Goal: Task Accomplishment & Management: Manage account settings

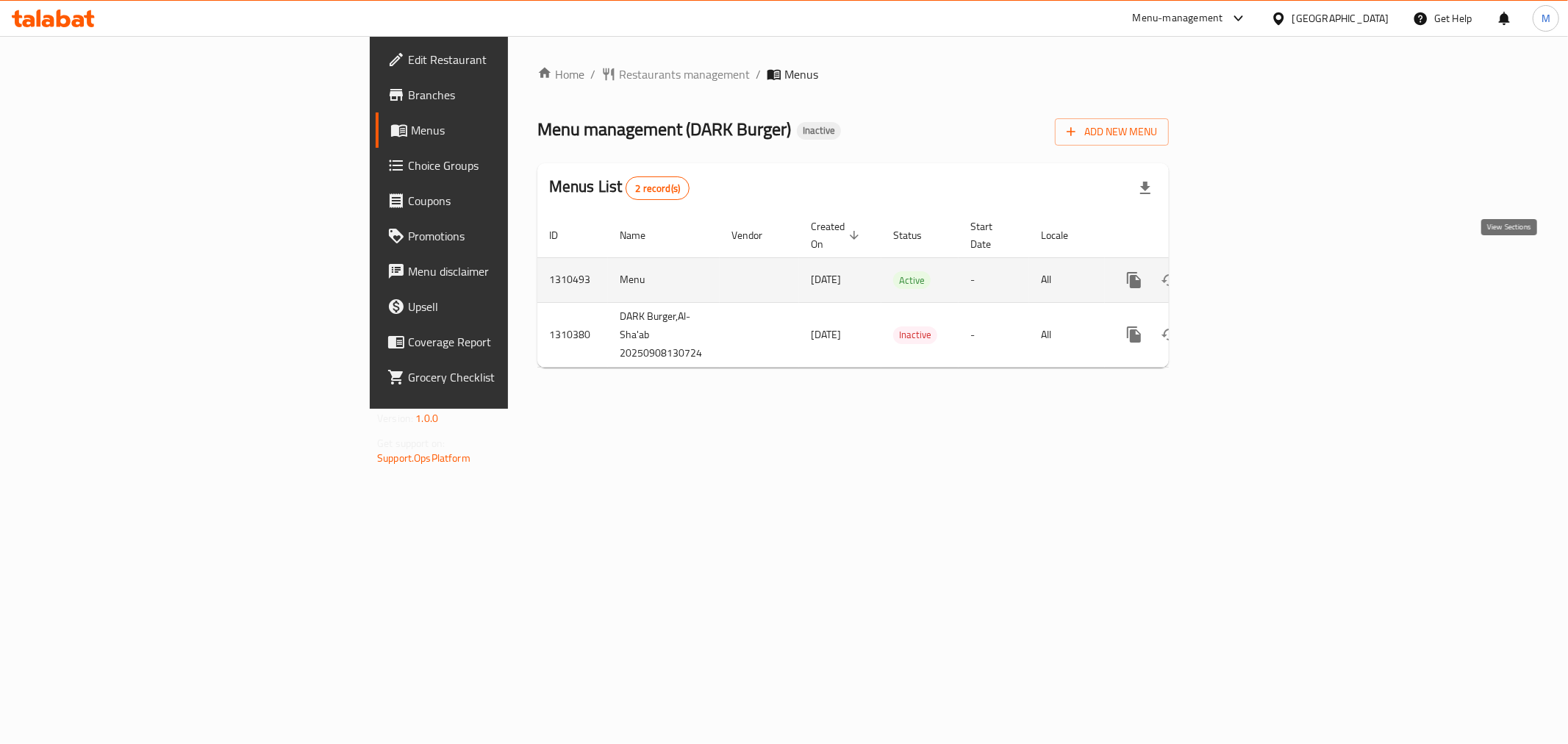
click at [1249, 271] on icon "enhanced table" at bounding box center [1240, 280] width 18 height 18
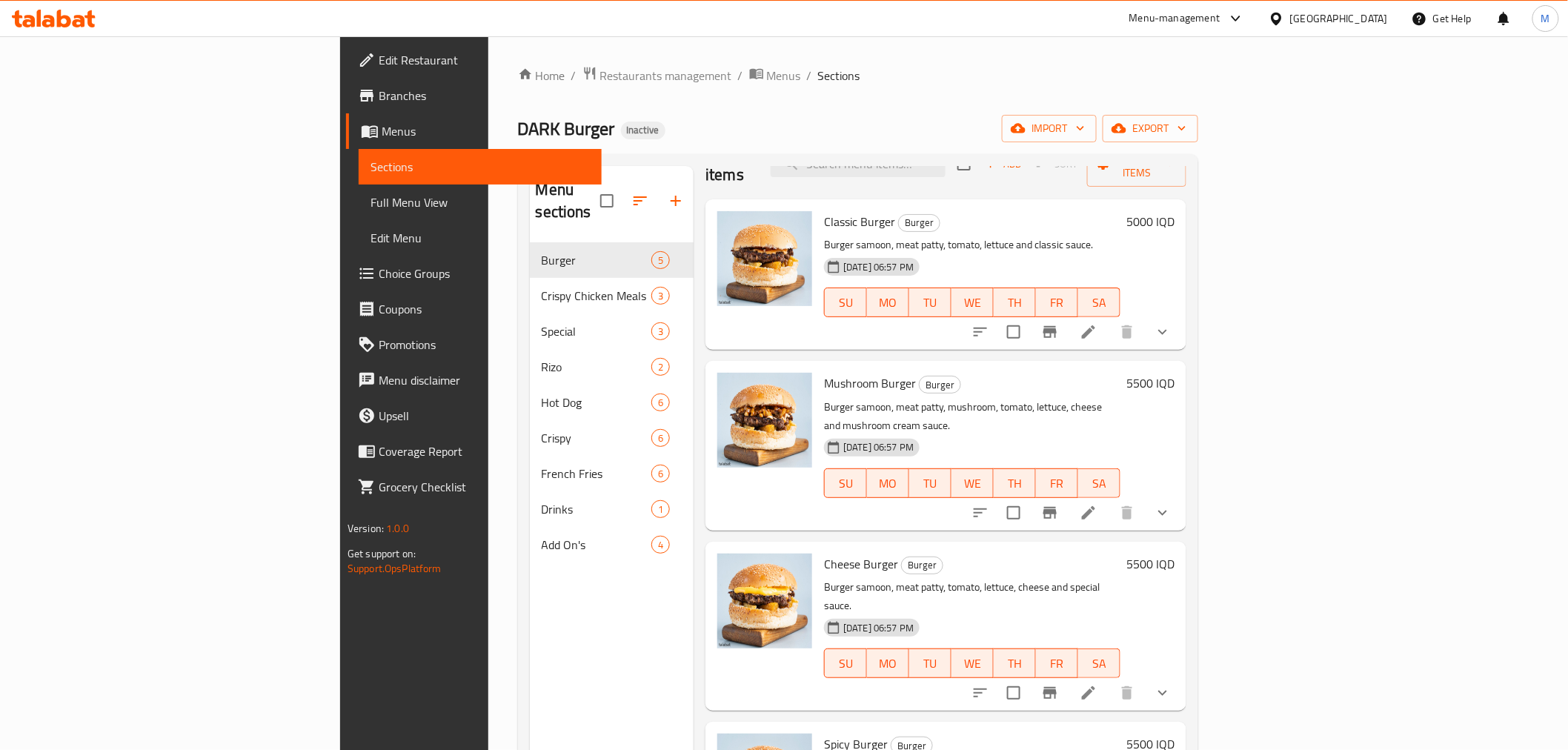
scroll to position [95, 0]
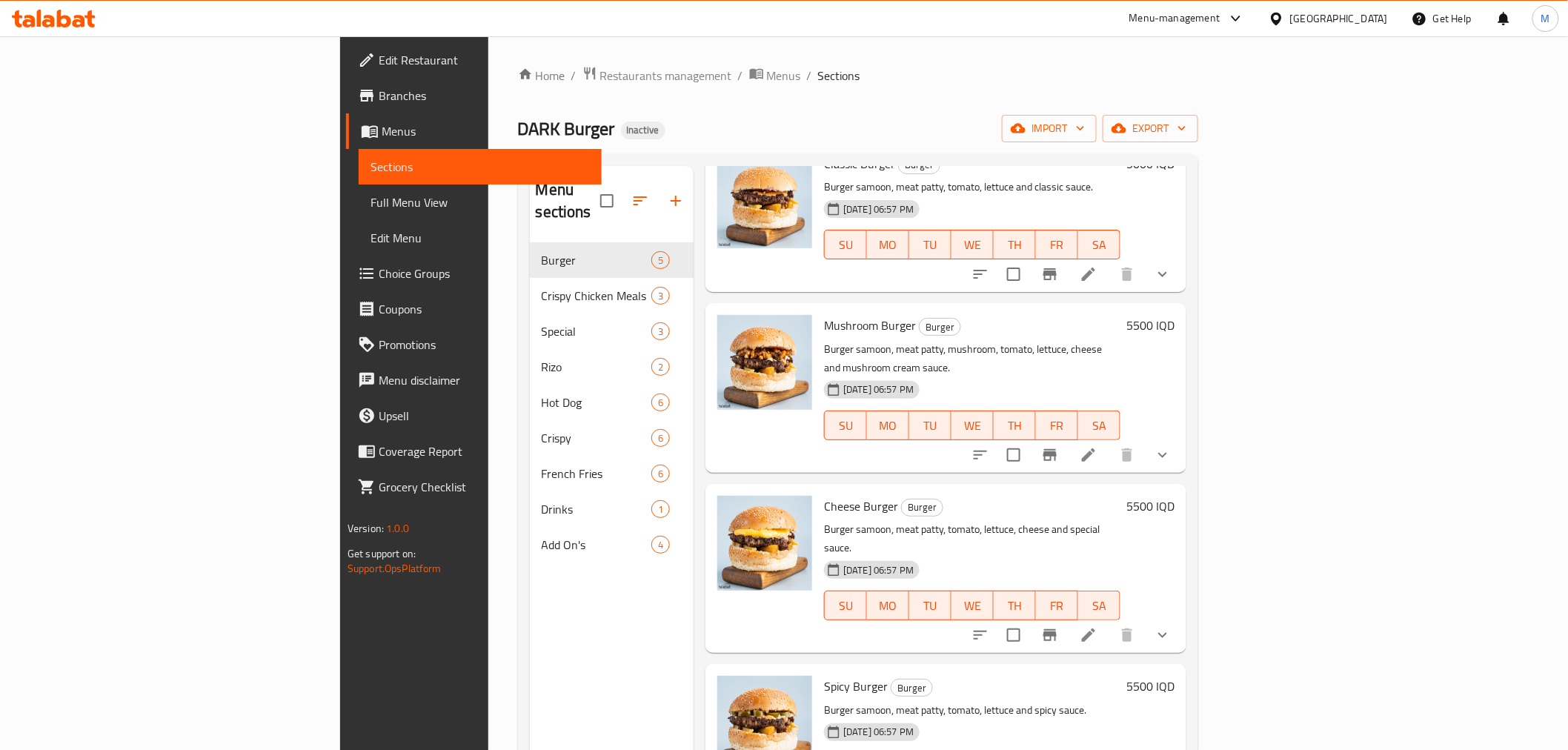
click at [818, 329] on div "Mushroom Burger Burger Burger samoon, meat patty, mushroom, tomato, lettuce, ch…" at bounding box center [972, 388] width 308 height 157
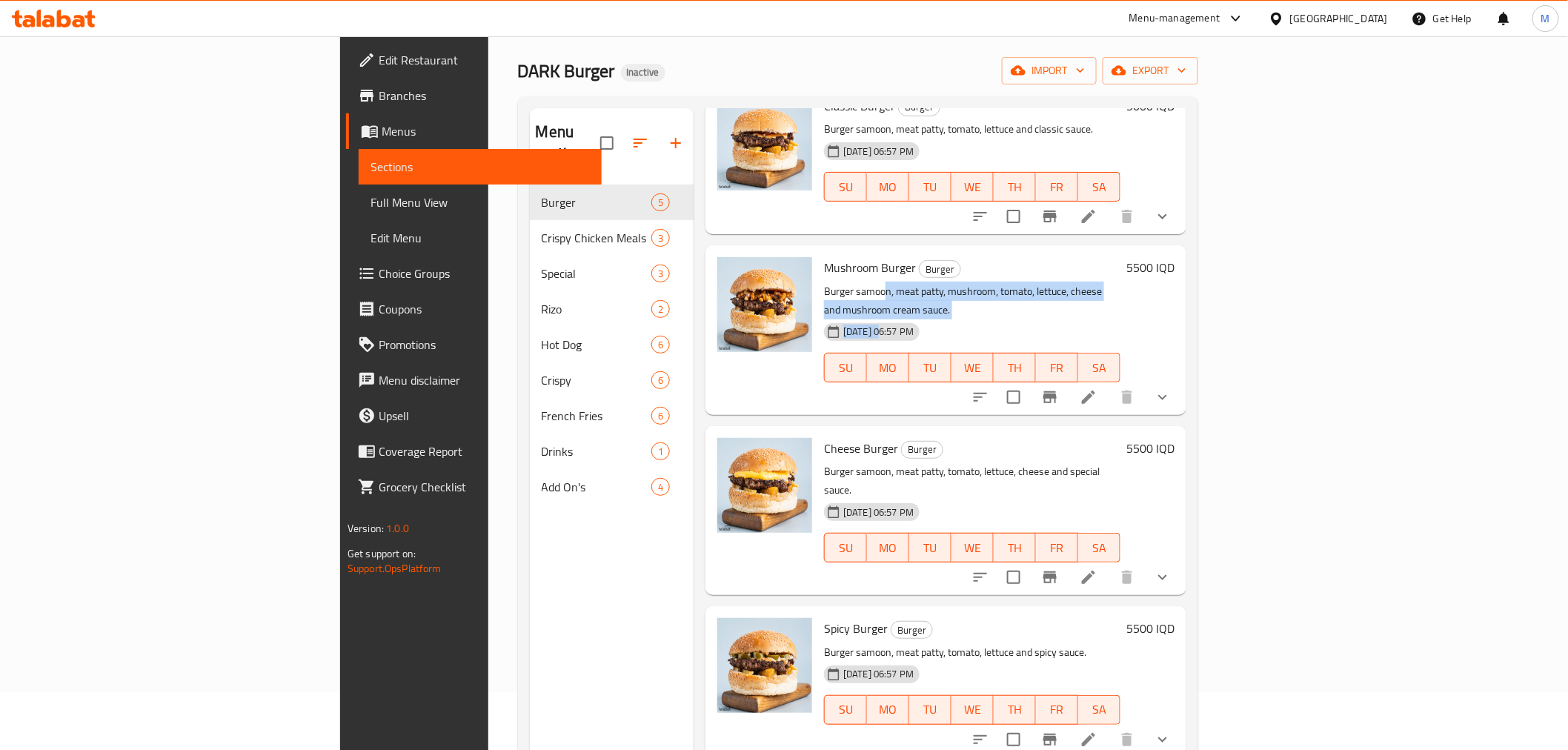
scroll to position [208, 0]
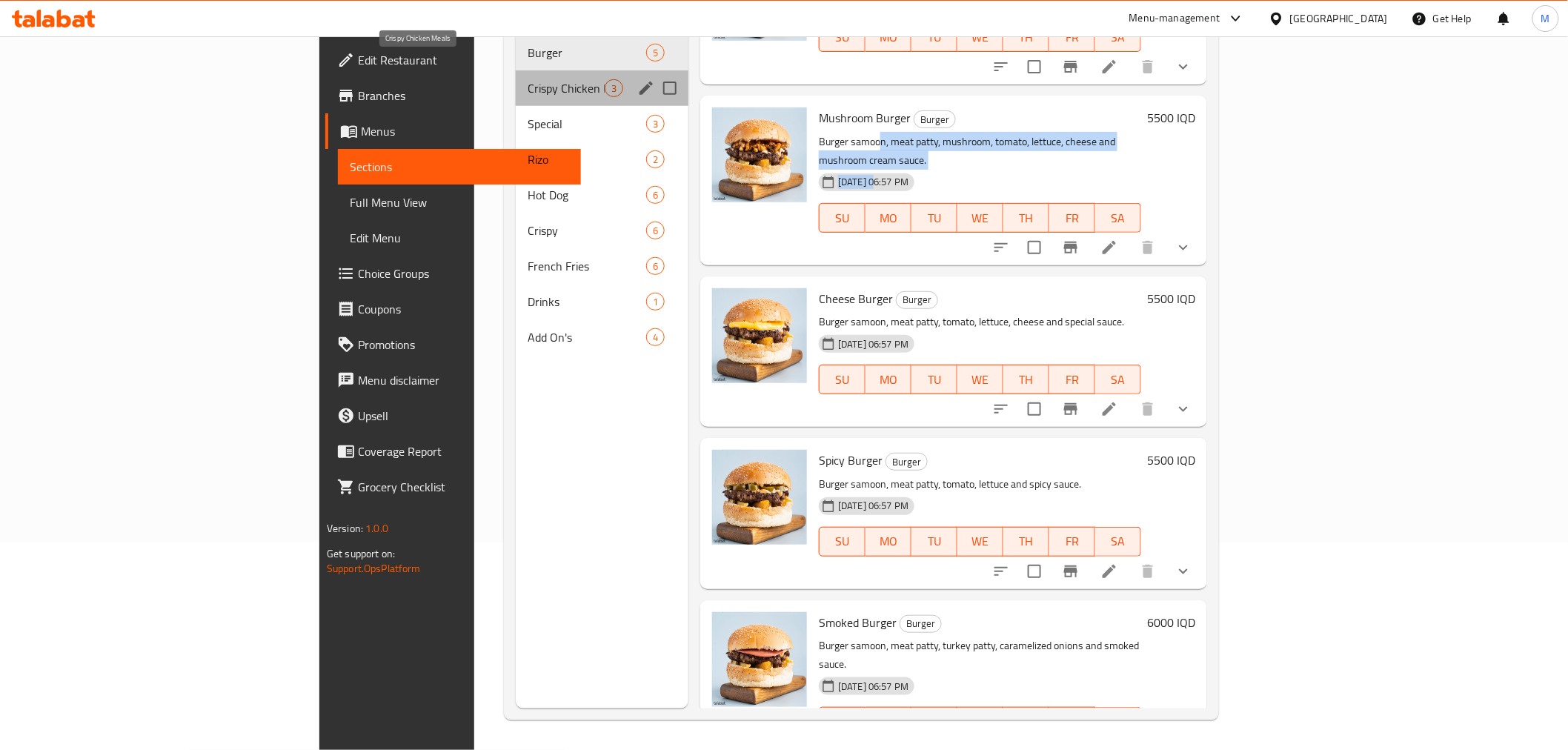
click at [527, 79] on span "Crispy Chicken Meals" at bounding box center [566, 88] width 77 height 18
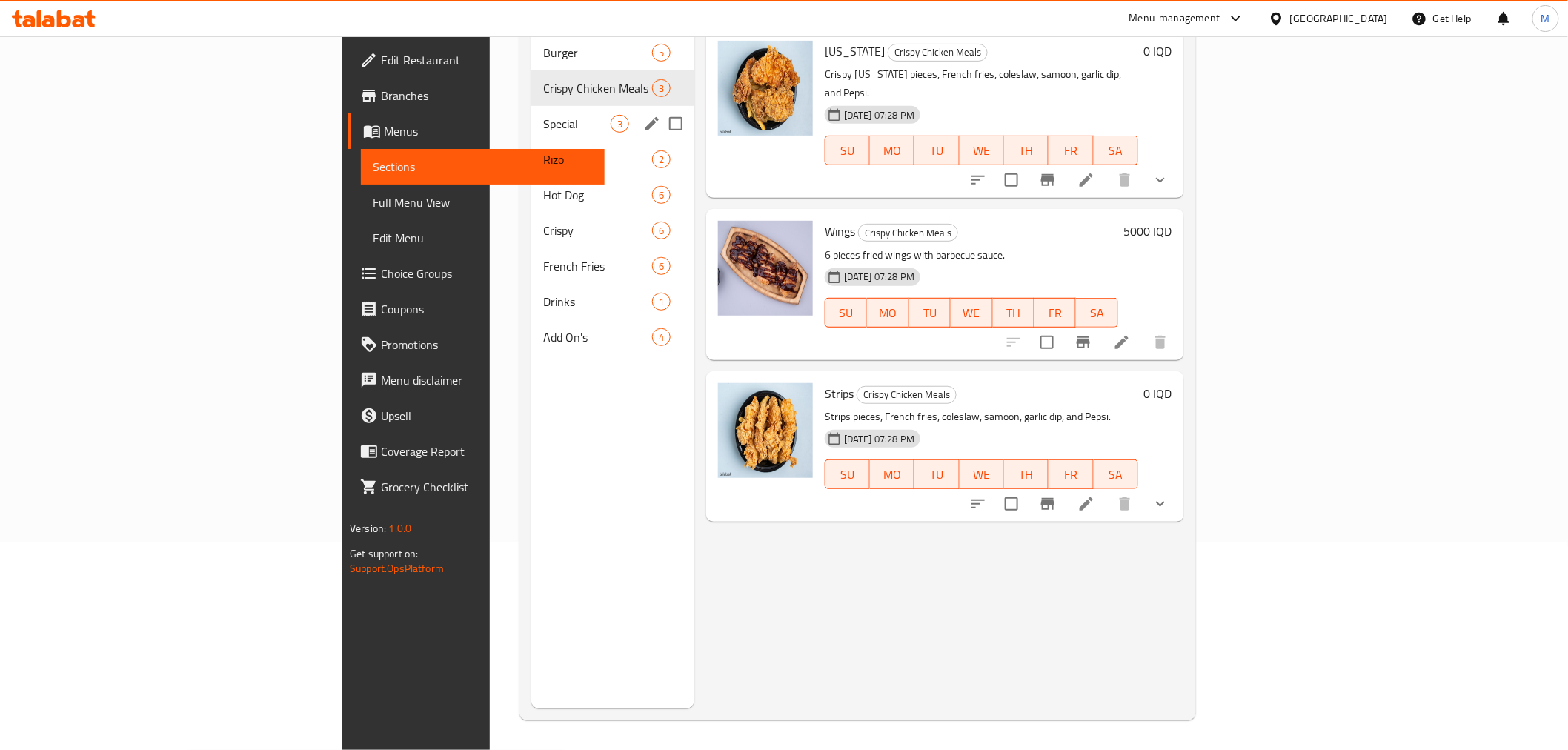
click at [531, 106] on div "Special 3" at bounding box center [612, 123] width 163 height 35
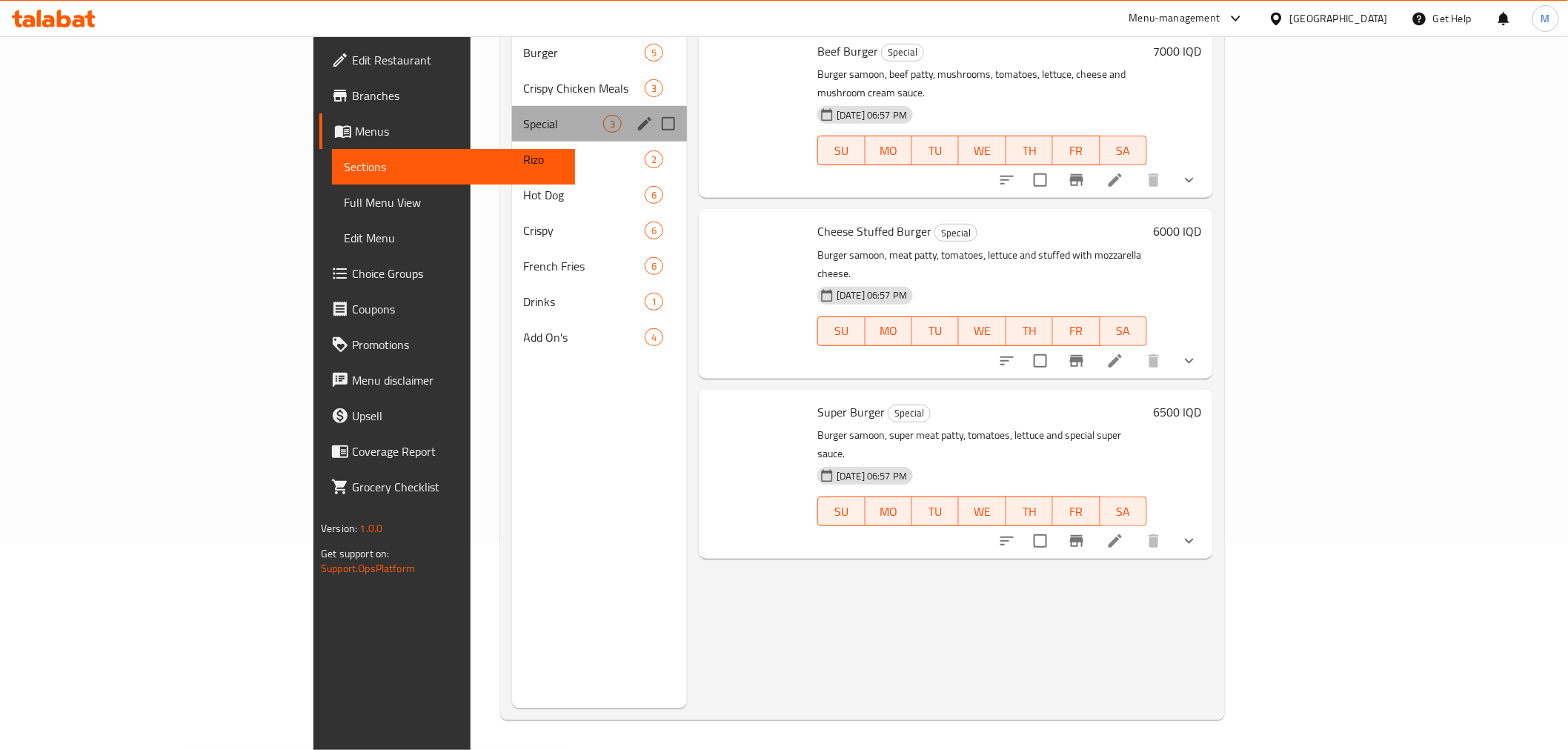
click at [512, 106] on div "Special 3" at bounding box center [600, 123] width 175 height 35
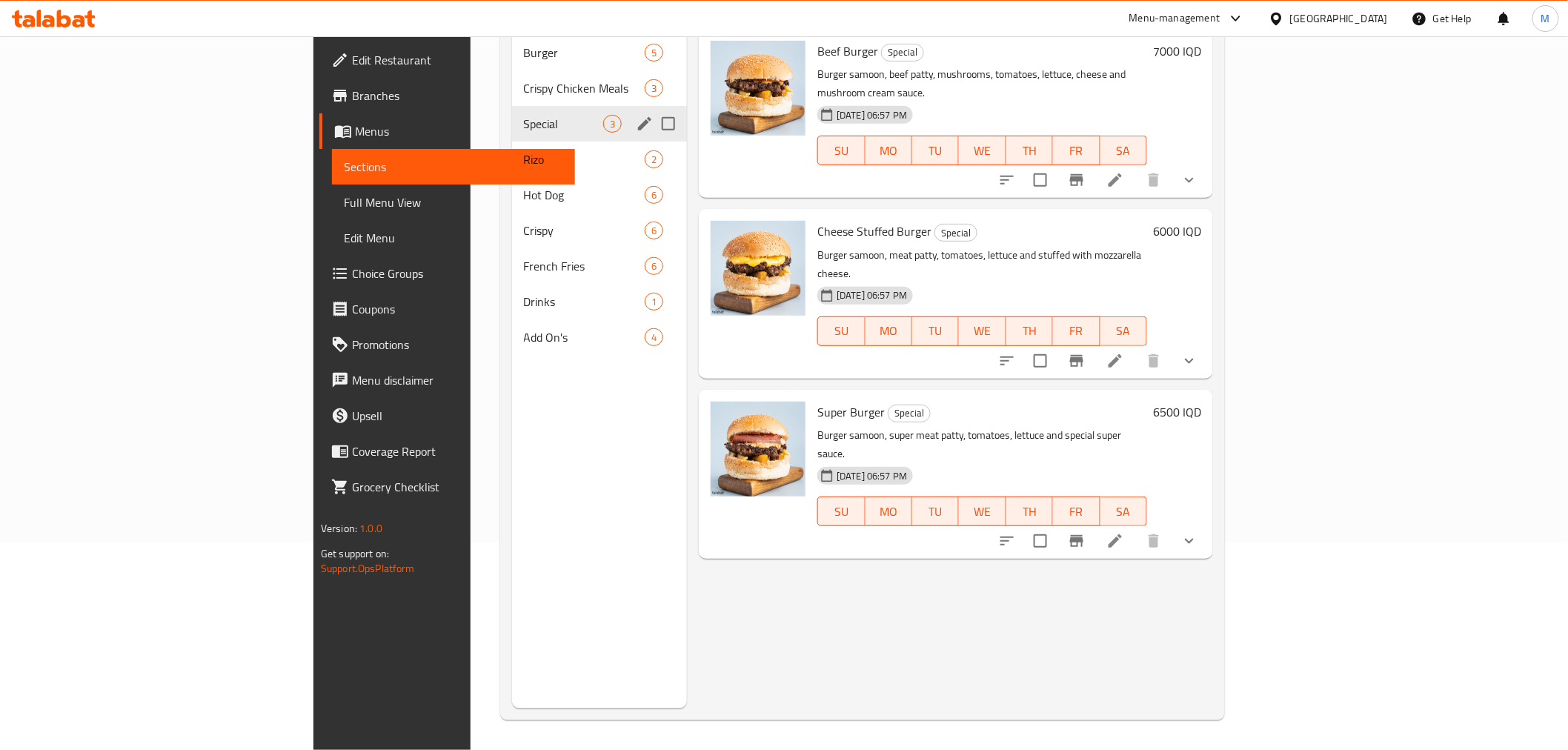
click at [512, 115] on div "Special 3" at bounding box center [600, 123] width 175 height 35
click at [524, 150] on span "Rizo" at bounding box center [564, 159] width 79 height 18
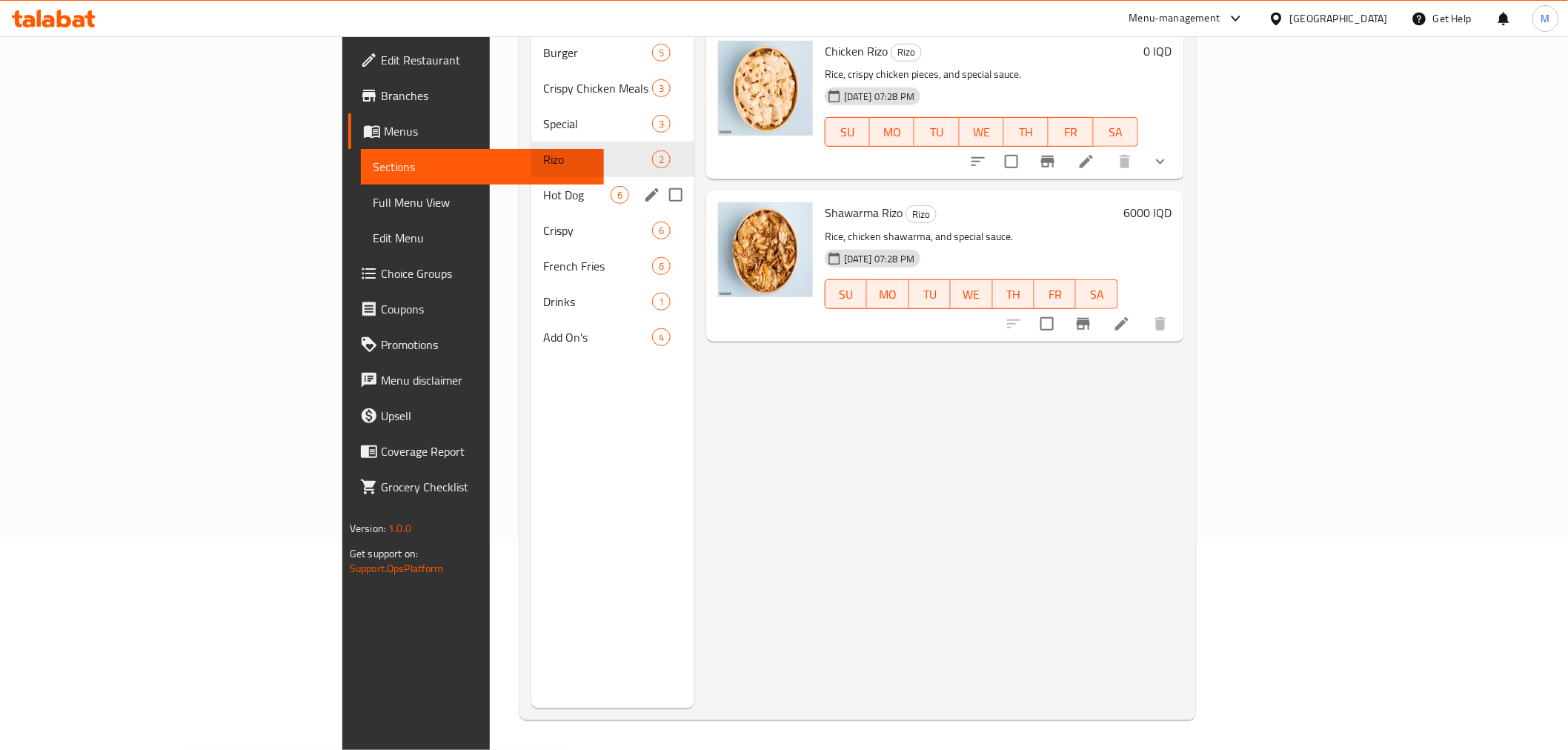
click at [531, 177] on div "Hot Dog 6" at bounding box center [612, 194] width 163 height 35
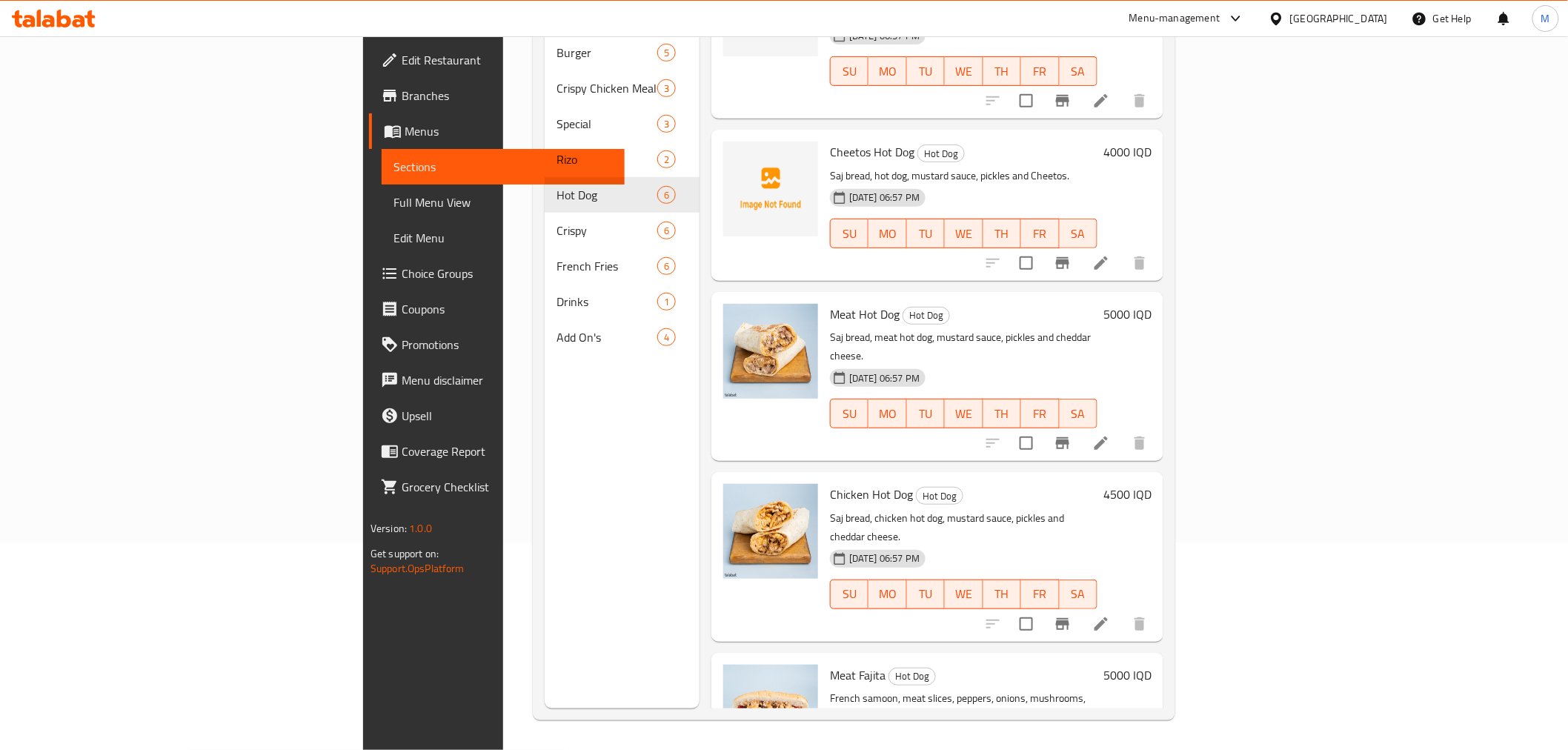
scroll to position [257, 0]
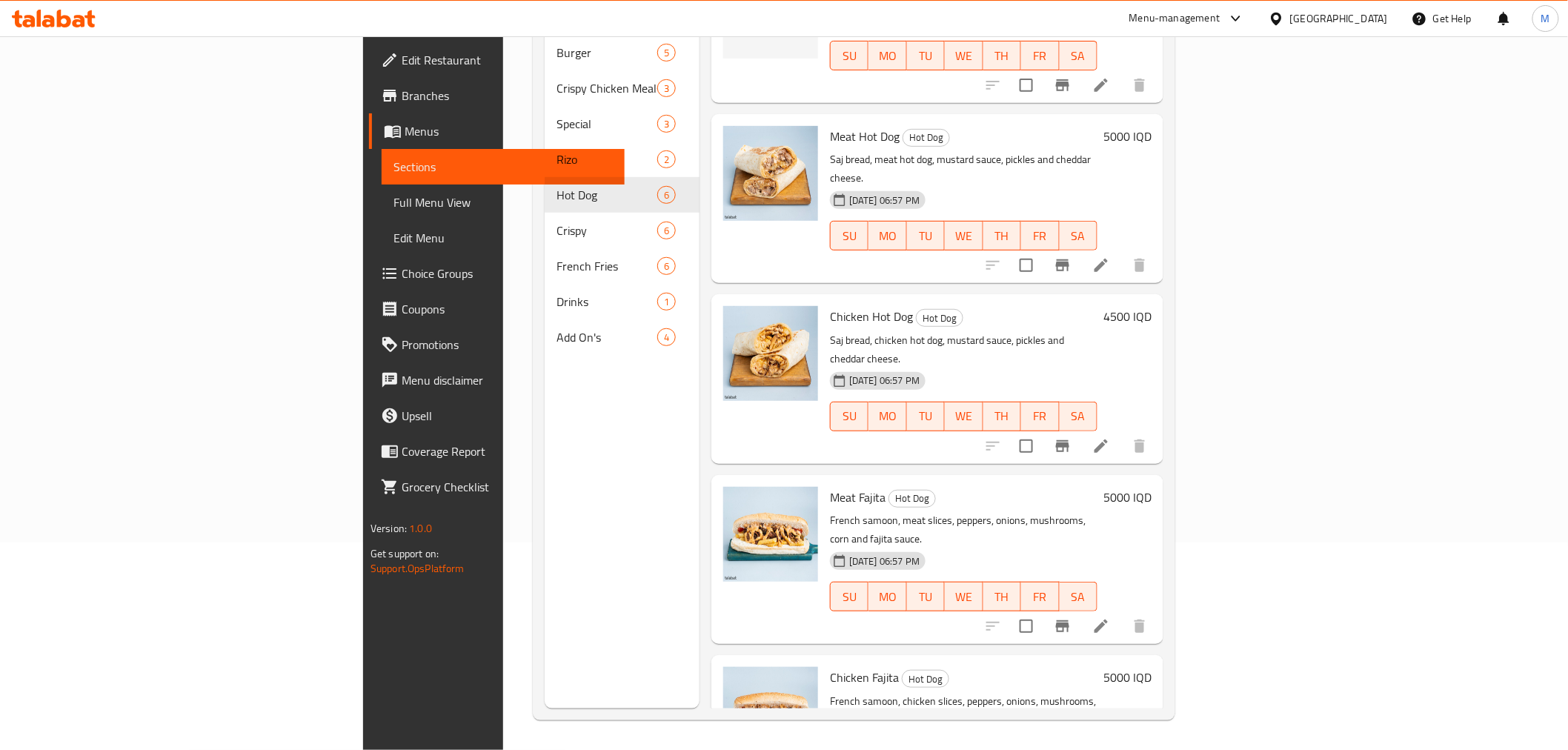
click at [780, 388] on div "Menu items Add Sort Manage items Hot Dog Hot Dog Saj bread, hot dog, mustard sa…" at bounding box center [931, 333] width 464 height 750
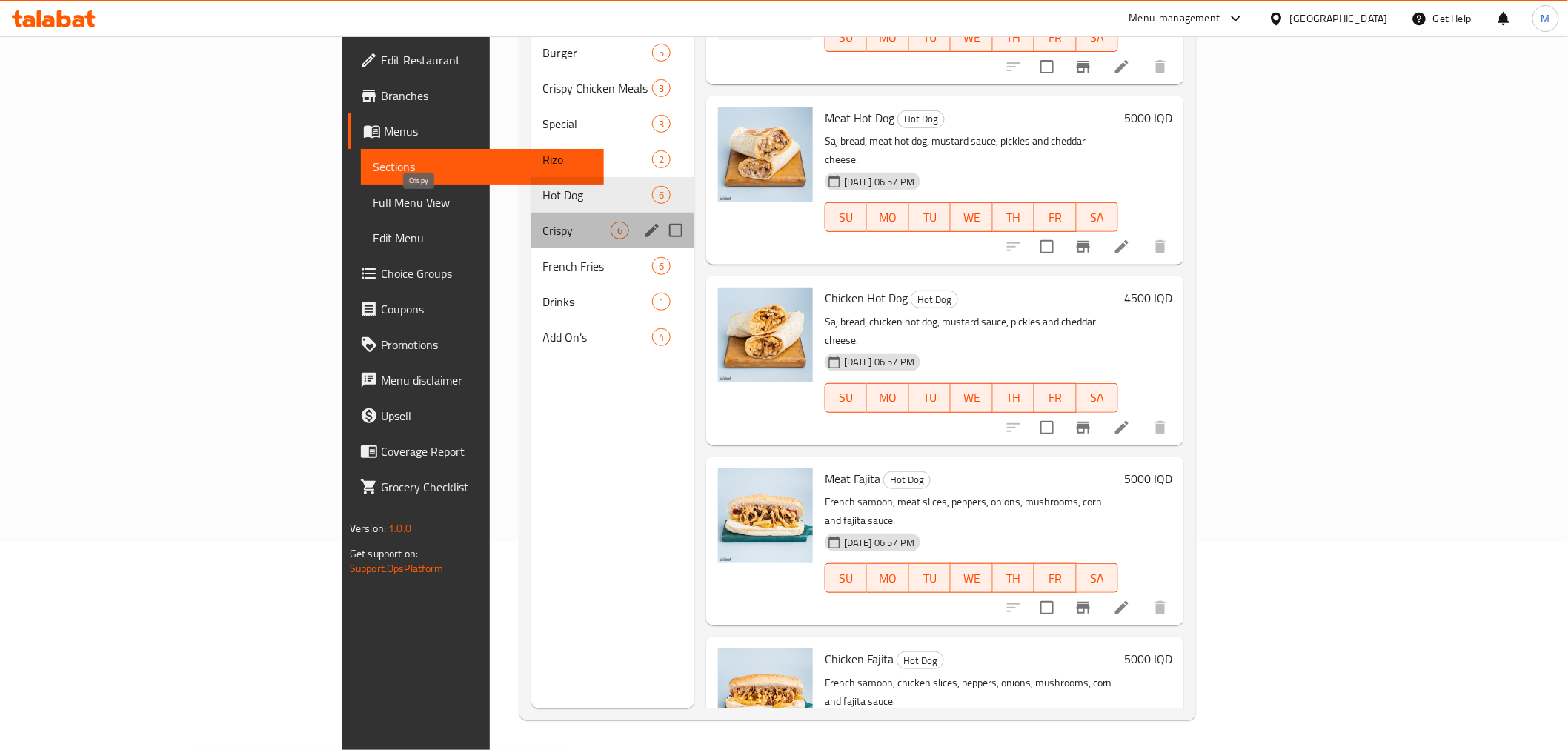
click at [543, 222] on span "Crispy" at bounding box center [577, 230] width 68 height 18
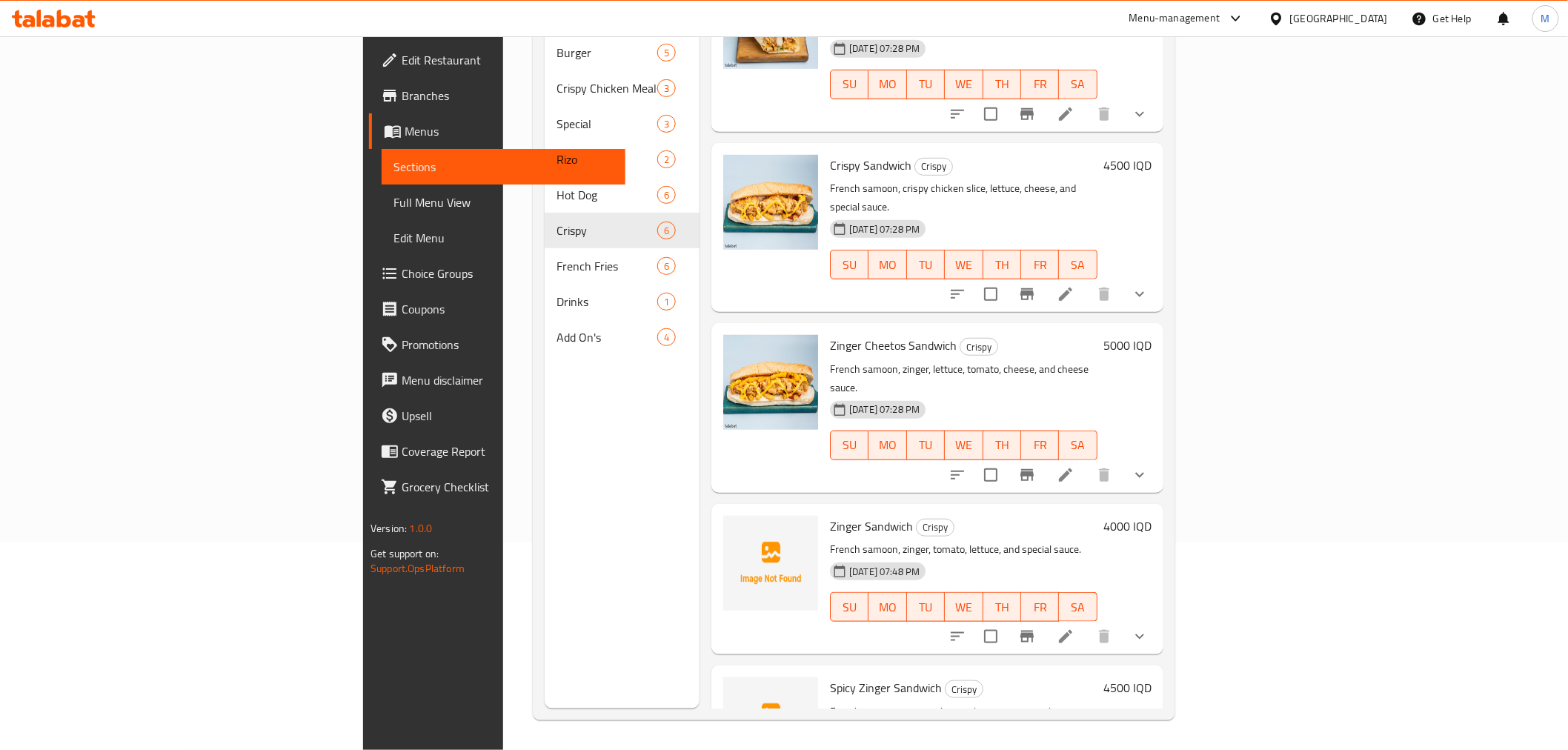
scroll to position [257, 0]
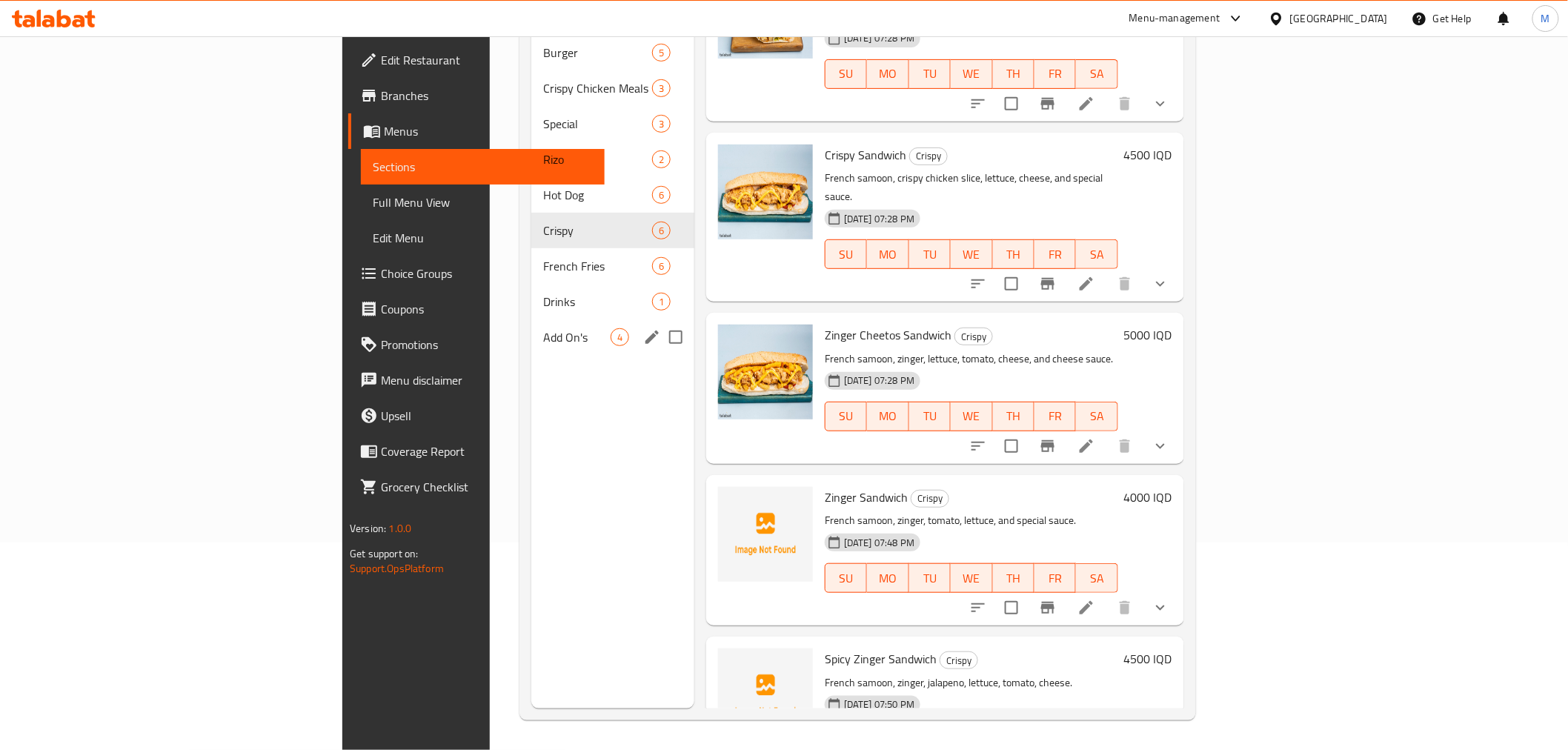
click at [543, 329] on span "Add On's" at bounding box center [577, 337] width 68 height 18
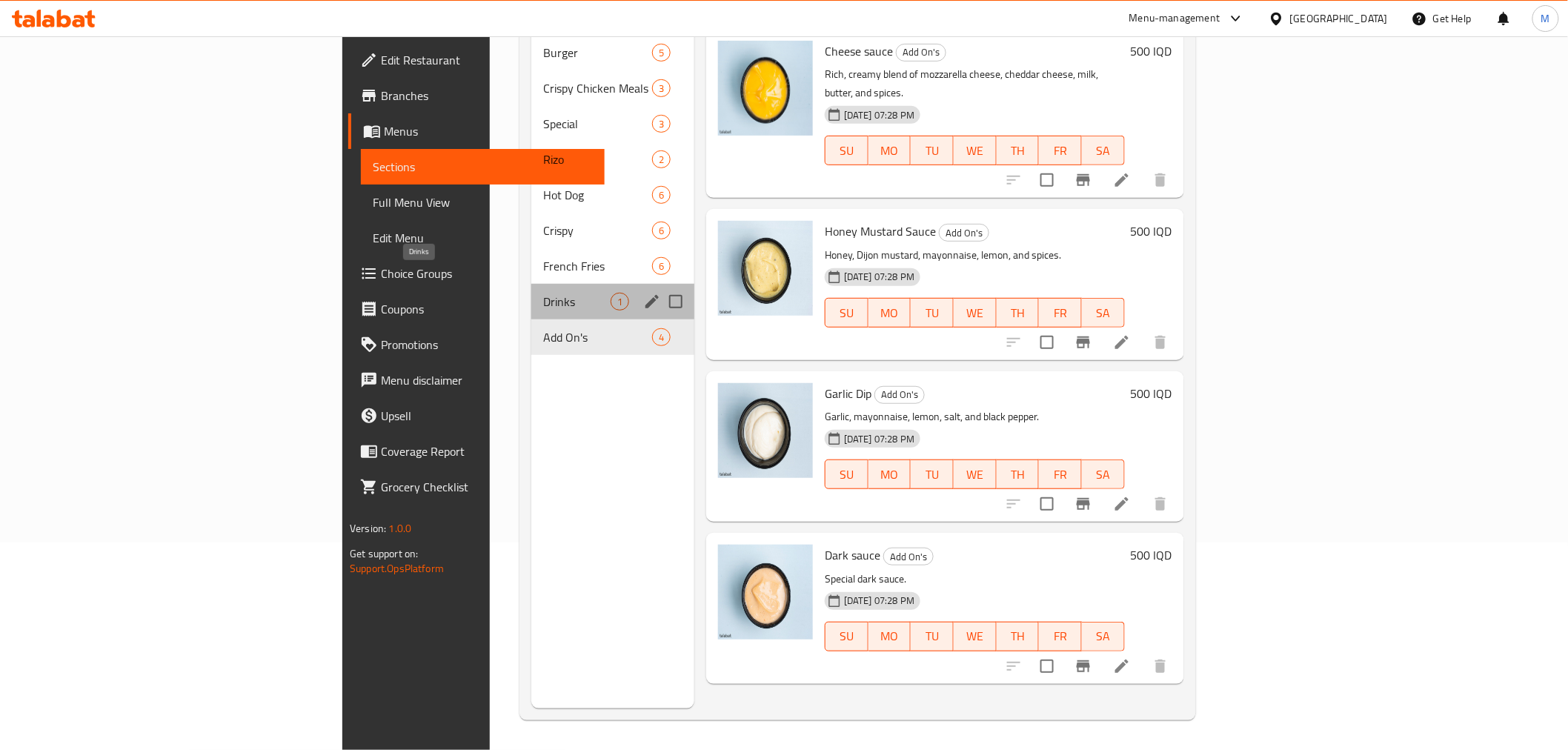
click at [543, 292] on span "Drinks" at bounding box center [577, 301] width 68 height 18
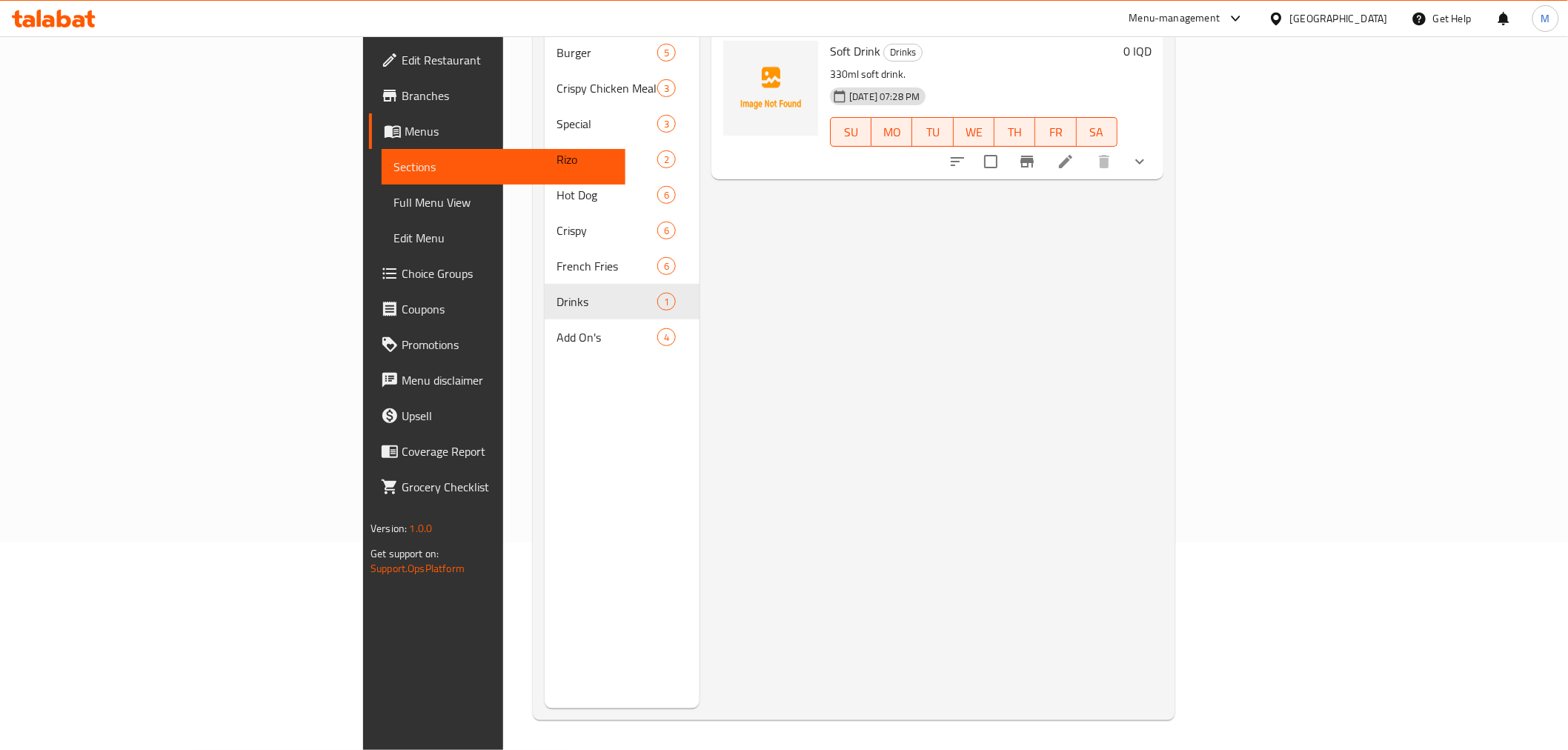
scroll to position [42, 0]
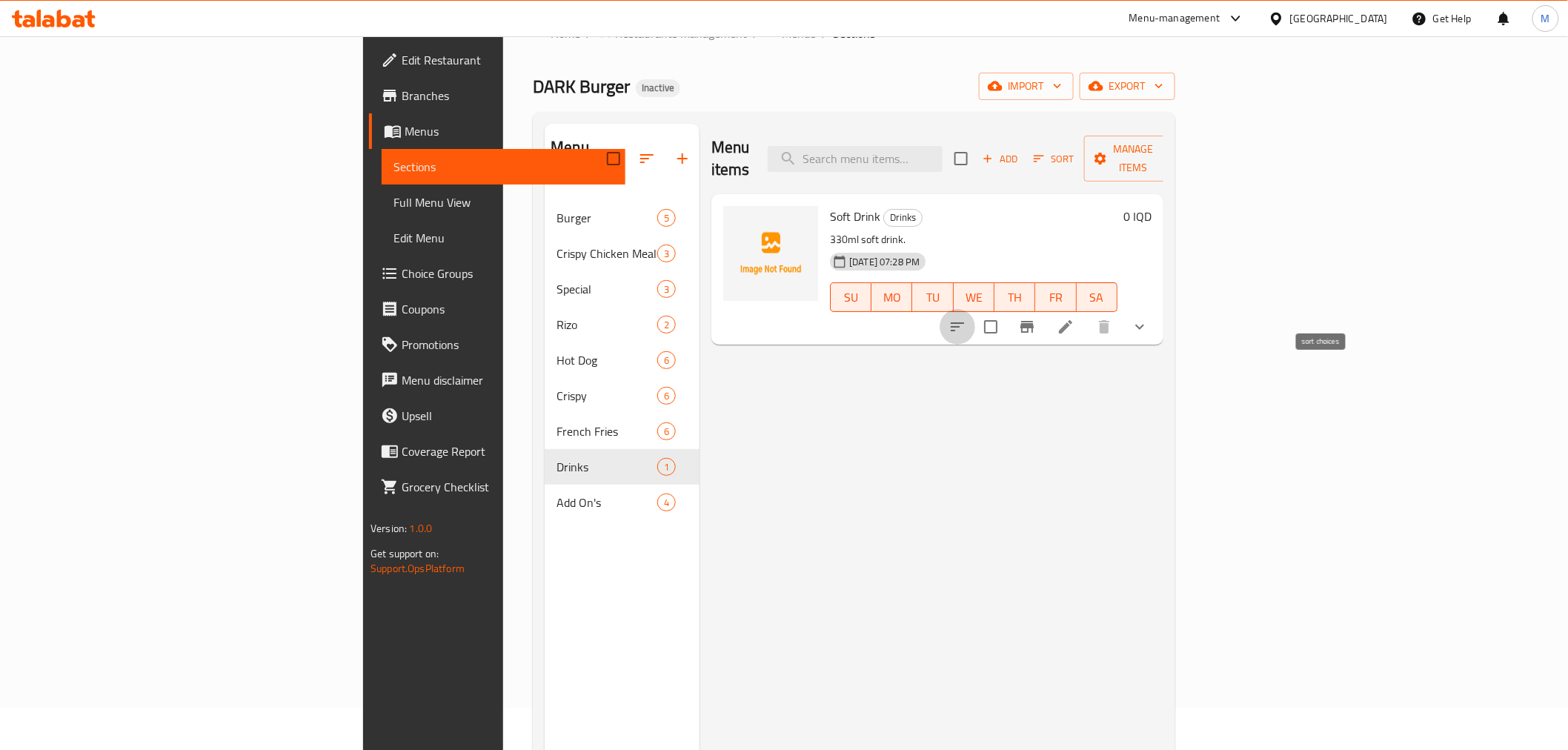
click at [975, 309] on button "sort-choices" at bounding box center [957, 326] width 35 height 35
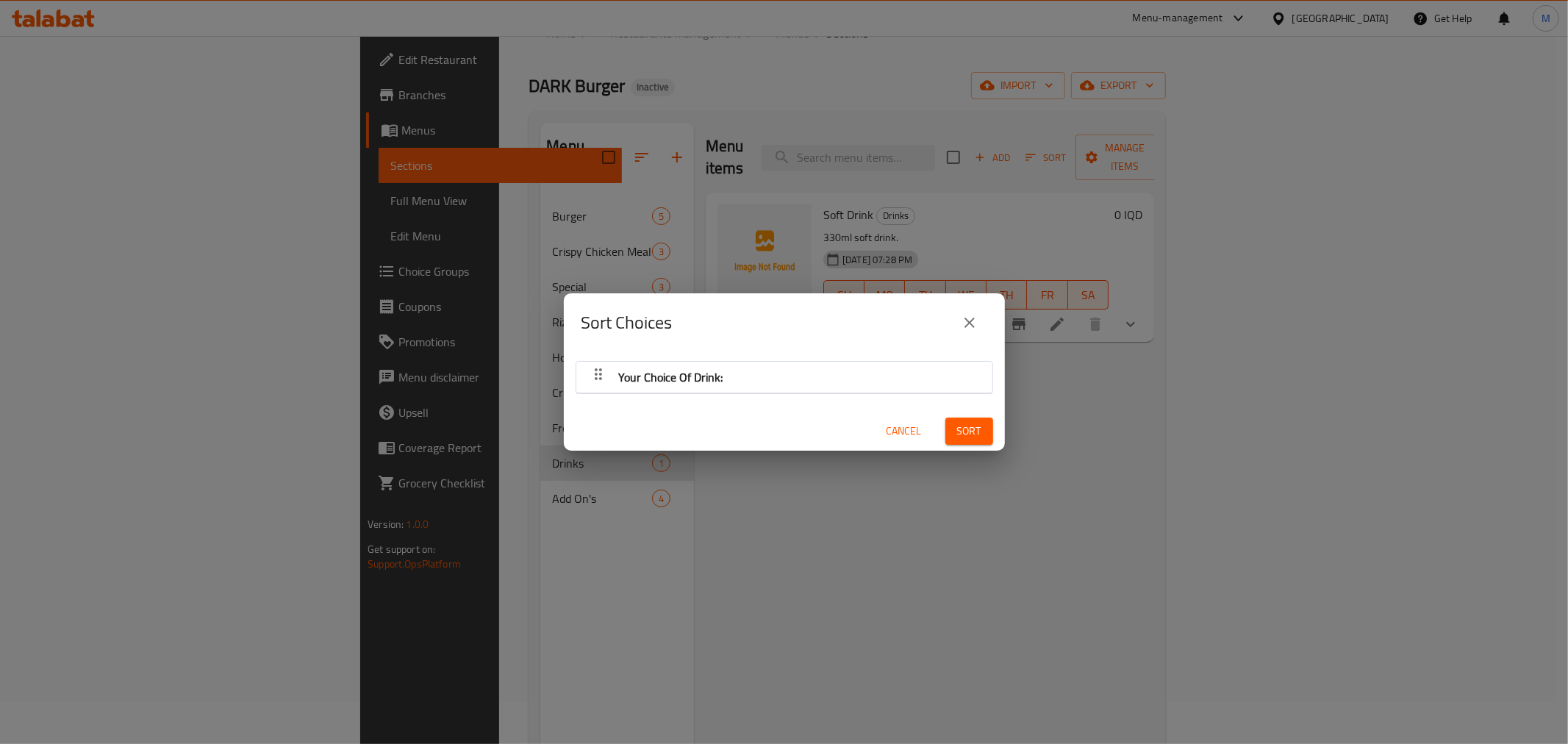
drag, startPoint x: 1041, startPoint y: 314, endPoint x: 886, endPoint y: 334, distance: 156.3
click at [894, 331] on div "Sort Choices Your Choice Of Drink: Cancel Sort" at bounding box center [784, 372] width 1568 height 744
click at [819, 367] on div "Your Choice Of Drink:" at bounding box center [784, 377] width 402 height 35
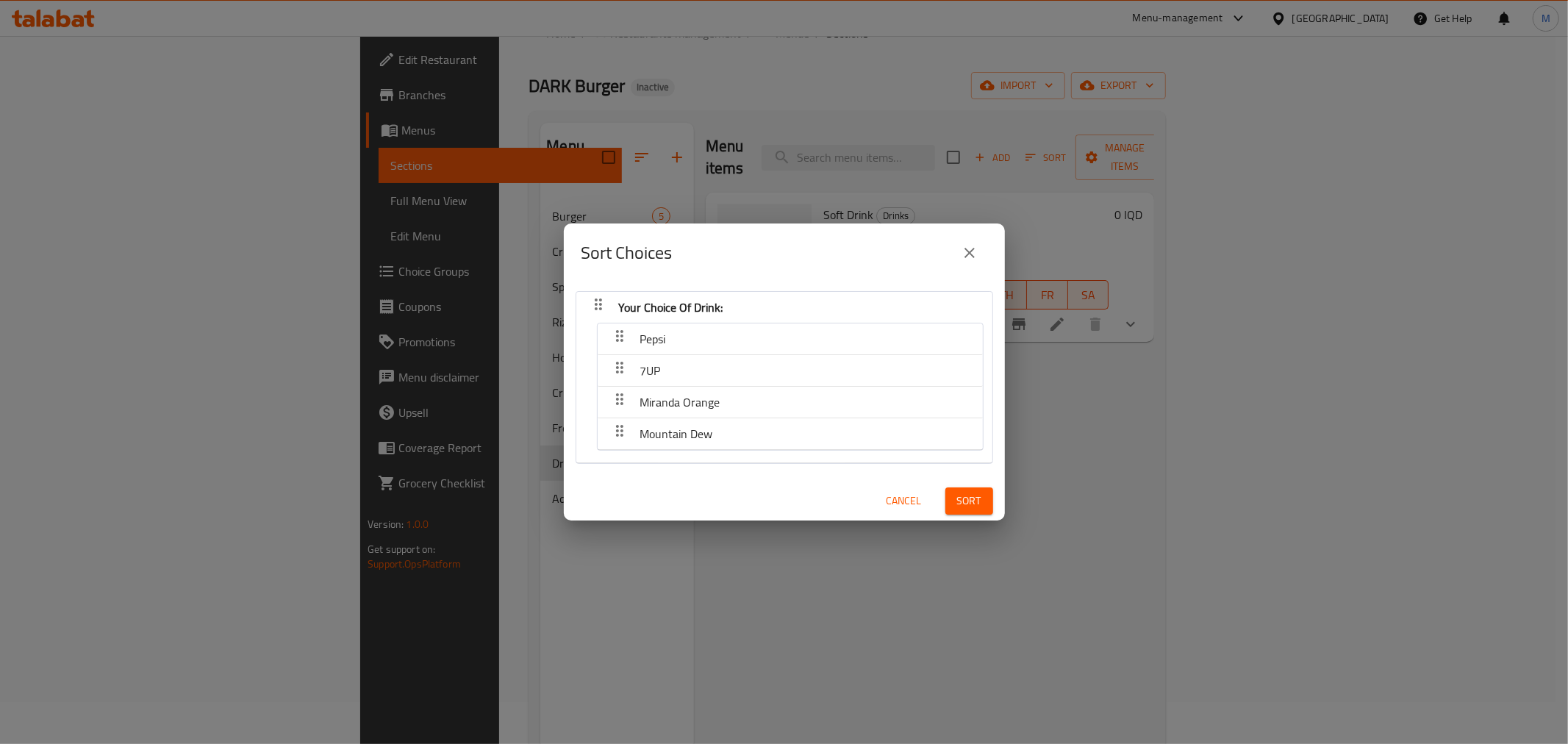
click at [965, 261] on icon "close" at bounding box center [969, 253] width 18 height 18
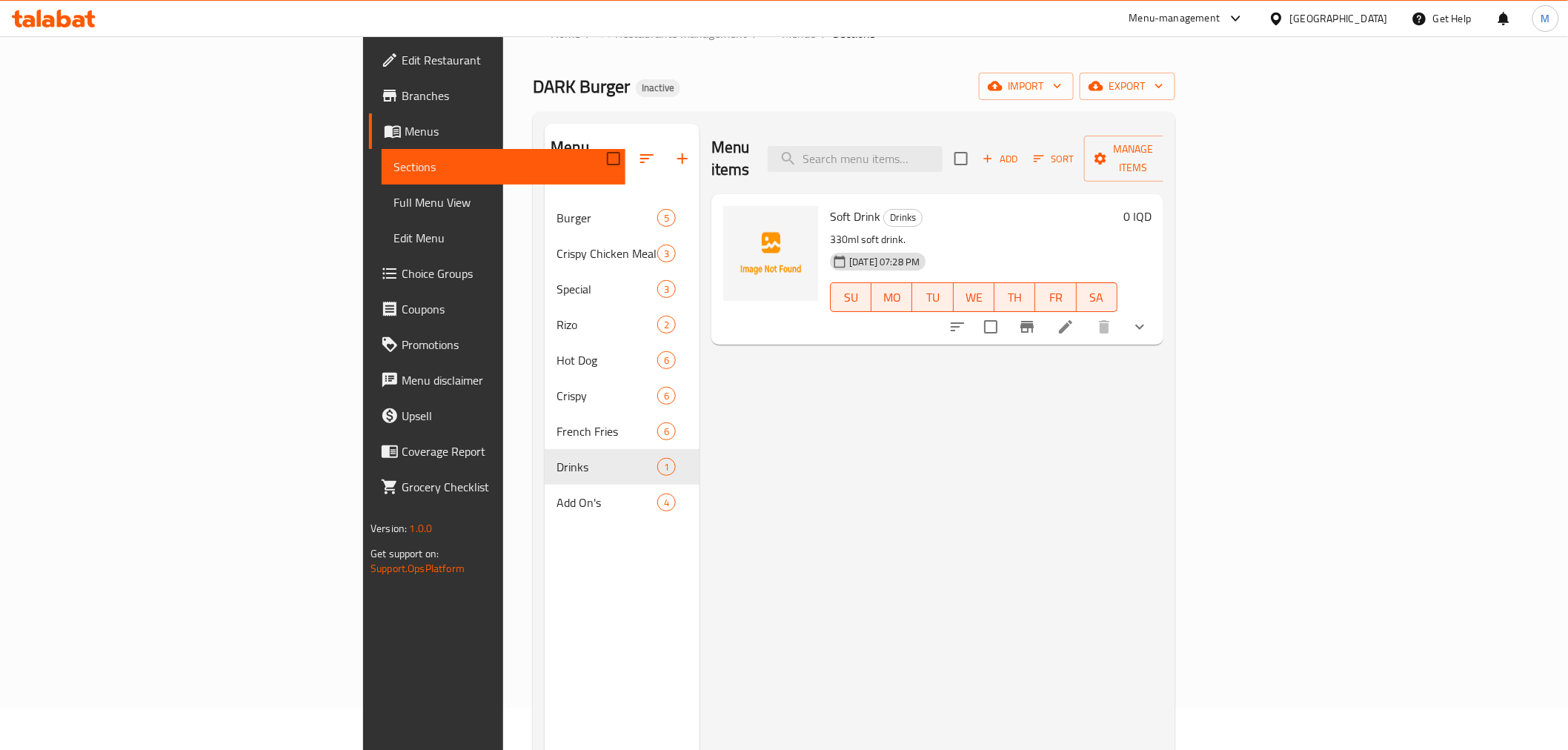
click at [975, 309] on button "sort-choices" at bounding box center [957, 326] width 35 height 35
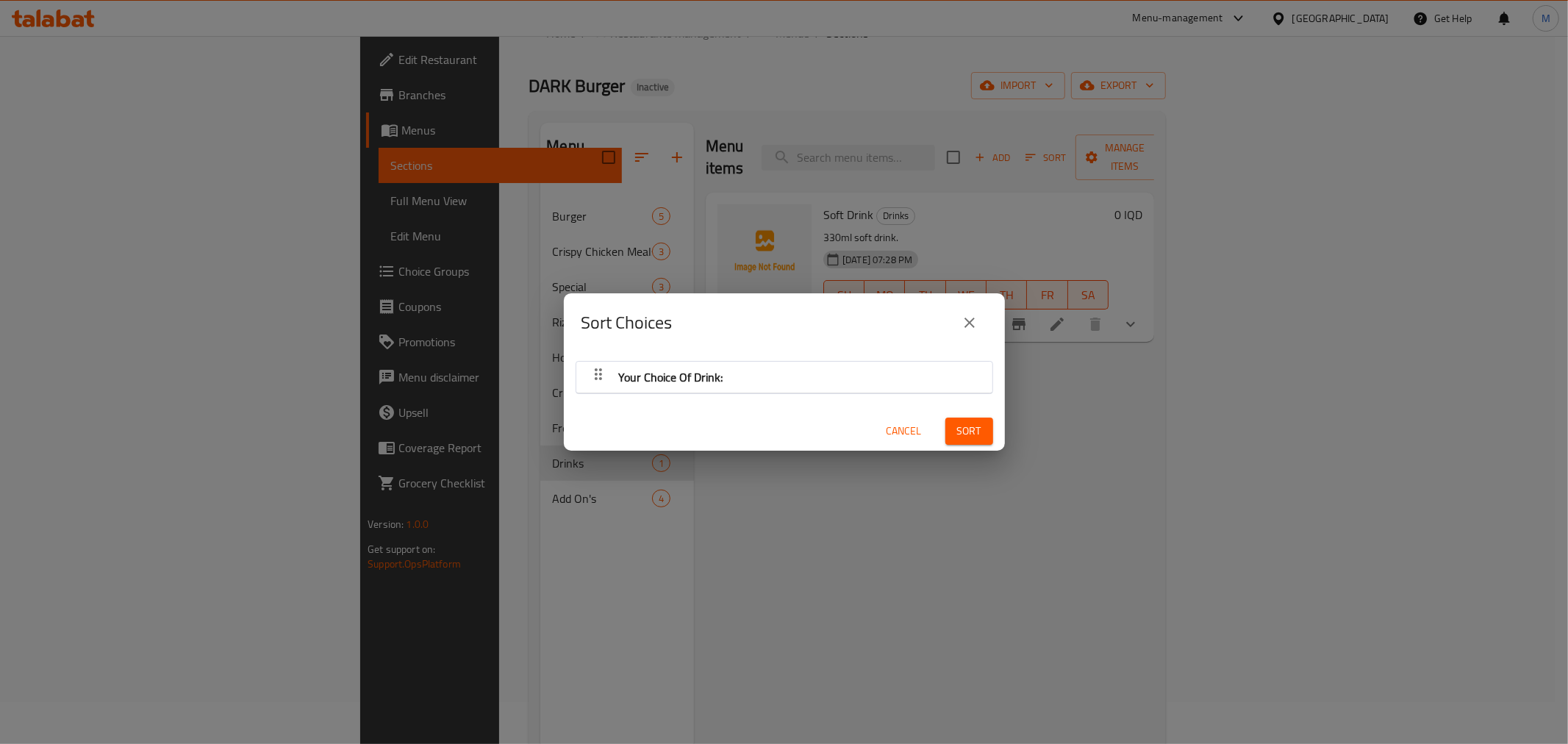
click at [715, 379] on span "Your Choice Of Drink:" at bounding box center [671, 377] width 104 height 22
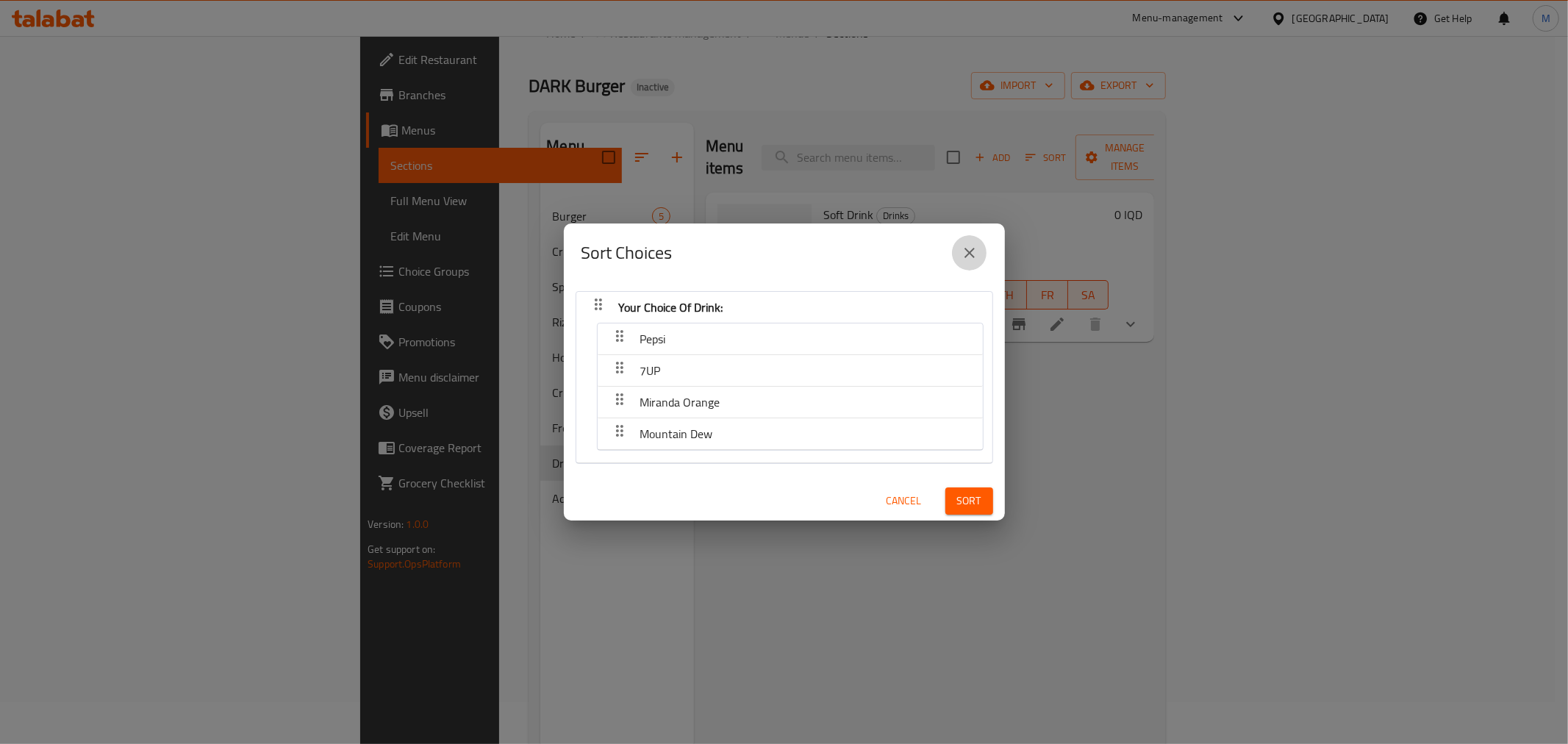
click at [976, 244] on icon "close" at bounding box center [969, 253] width 18 height 18
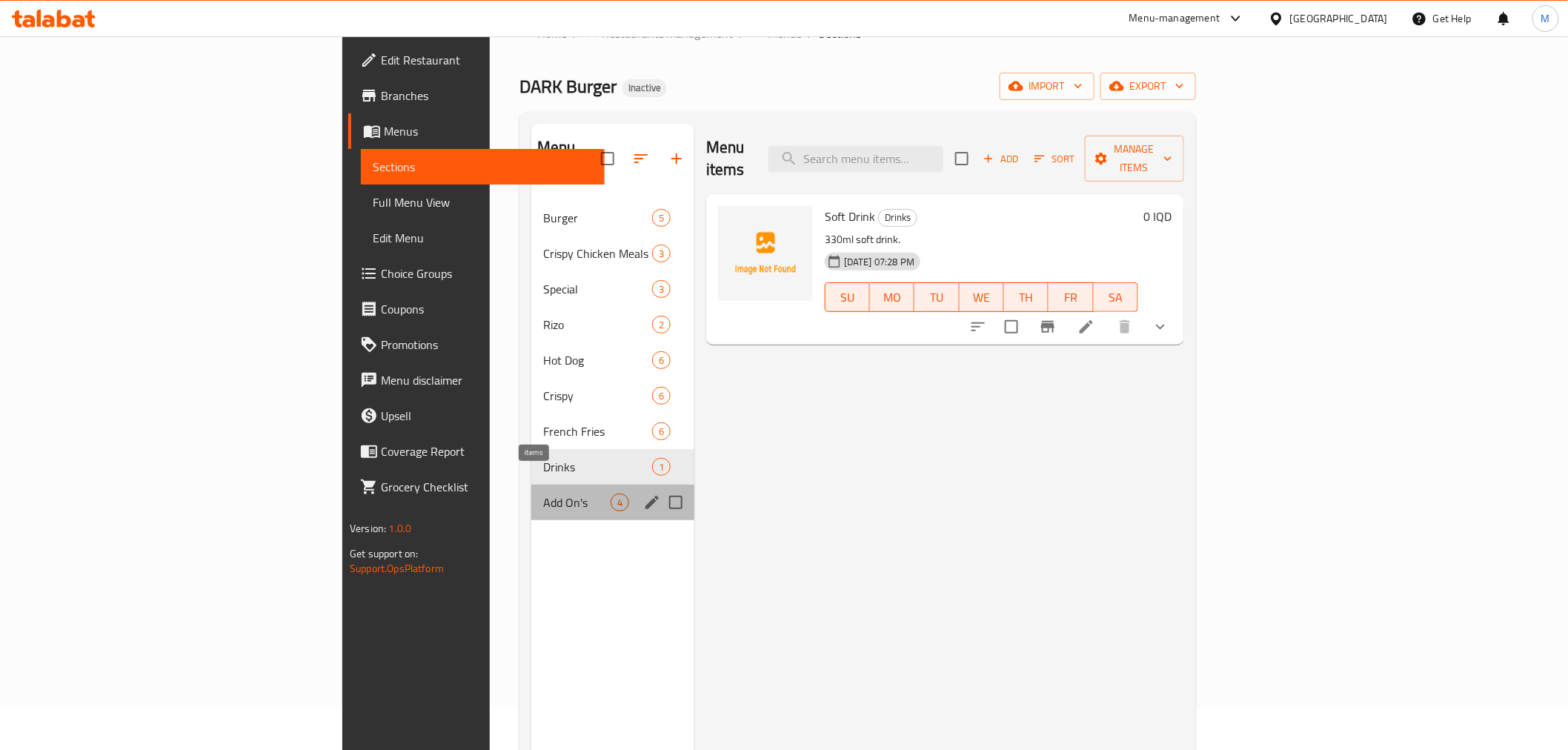
click at [611, 496] on span "4" at bounding box center [620, 503] width 17 height 14
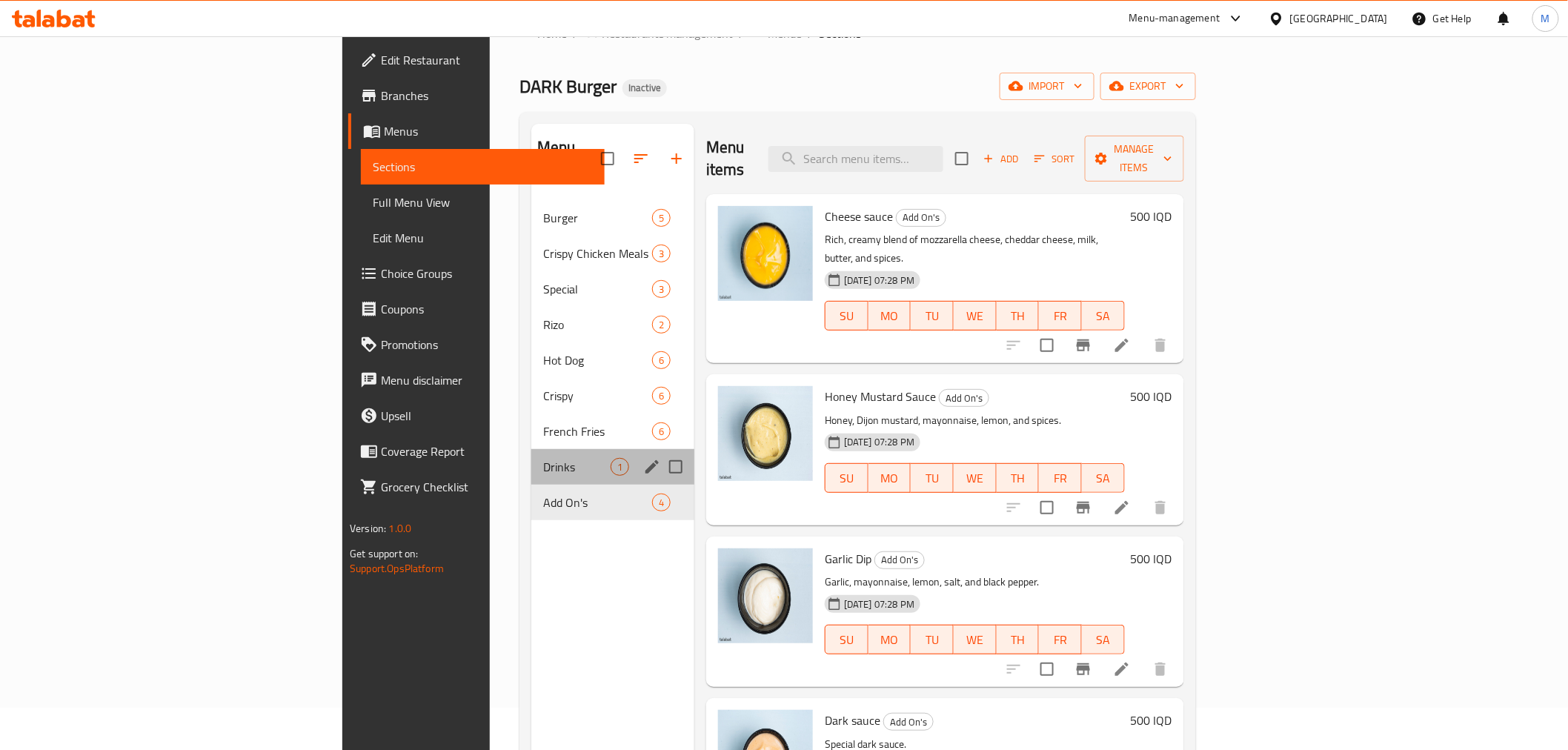
click at [531, 449] on div "Drinks 1" at bounding box center [612, 466] width 163 height 35
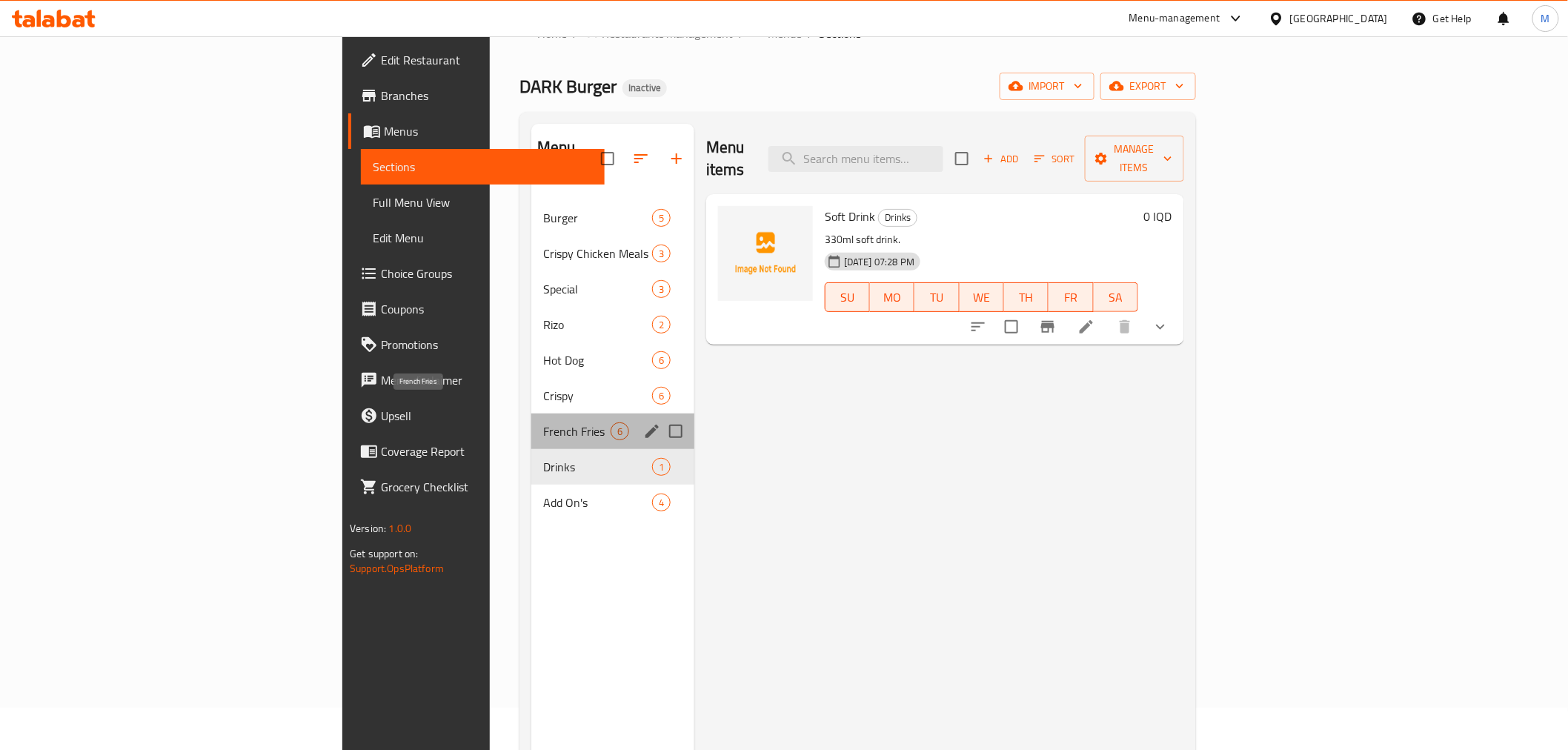
click at [543, 422] on span "French Fries" at bounding box center [577, 431] width 68 height 18
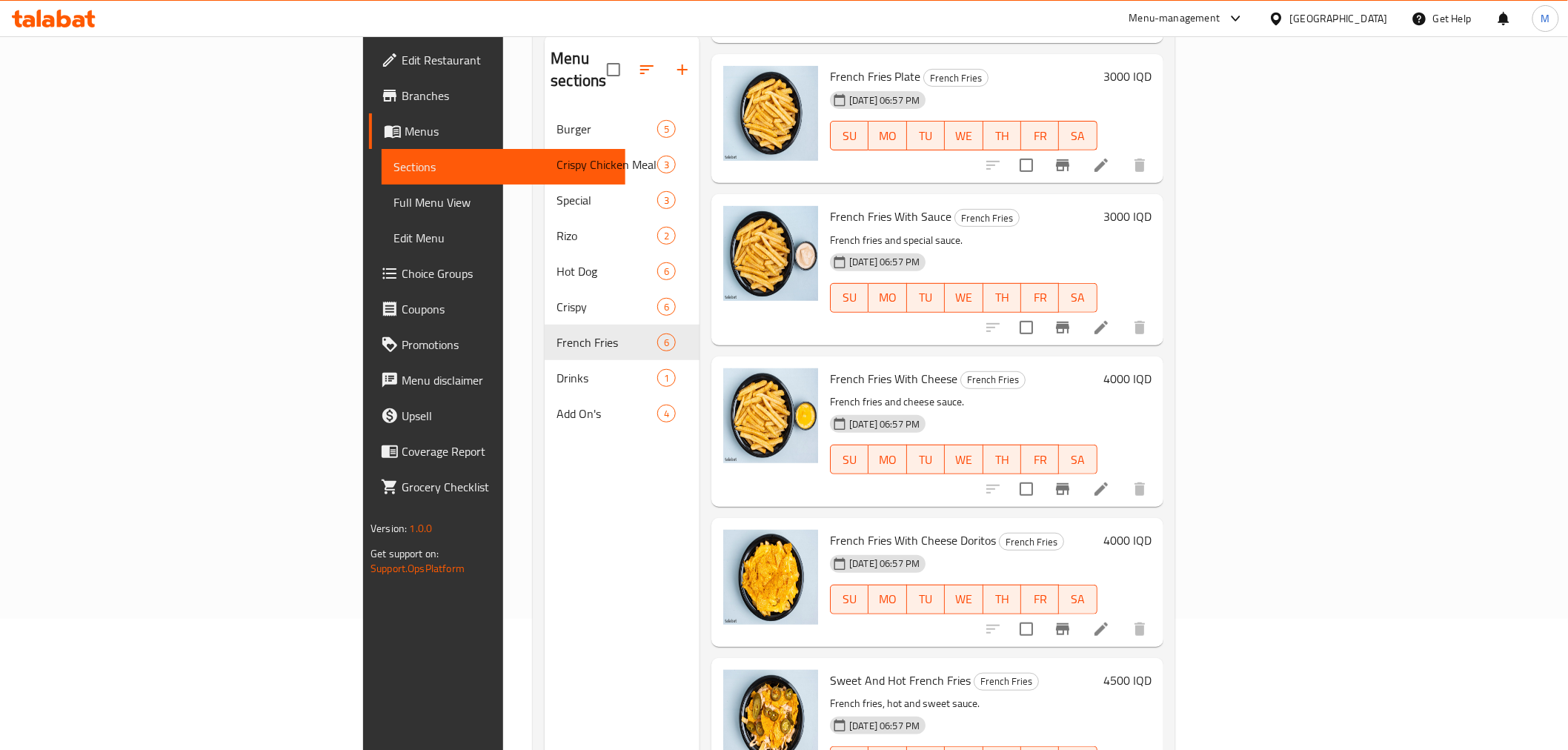
scroll to position [208, 0]
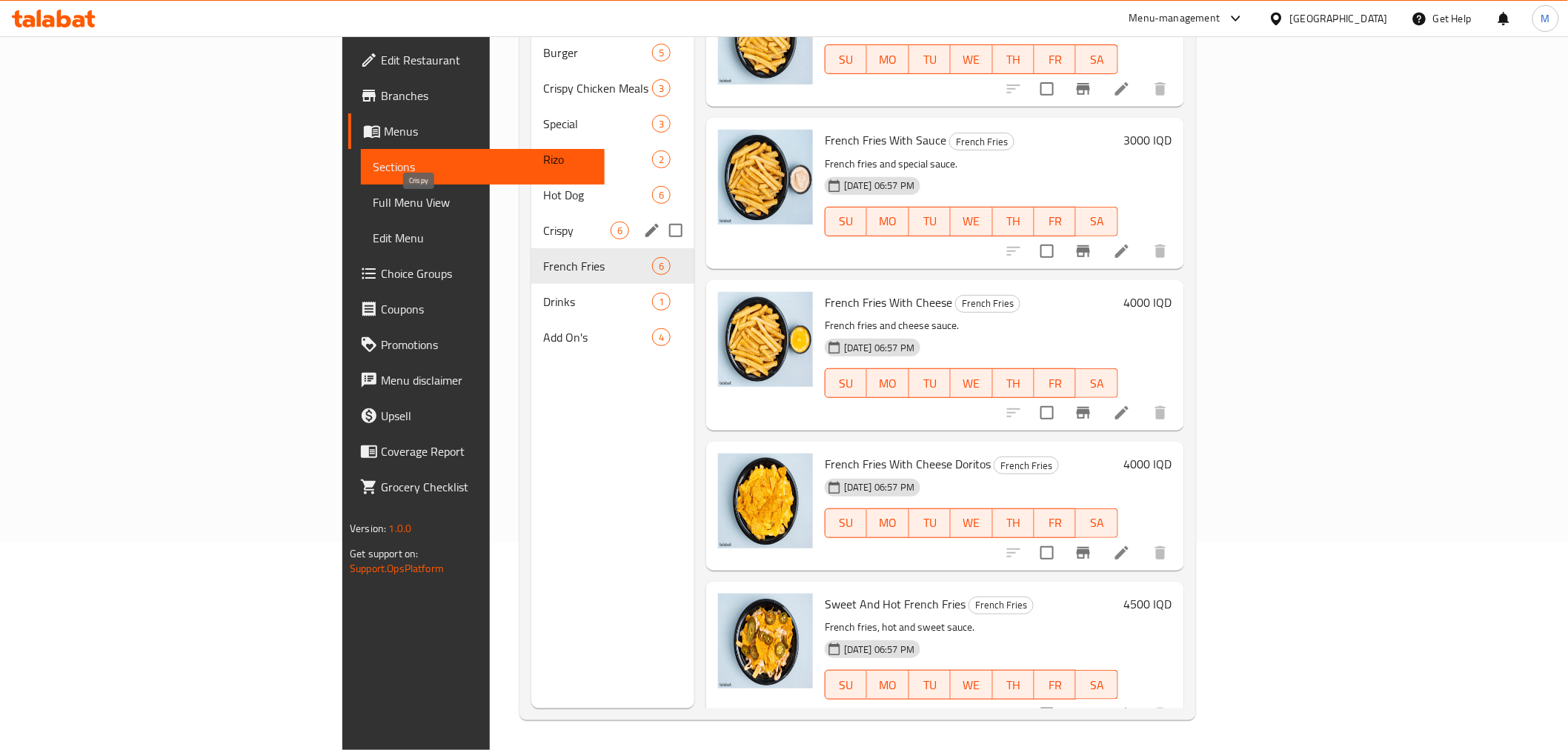
click at [543, 222] on span "Crispy" at bounding box center [577, 230] width 68 height 18
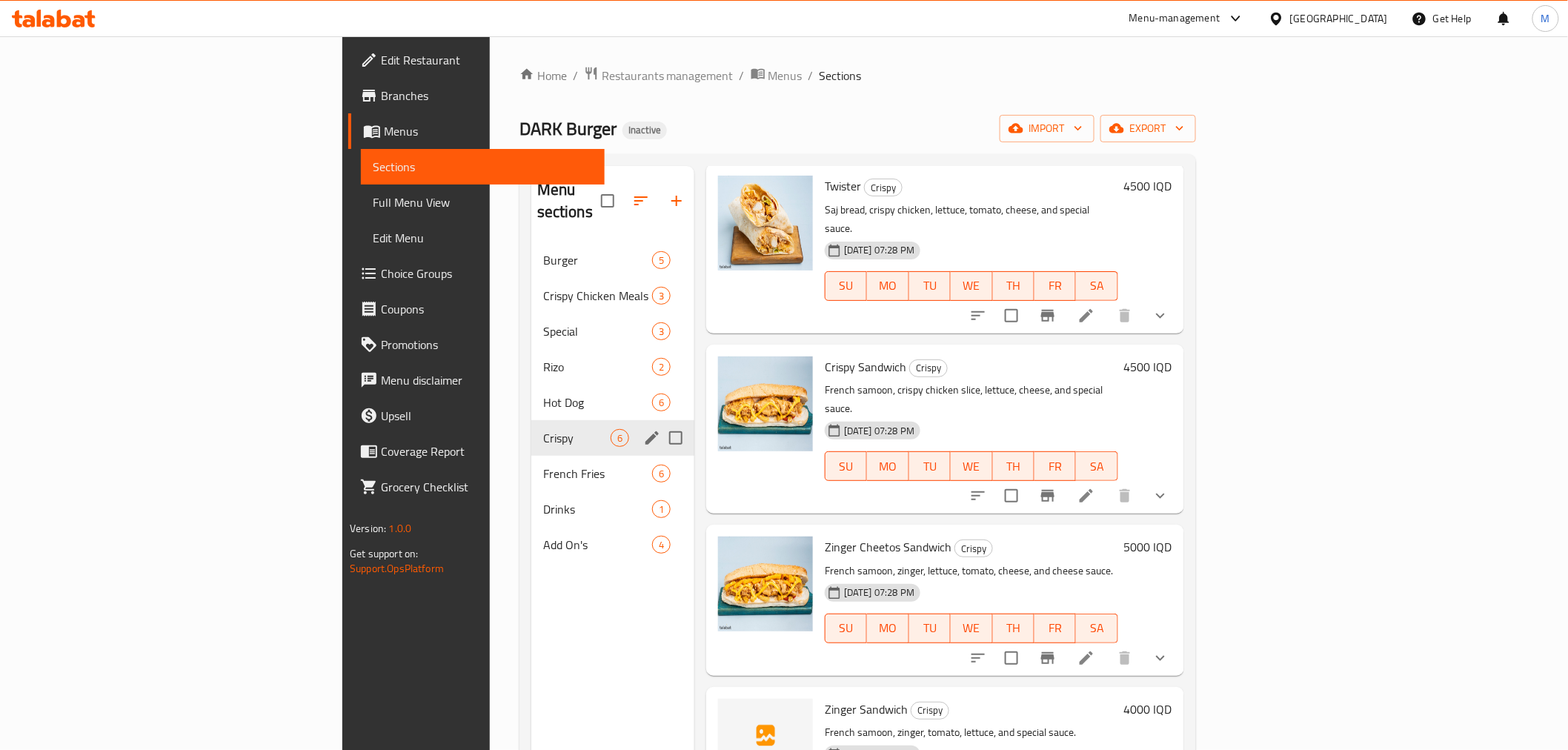
scroll to position [257, 0]
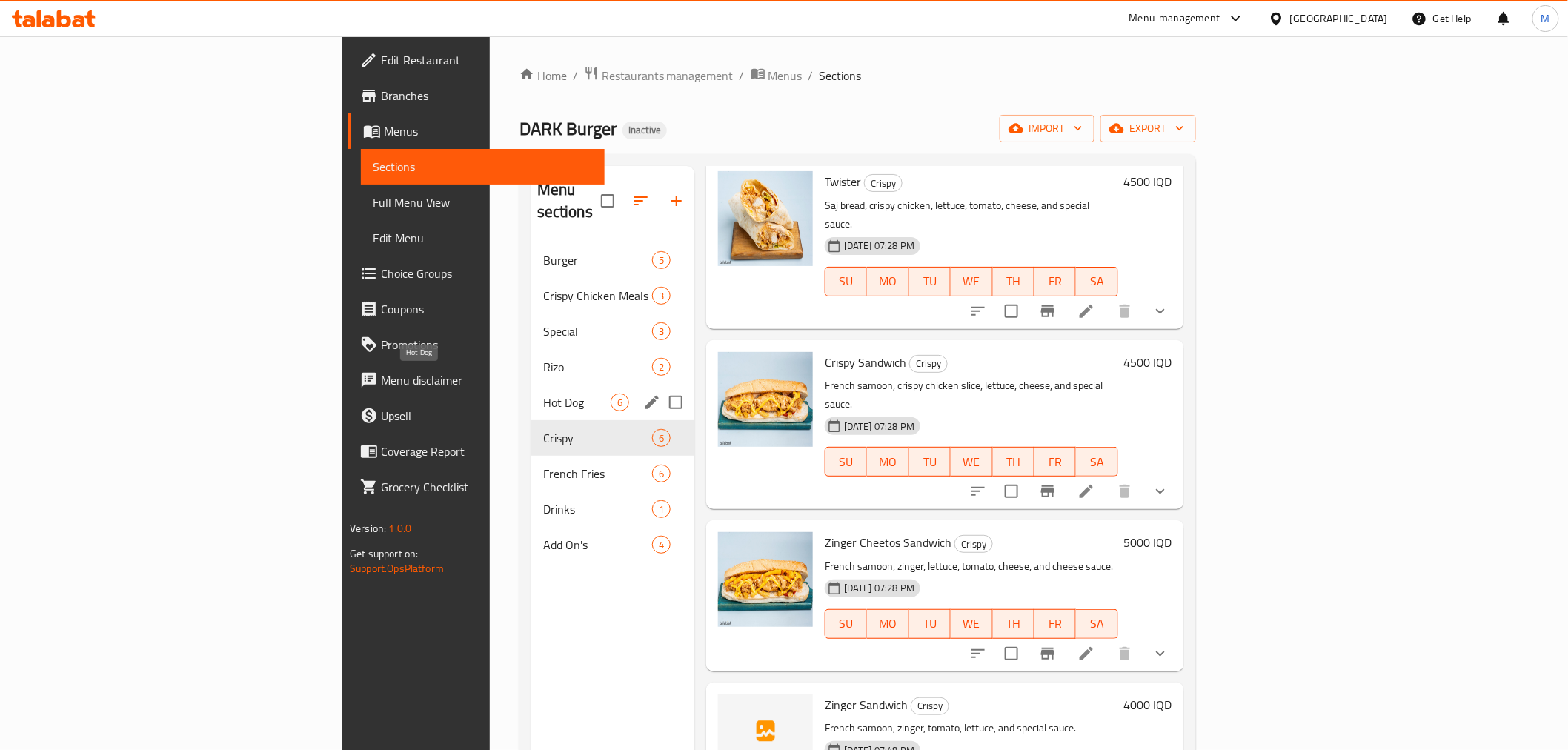
click at [543, 394] on span "Hot Dog" at bounding box center [577, 403] width 68 height 18
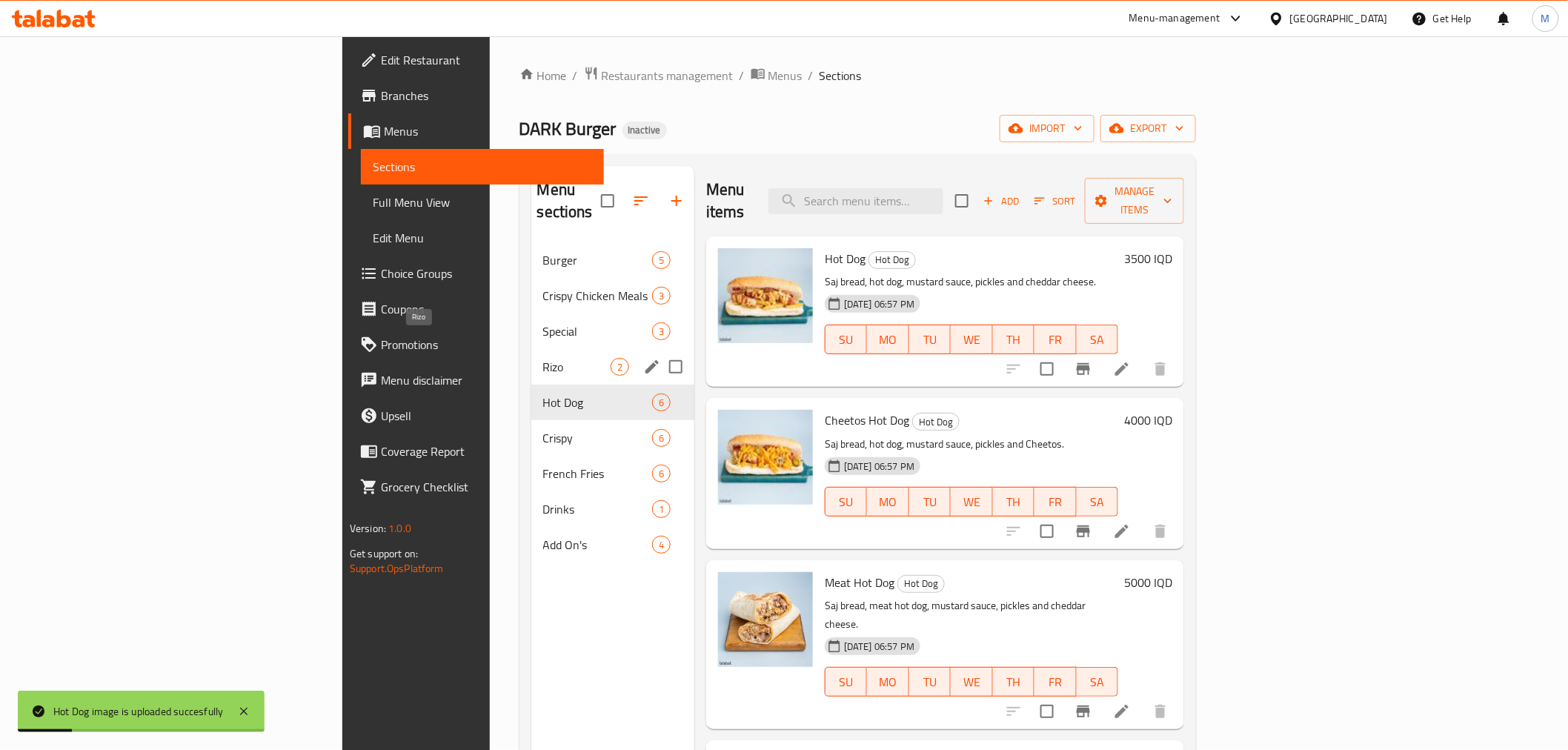
click at [531, 349] on div "Rizo 2" at bounding box center [612, 366] width 163 height 35
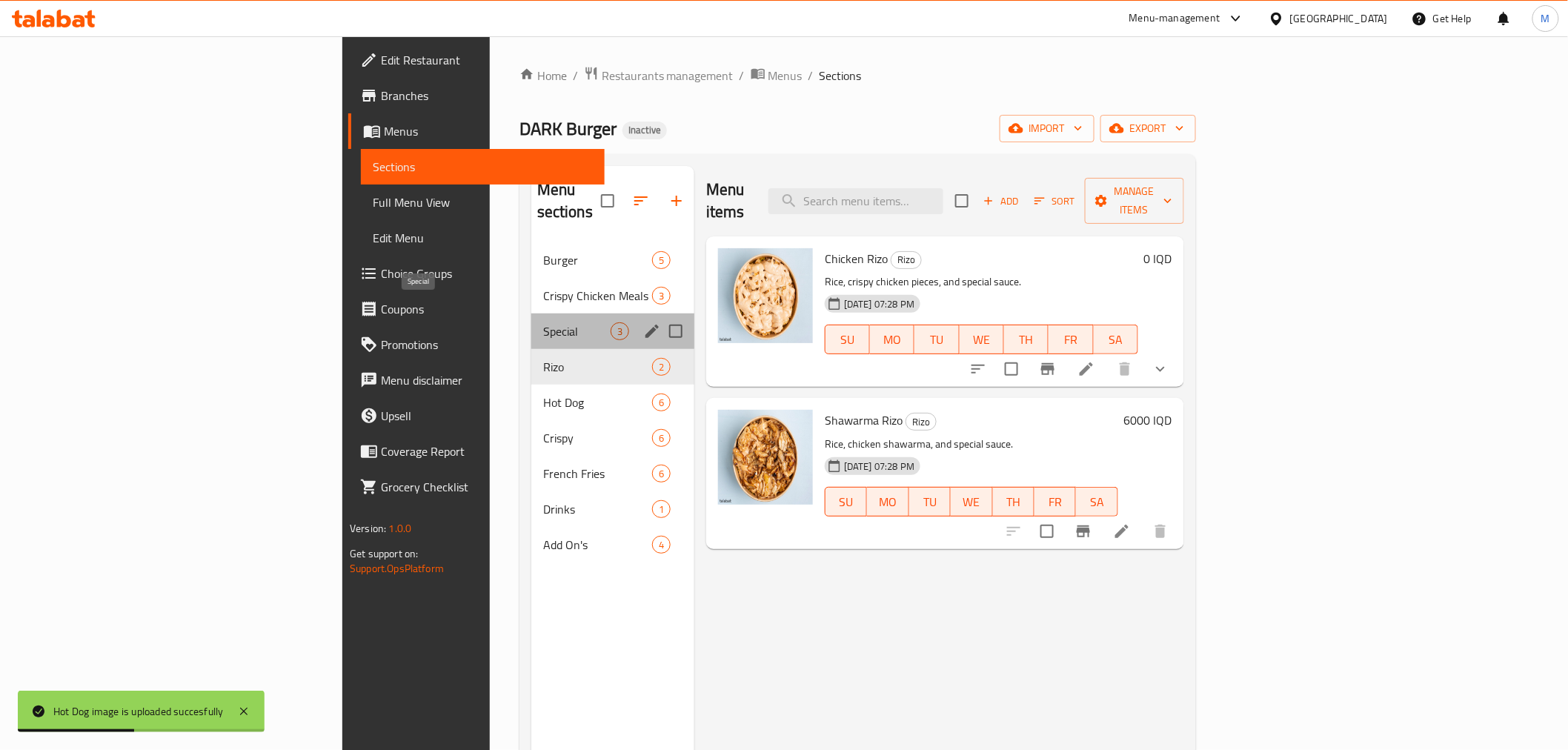
click at [543, 322] on span "Special" at bounding box center [577, 331] width 68 height 18
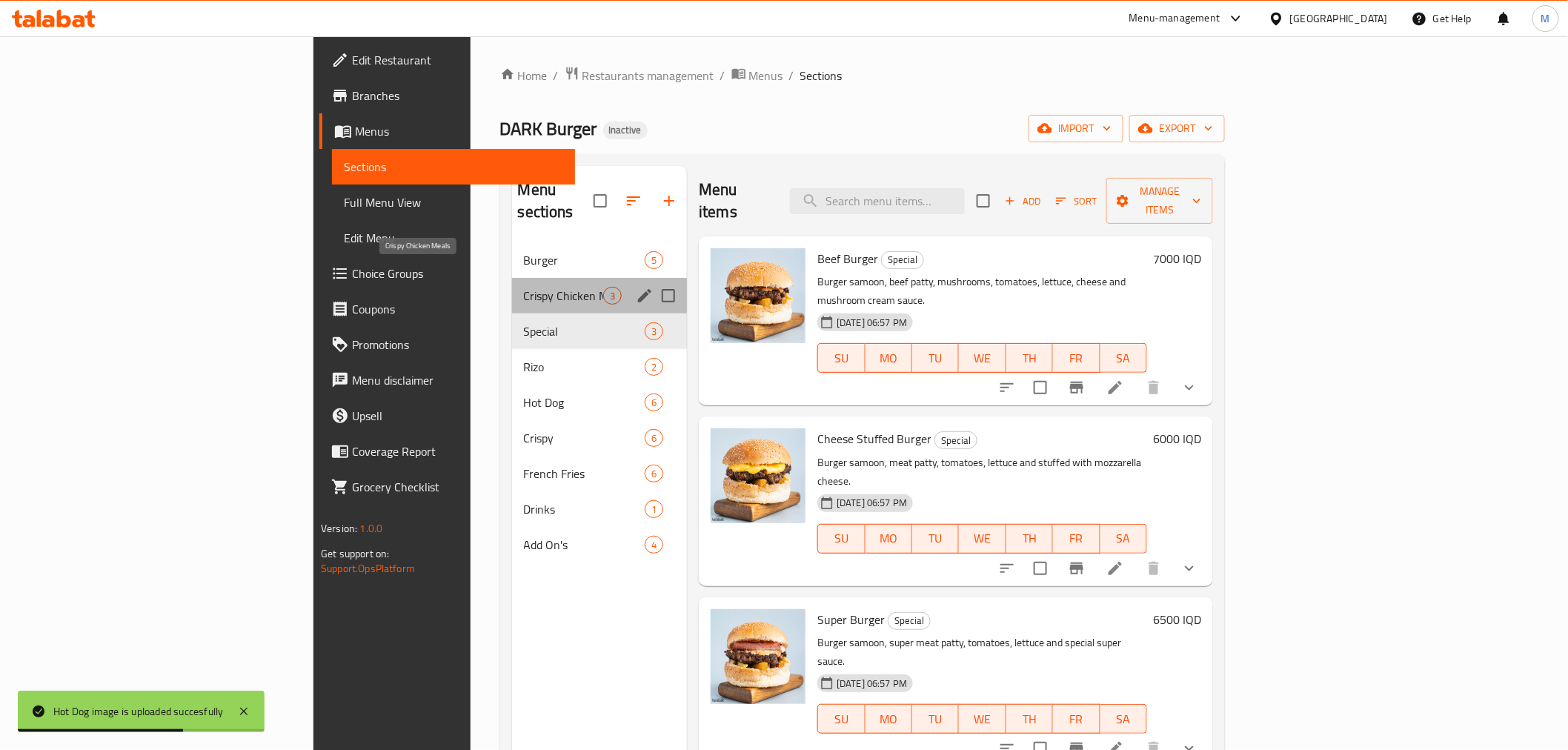
click at [524, 287] on span "Crispy Chicken Meals" at bounding box center [564, 296] width 79 height 18
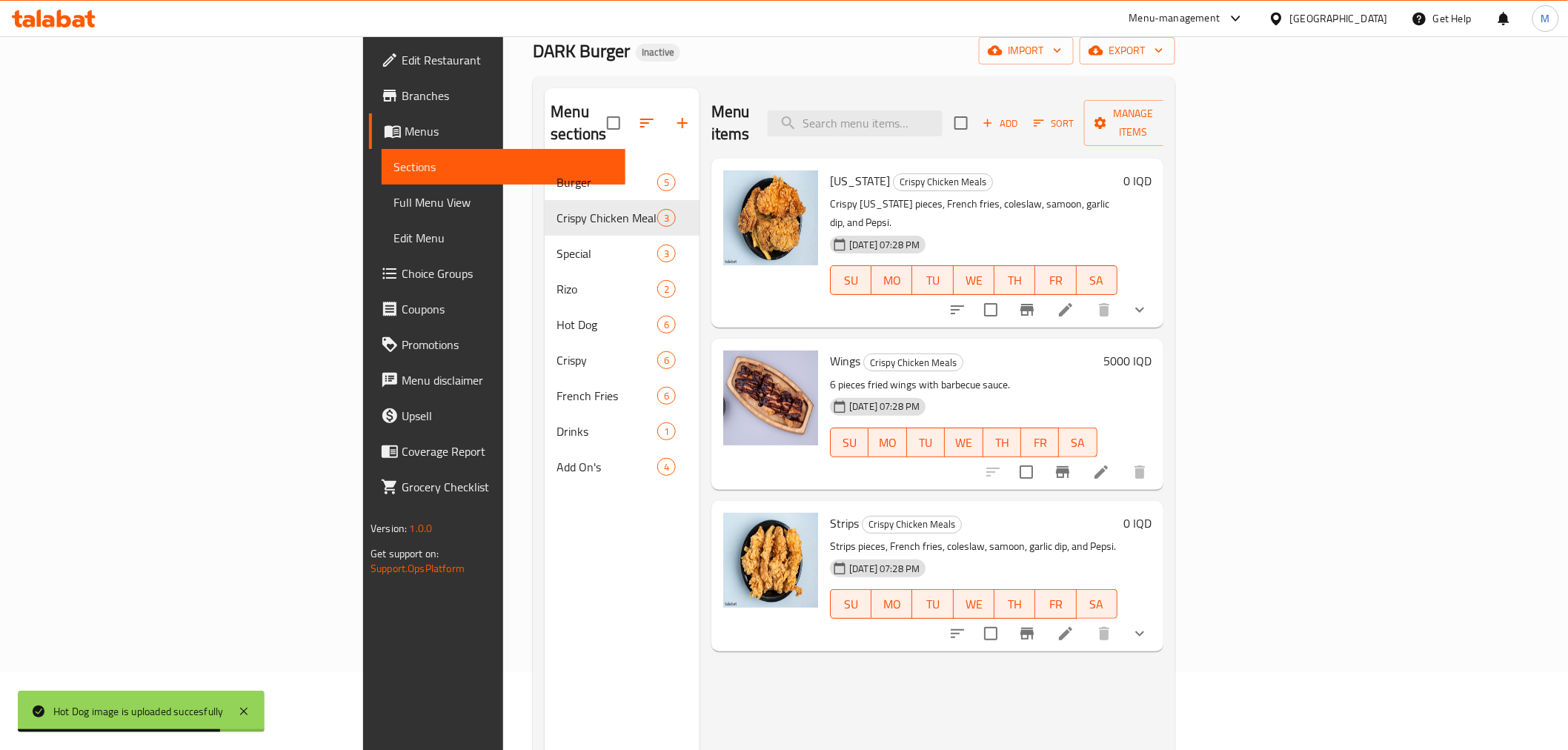
scroll to position [83, 0]
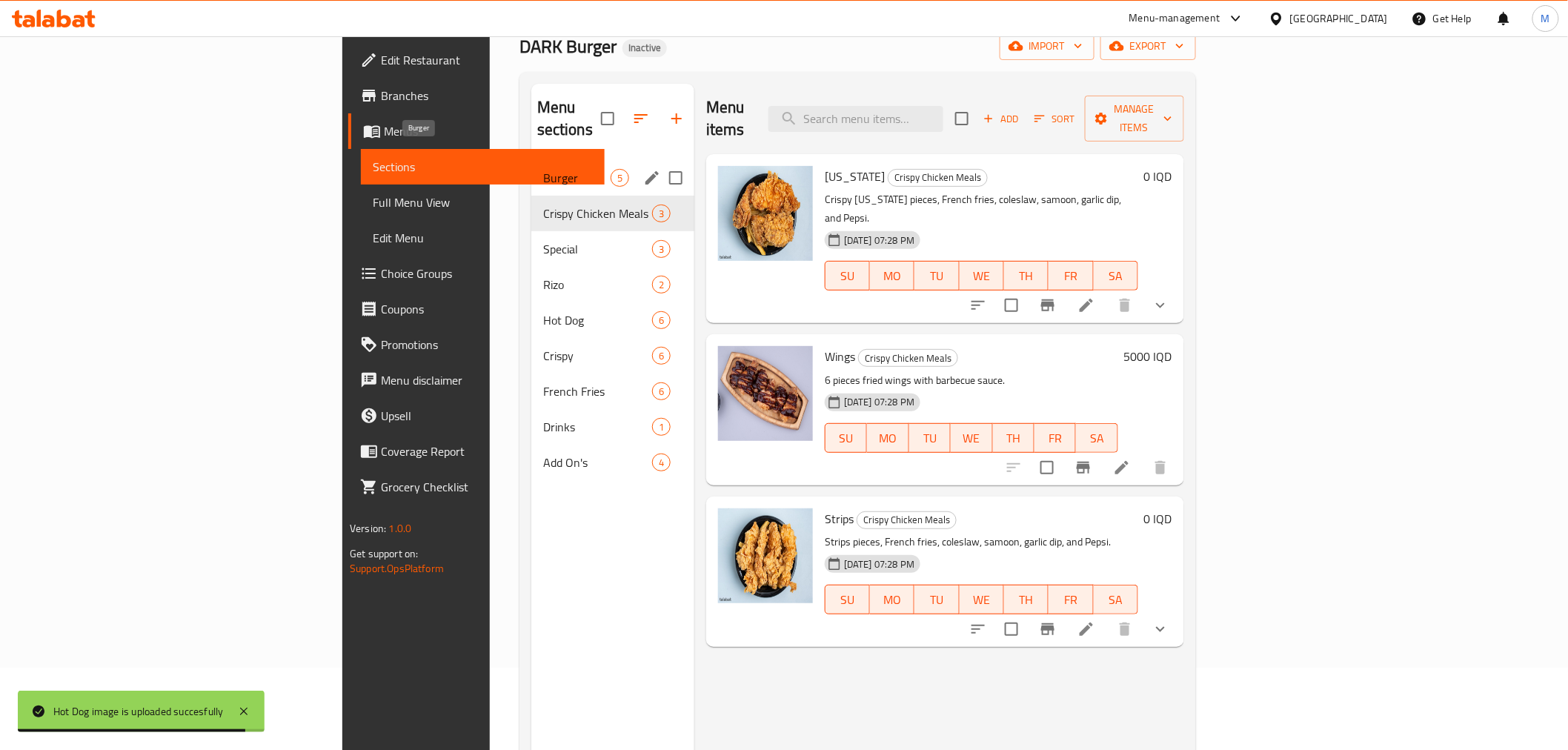
click at [531, 160] on div "Burger 5" at bounding box center [612, 178] width 163 height 35
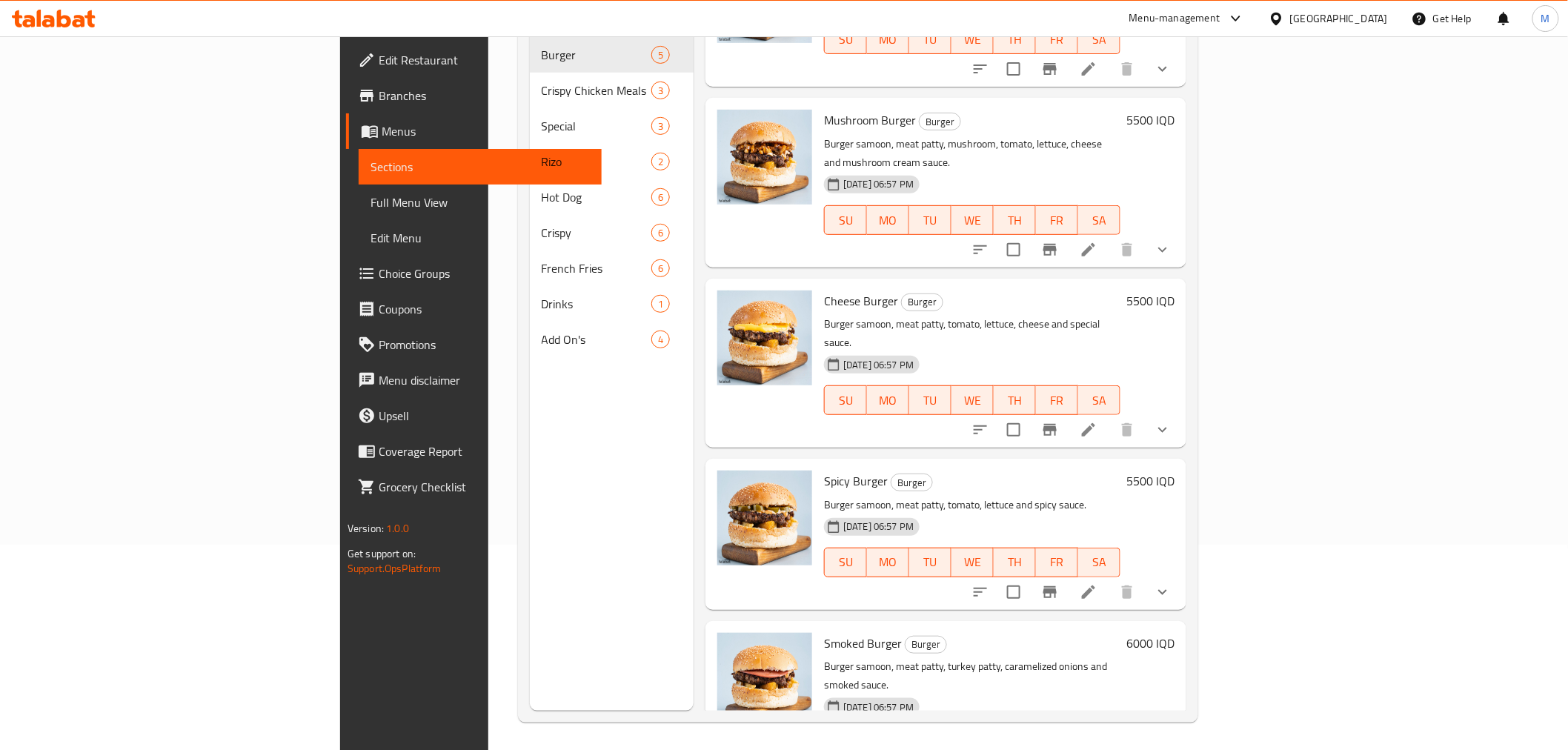
scroll to position [208, 0]
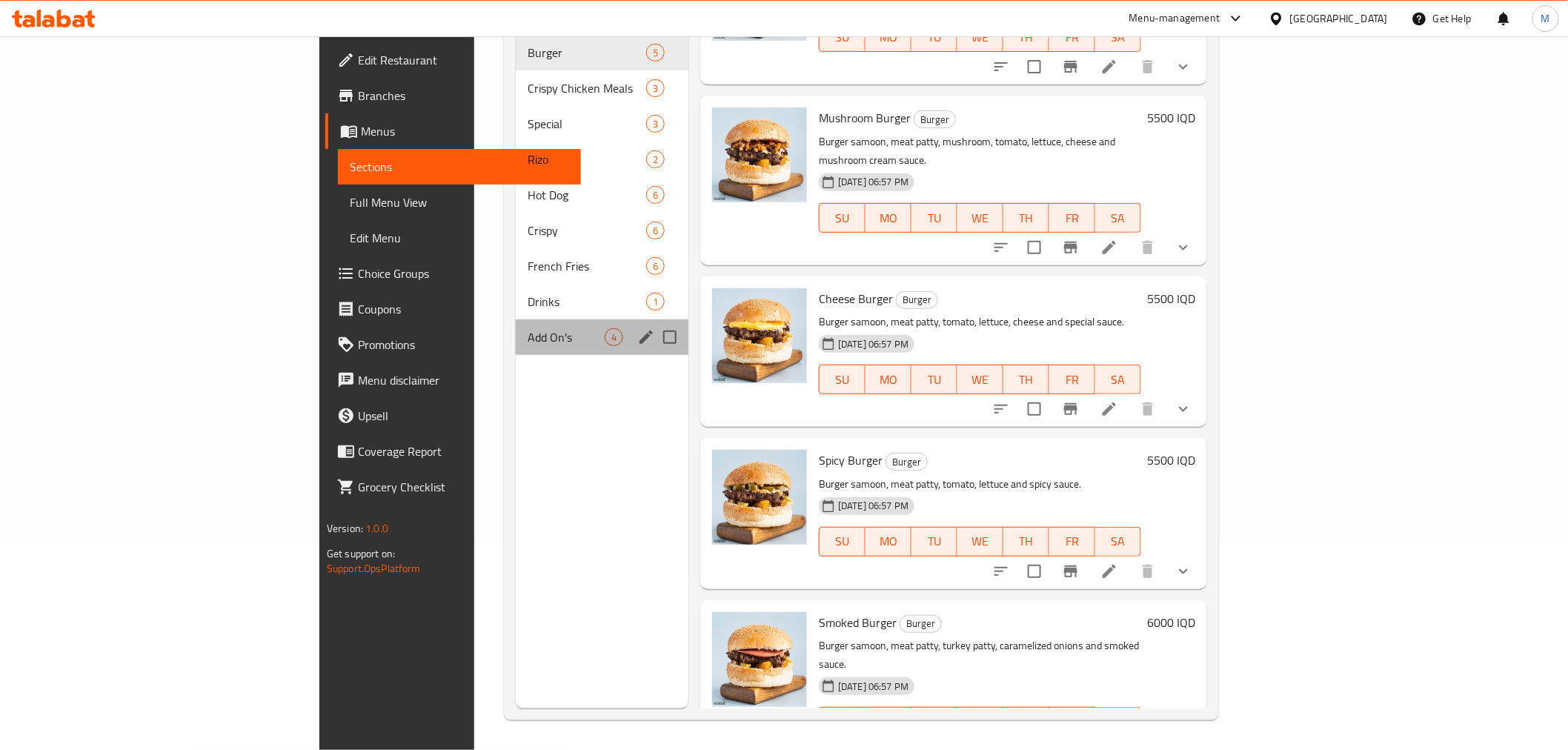
click at [516, 319] on div "Add On's 4" at bounding box center [602, 336] width 173 height 35
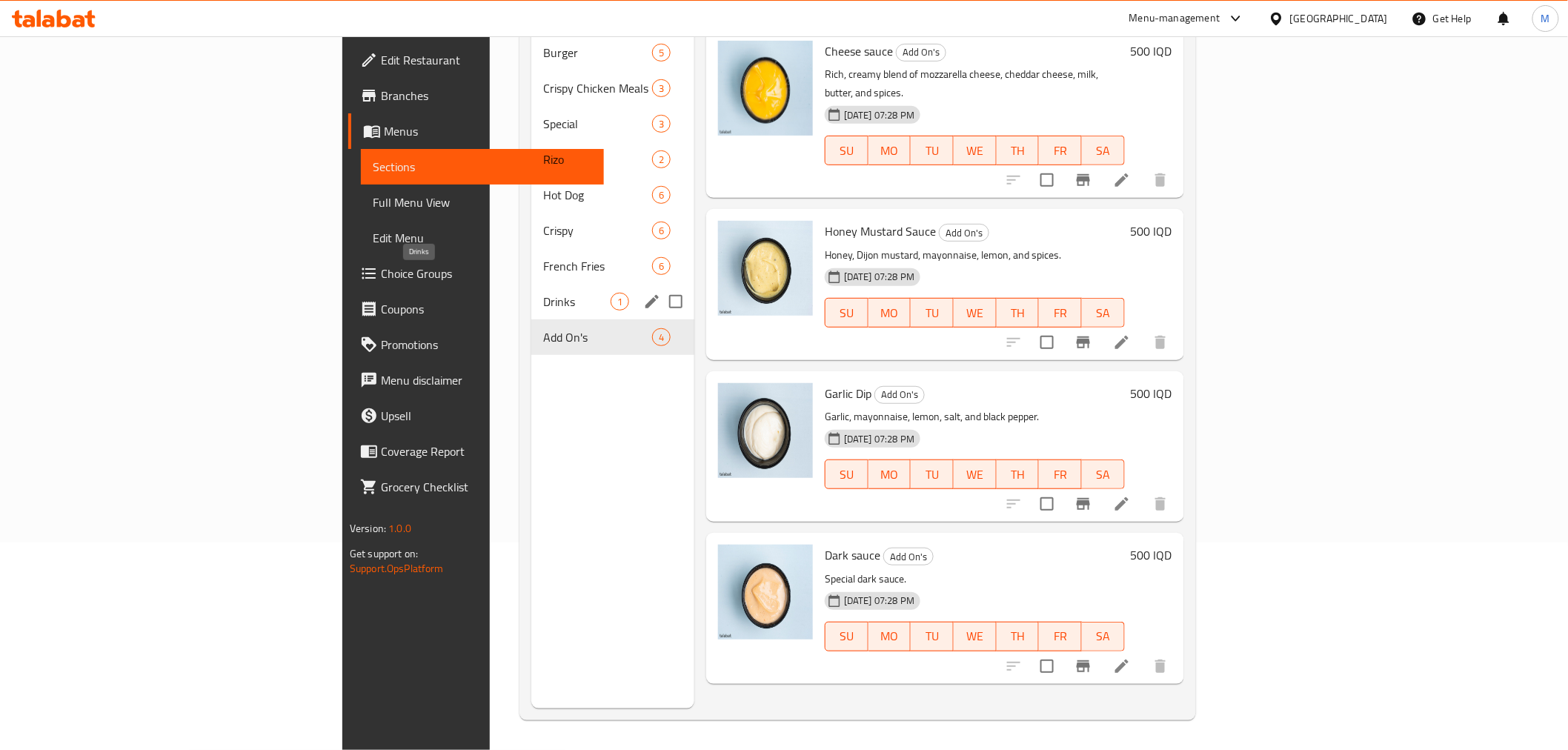
click at [531, 256] on div "French Fries 6" at bounding box center [612, 266] width 163 height 35
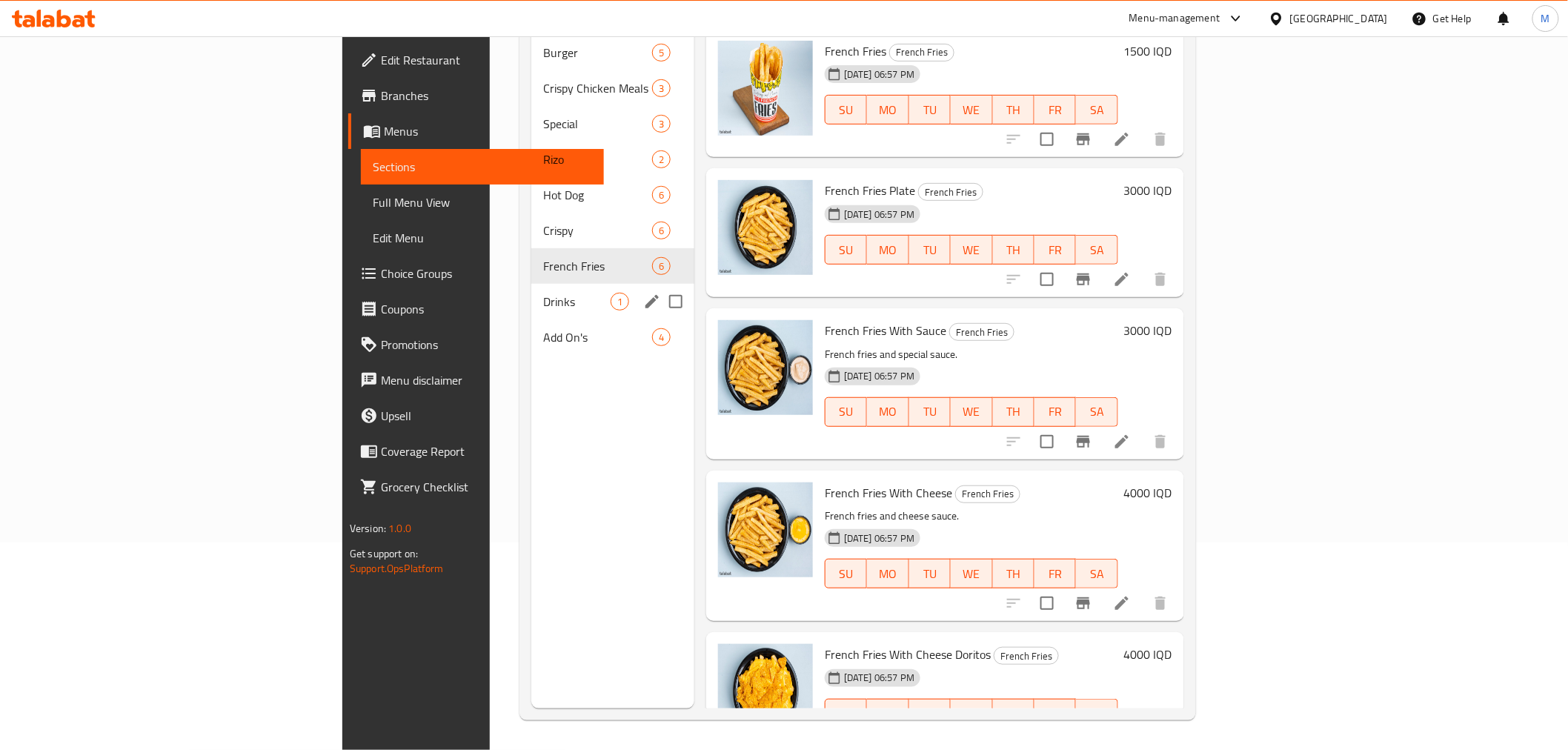
click at [543, 292] on span "Drinks" at bounding box center [577, 301] width 68 height 18
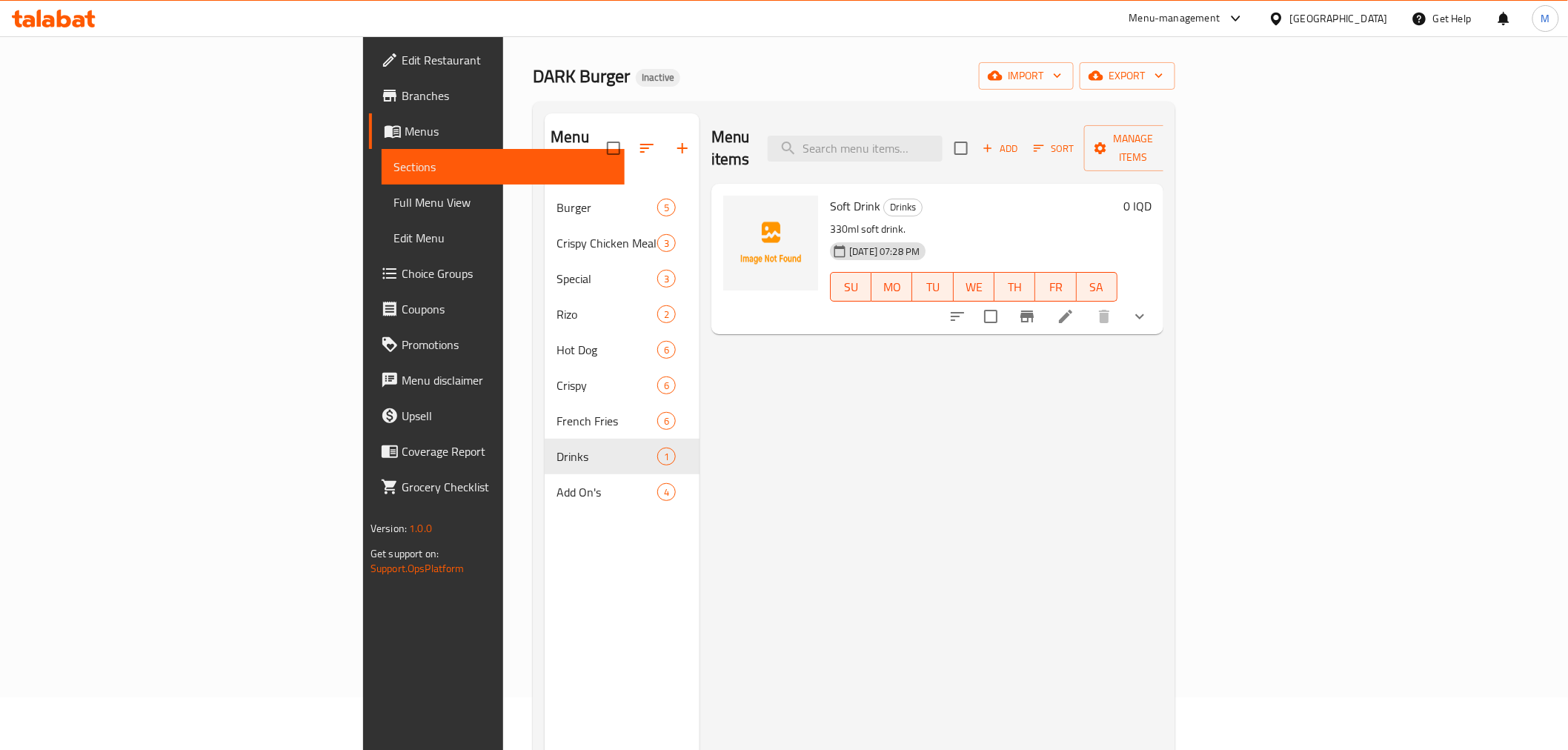
scroll to position [42, 0]
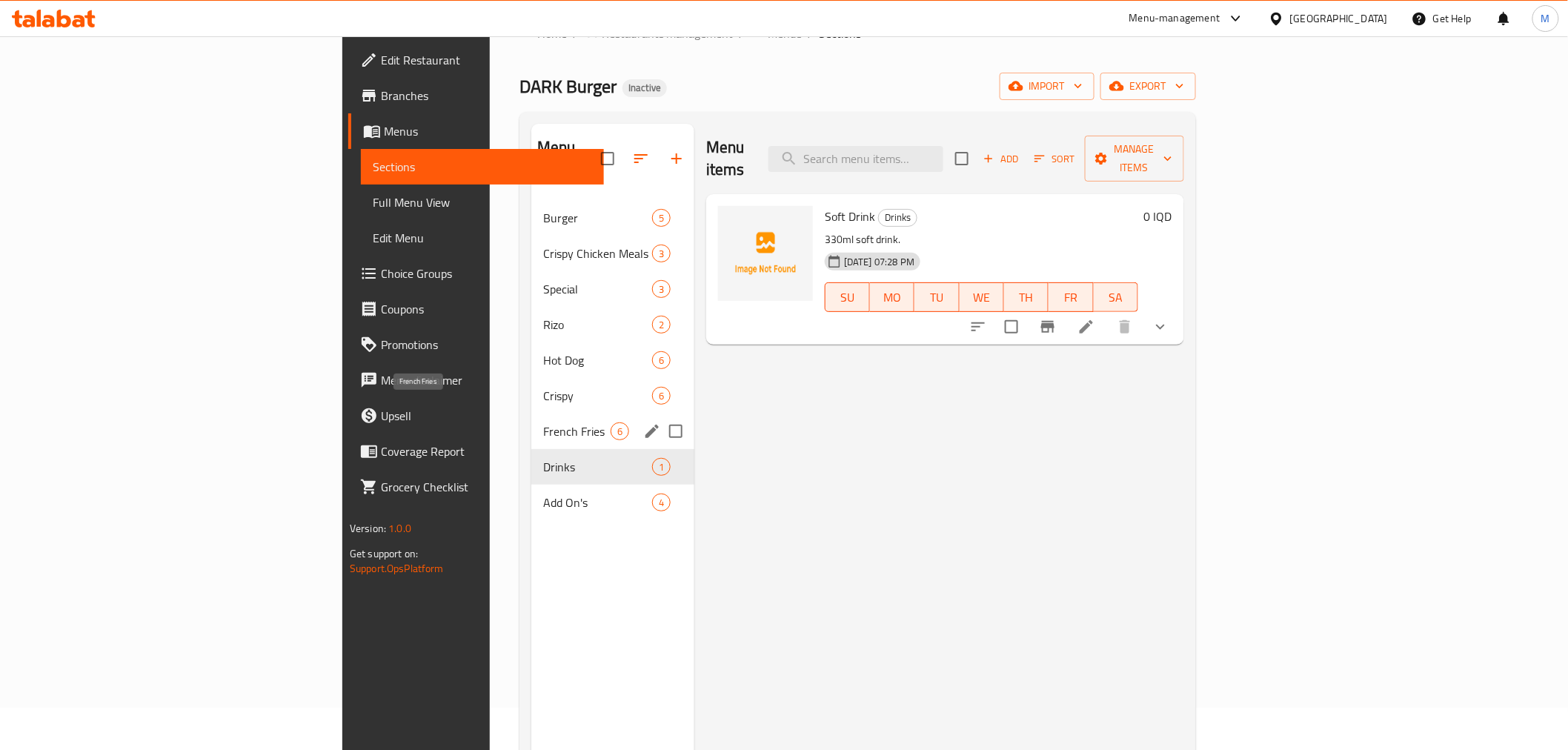
click at [543, 422] on span "French Fries" at bounding box center [577, 431] width 68 height 18
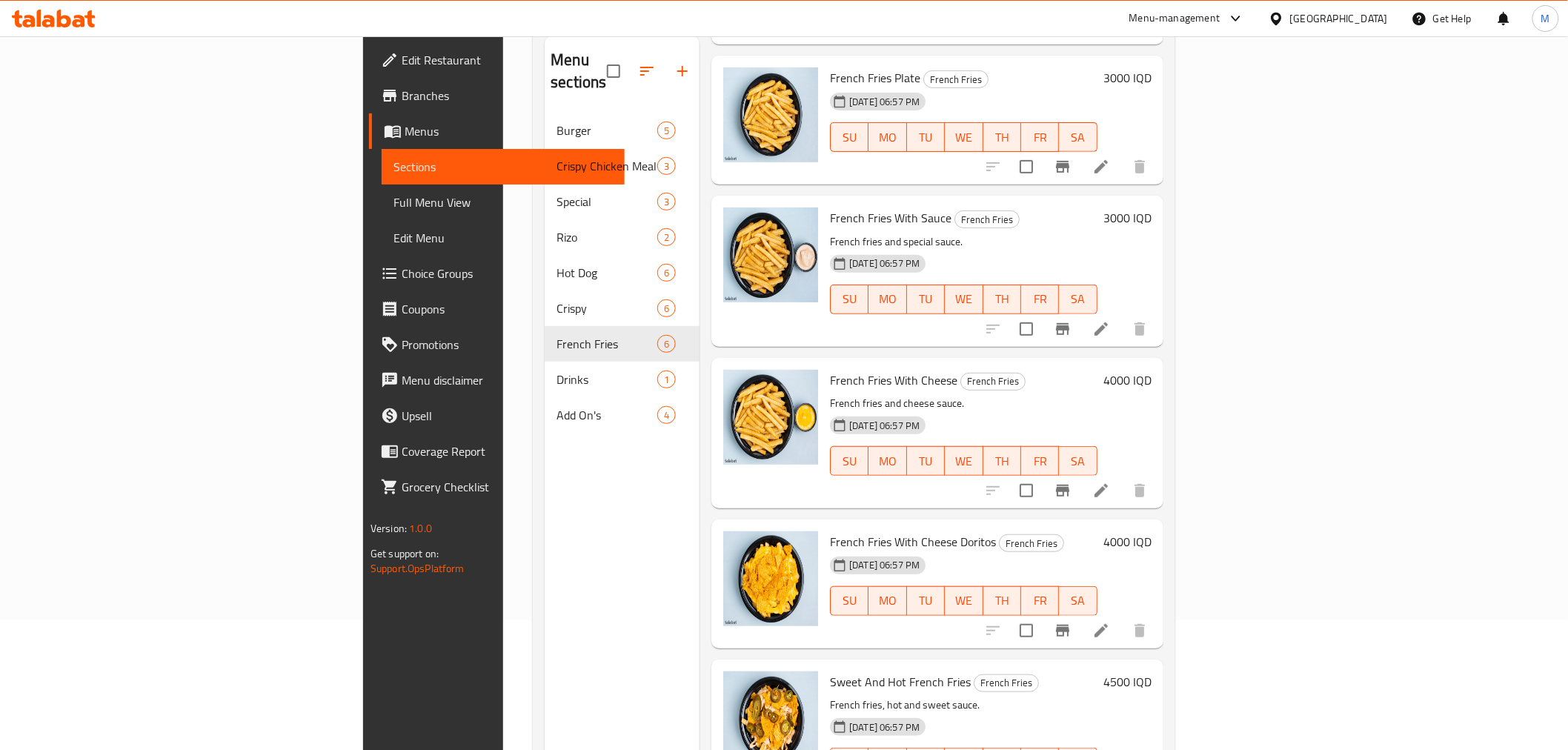
scroll to position [208, 0]
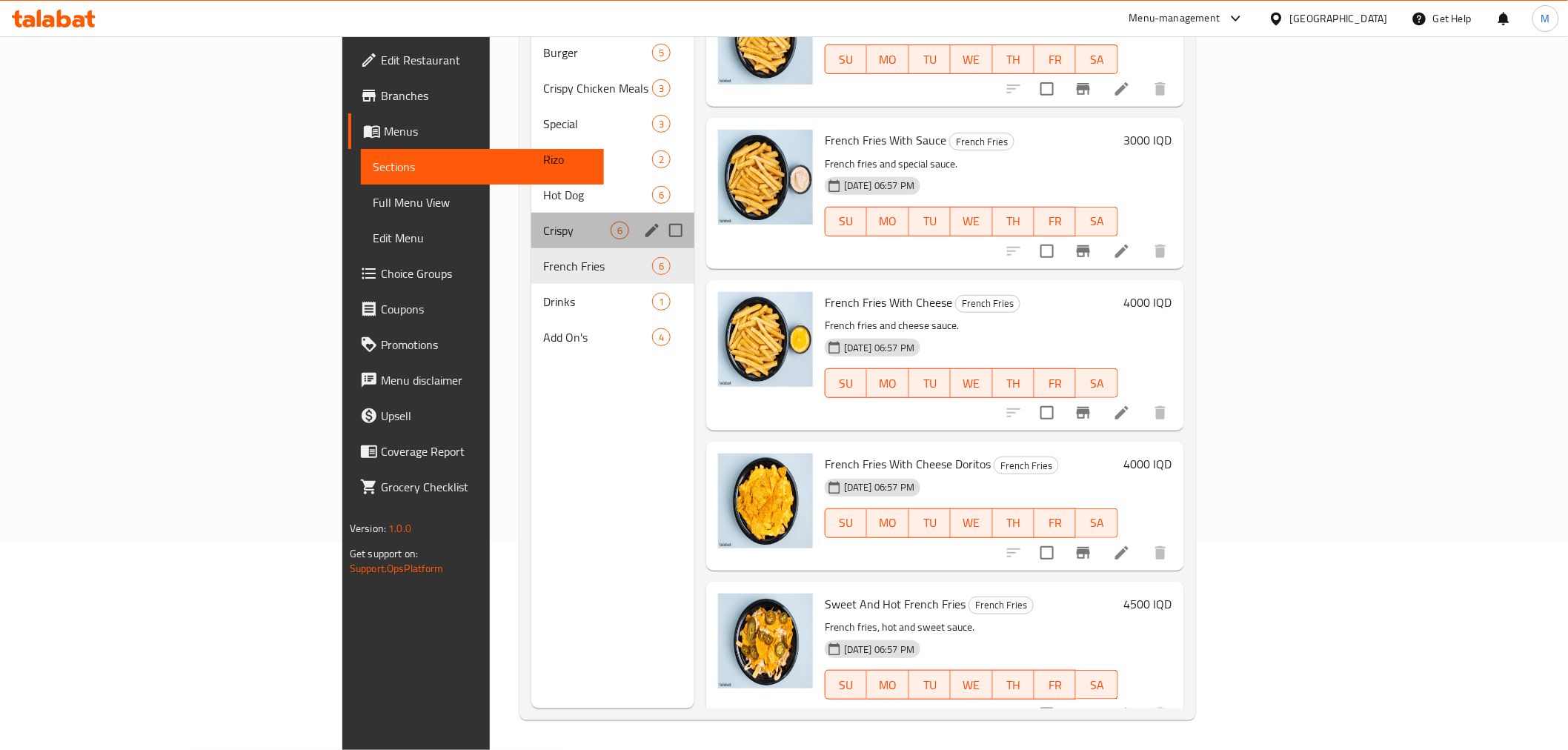
click at [531, 222] on div "Crispy 6" at bounding box center [612, 230] width 163 height 35
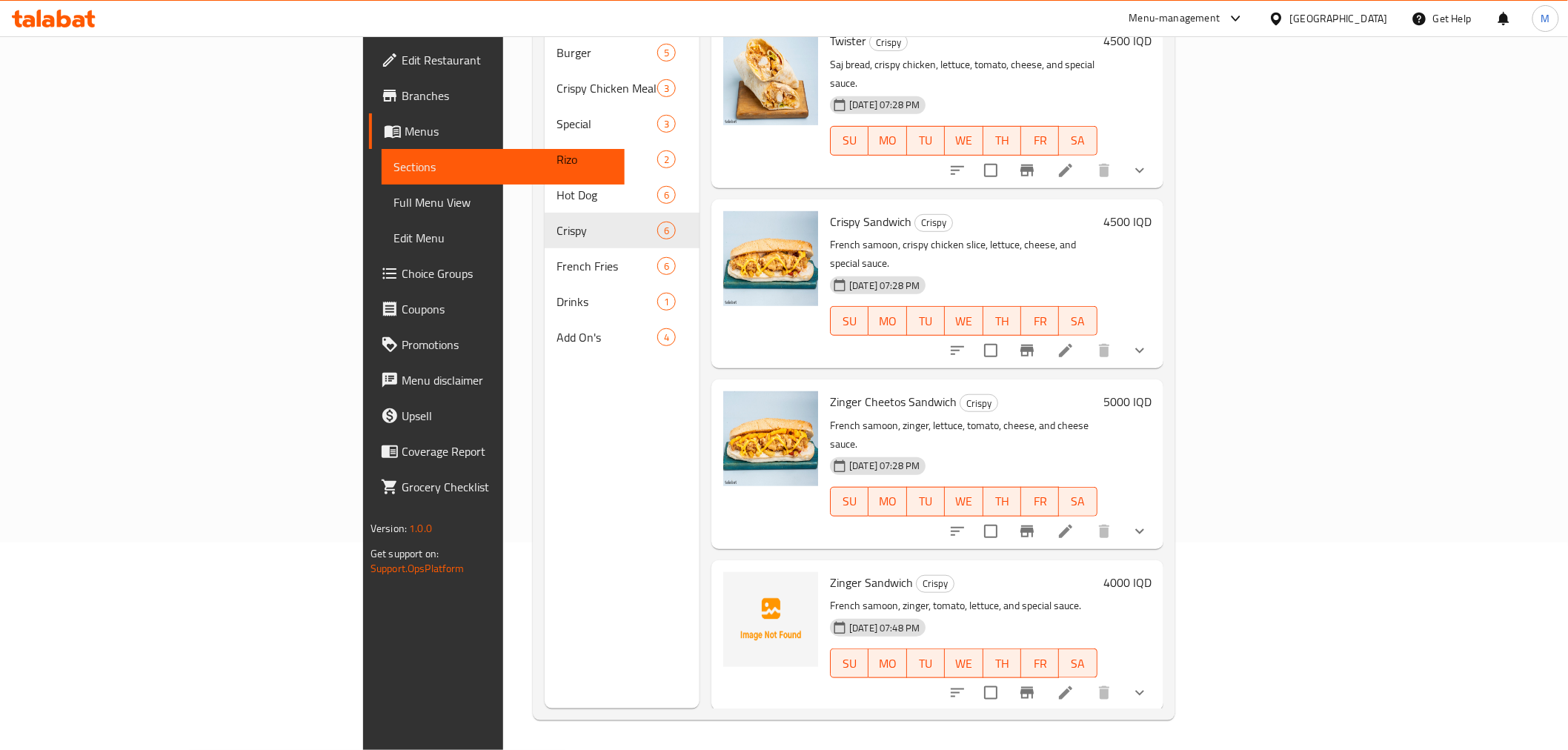
scroll to position [257, 0]
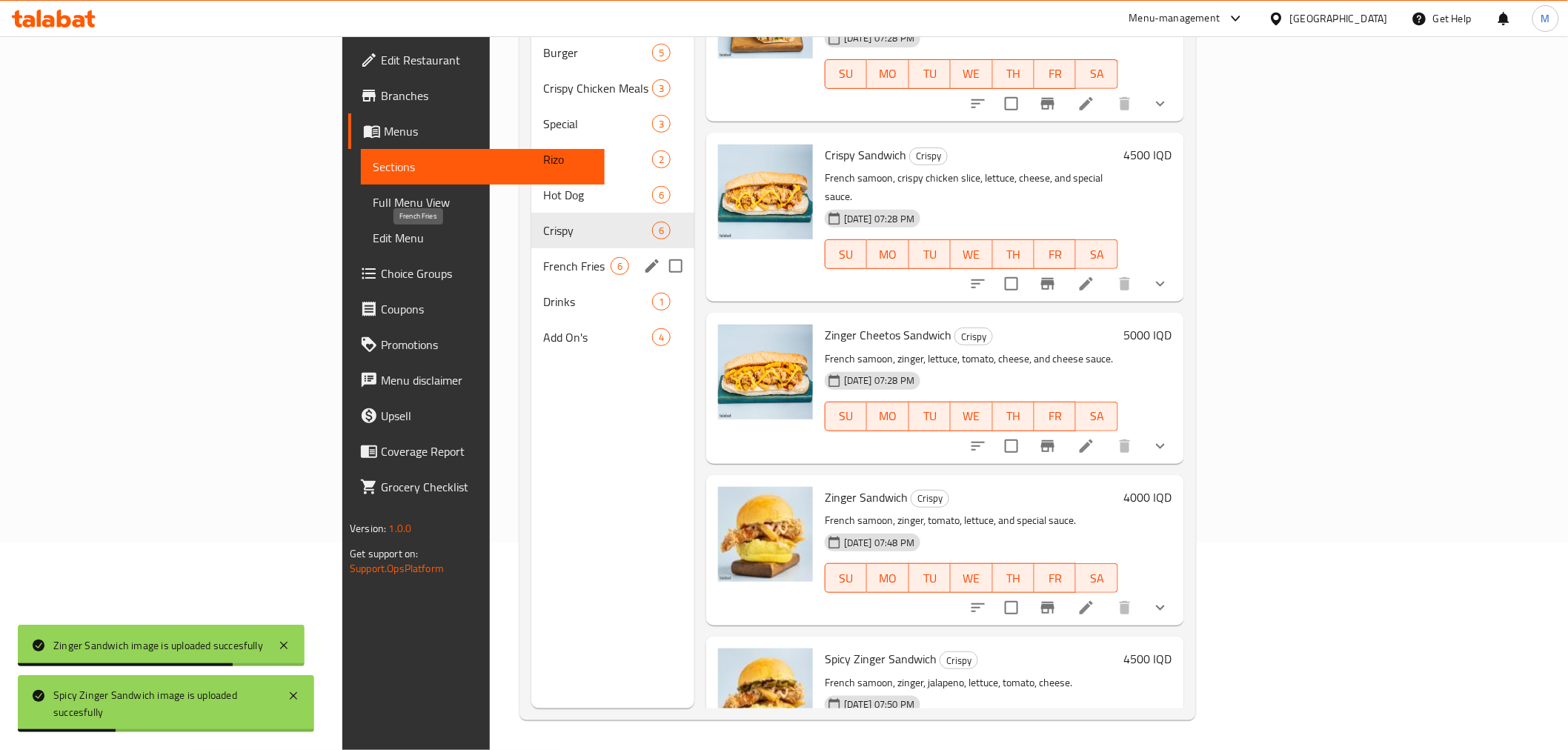
click at [543, 257] on span "French Fries" at bounding box center [577, 266] width 68 height 18
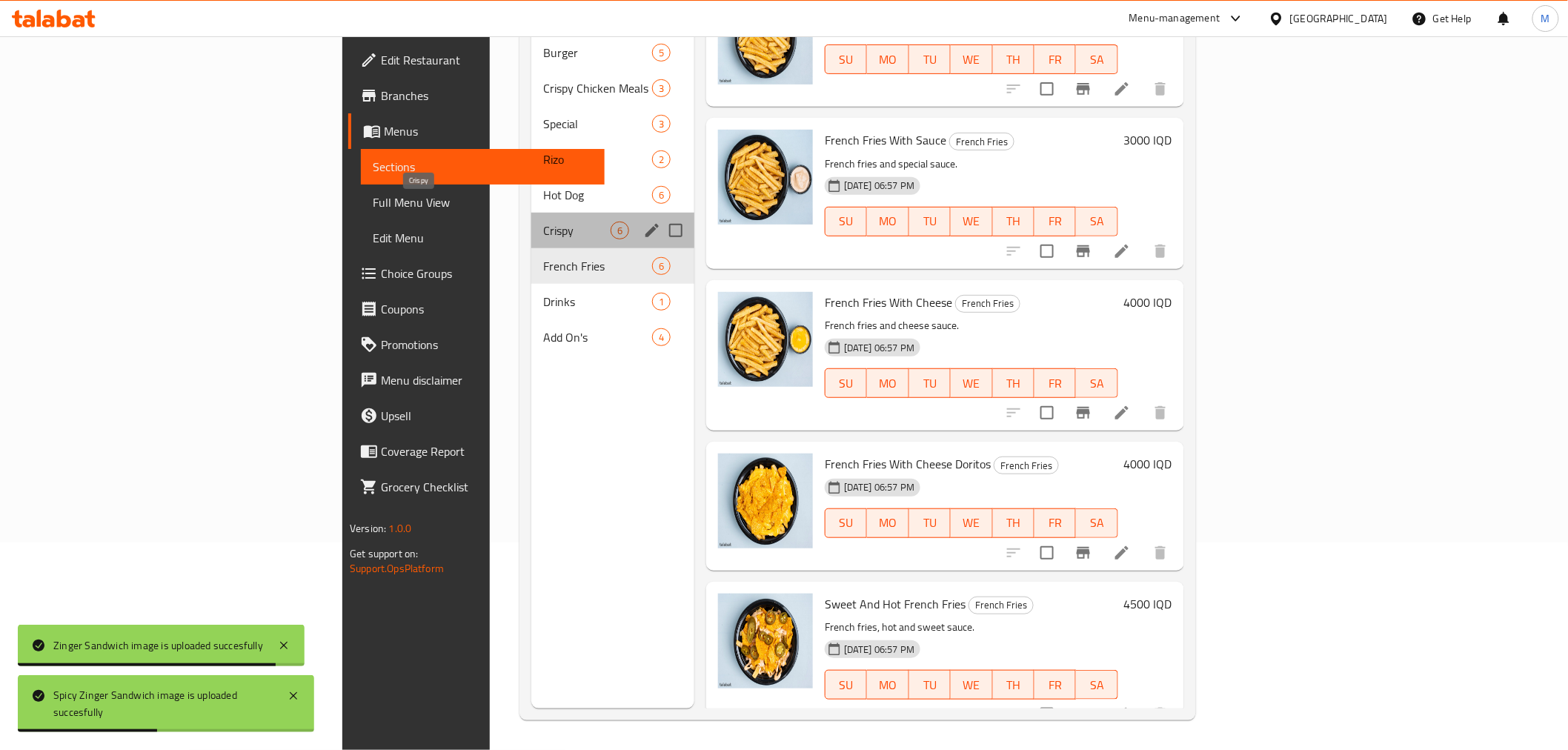
click at [543, 222] on span "Crispy" at bounding box center [577, 230] width 68 height 18
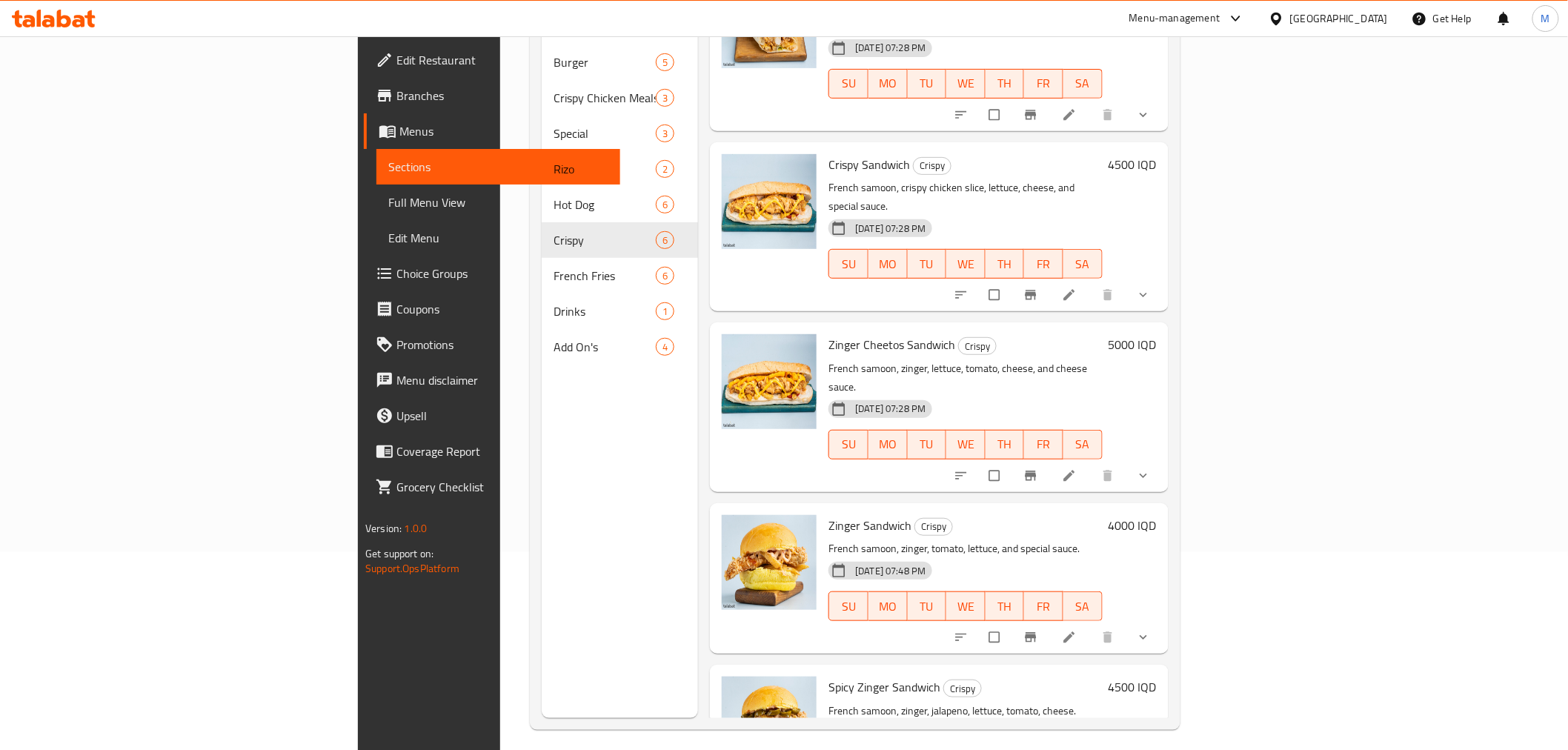
scroll to position [208, 0]
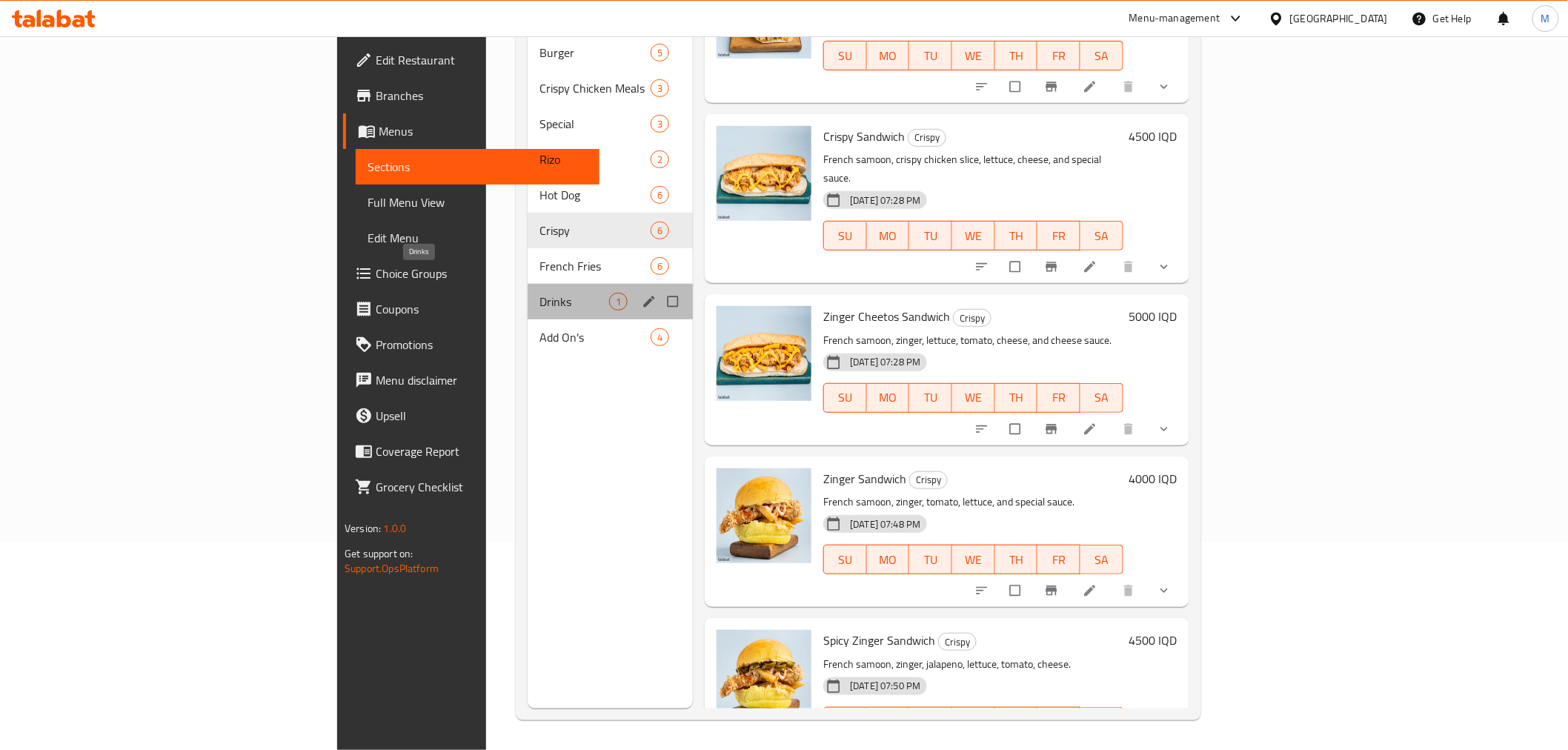
click at [539, 292] on span "Drinks" at bounding box center [574, 301] width 70 height 18
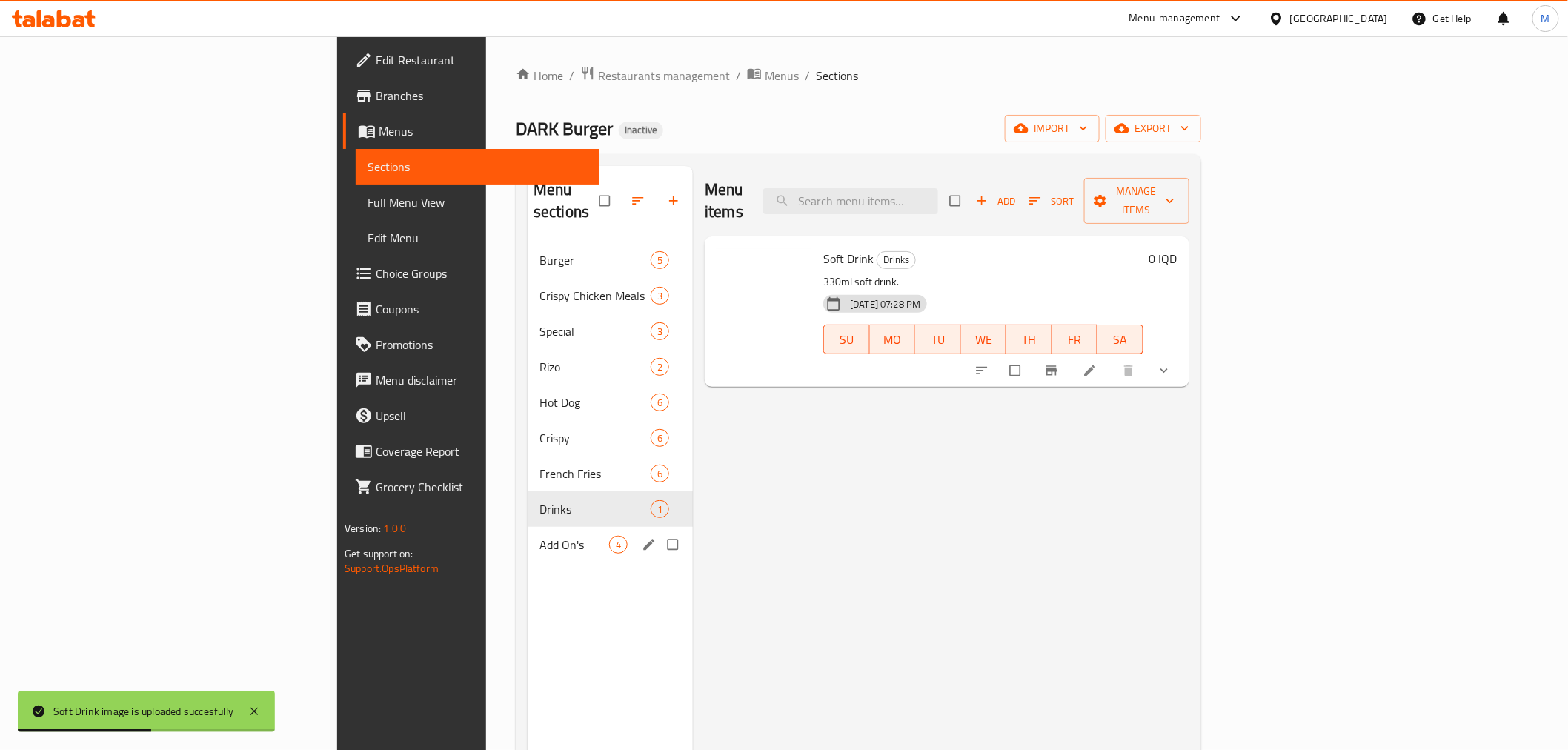
click at [527, 527] on div "Add On's 4" at bounding box center [610, 544] width 165 height 35
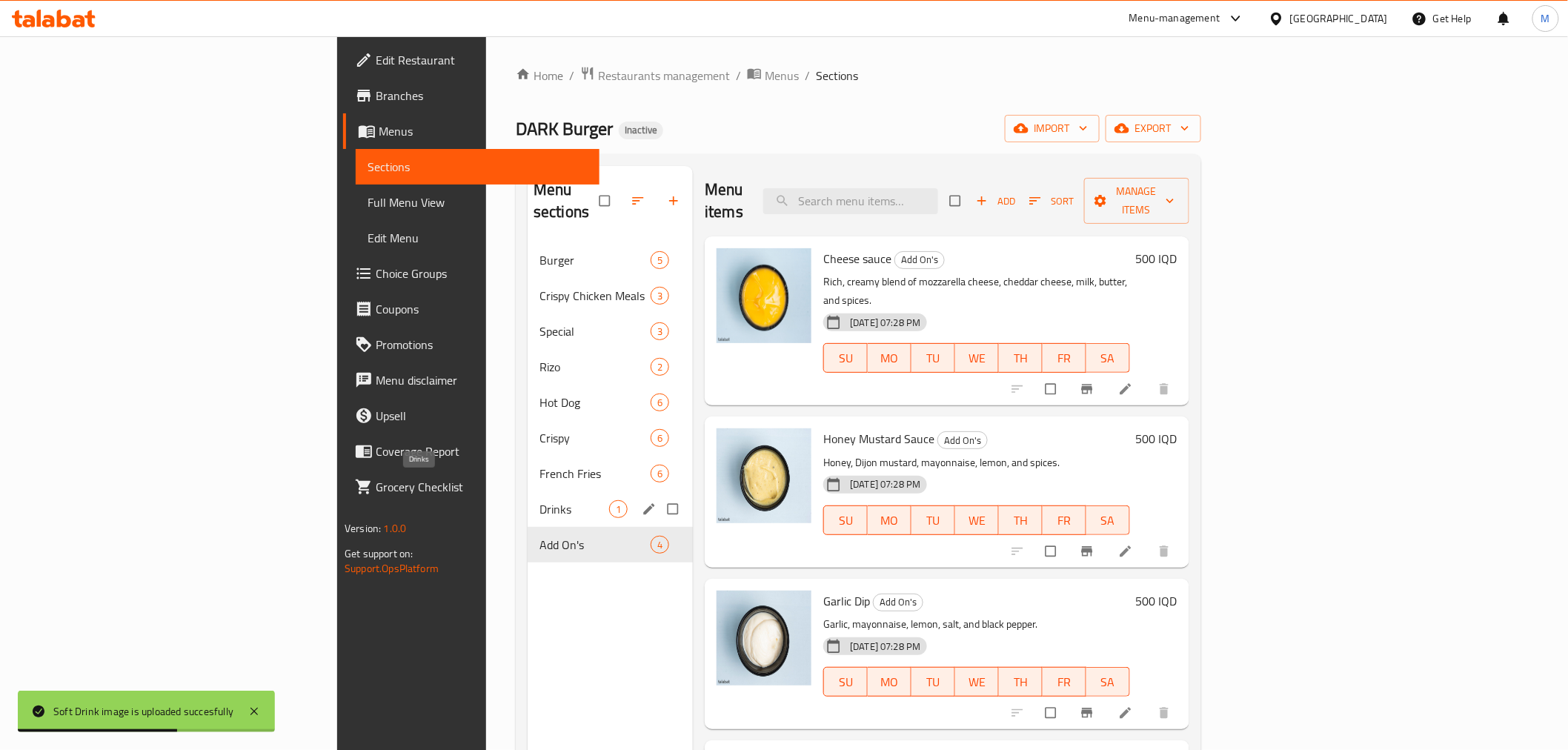
click at [539, 500] on span "Drinks" at bounding box center [574, 509] width 70 height 18
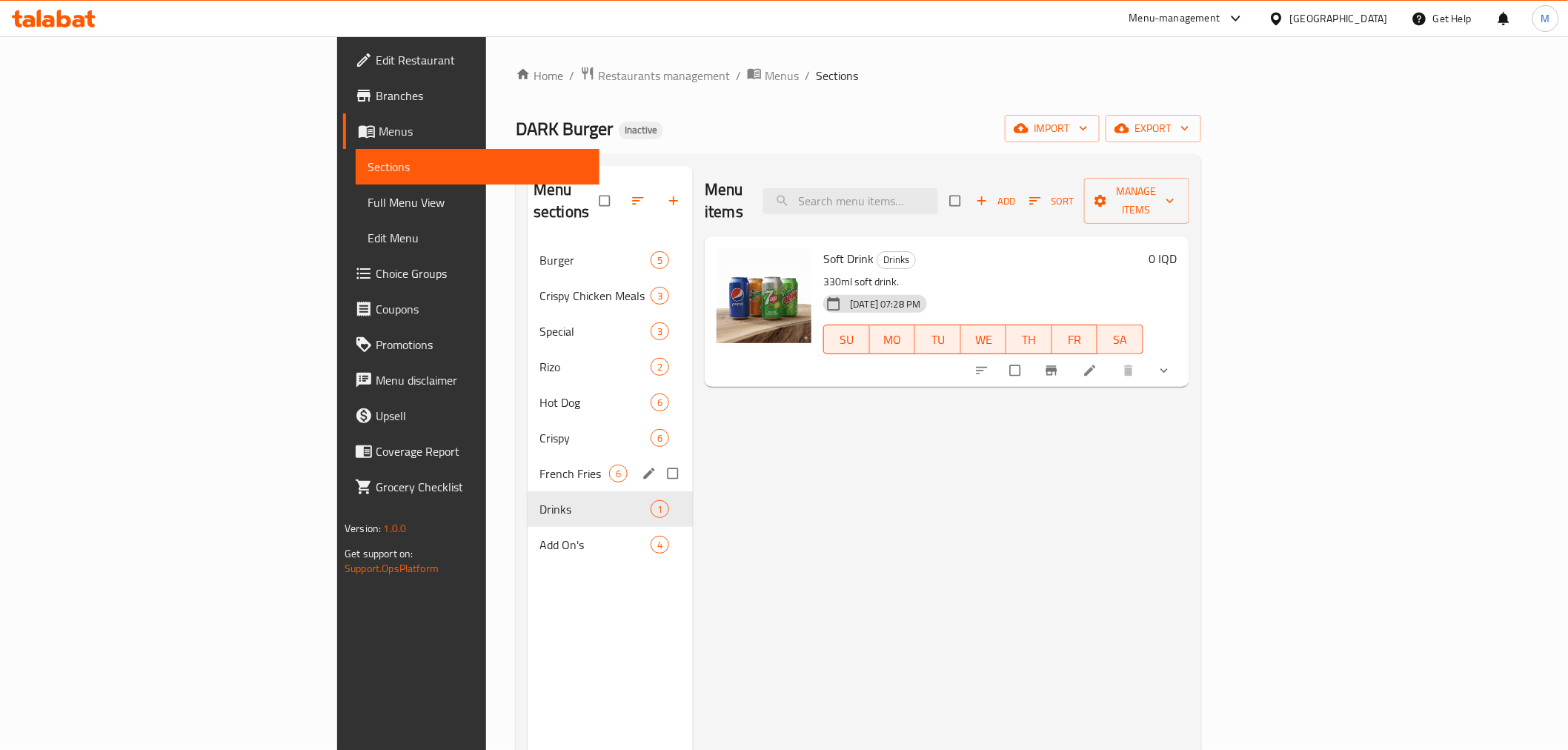
click at [527, 461] on div "French Fries 6" at bounding box center [610, 473] width 165 height 35
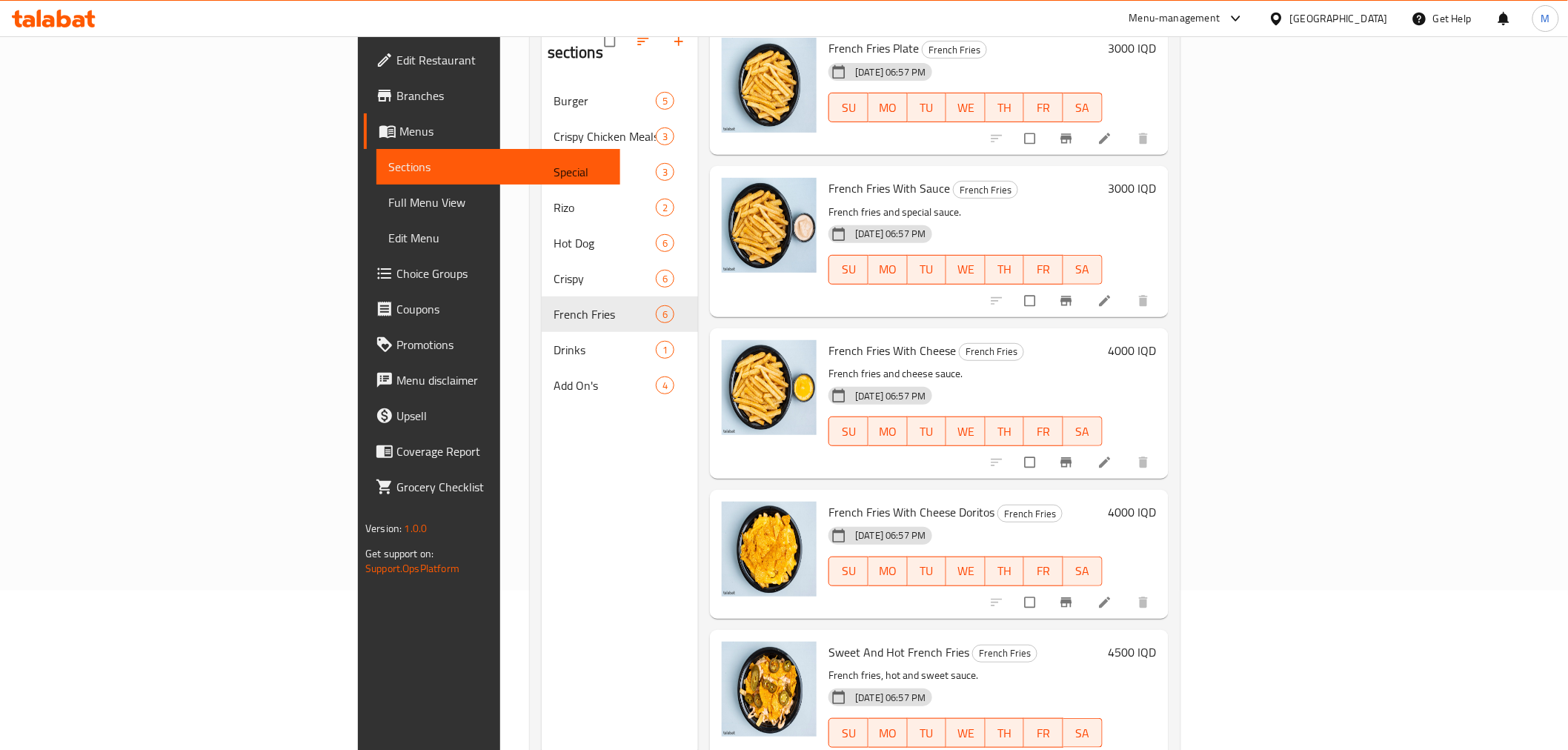
scroll to position [164, 0]
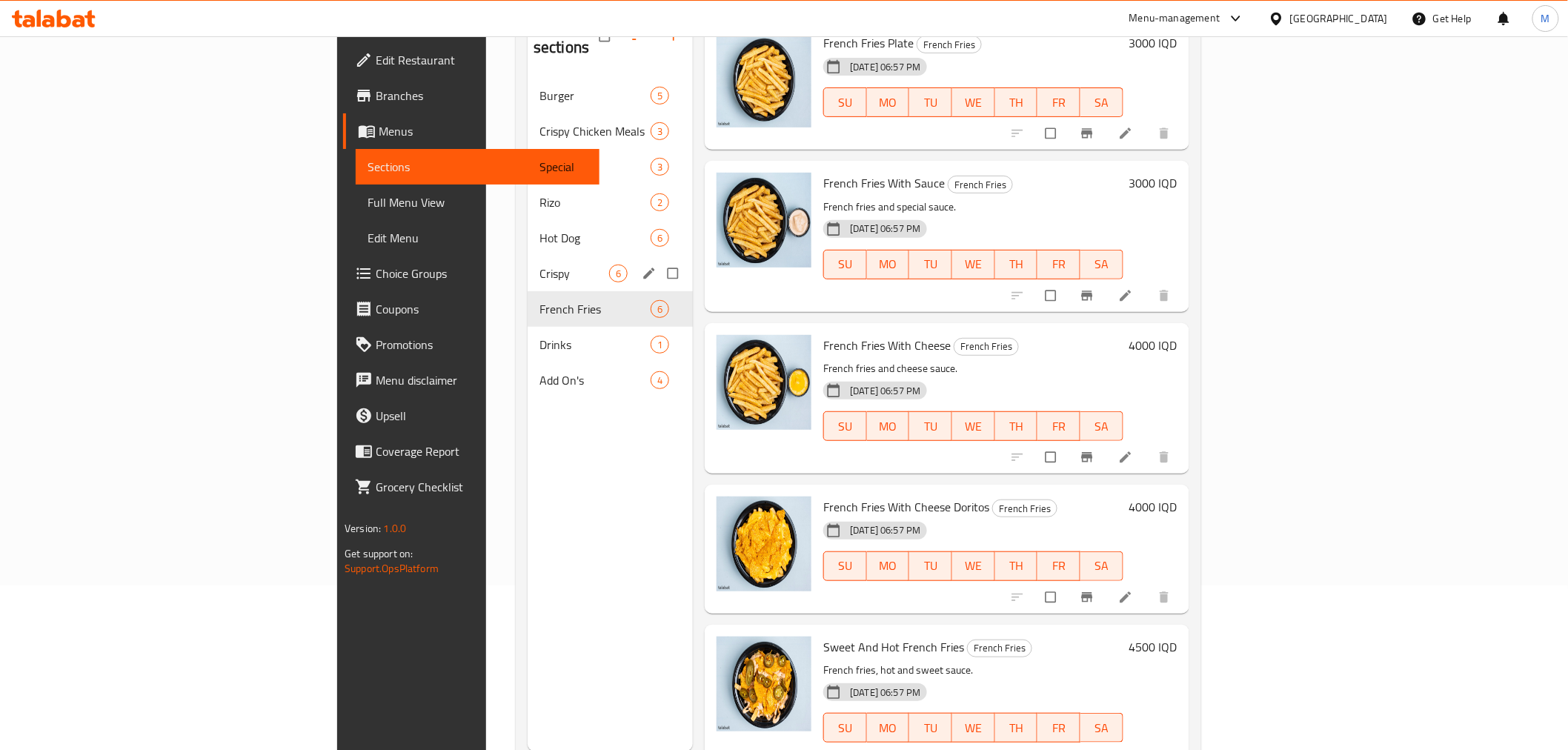
click at [527, 265] on div "Crispy 6" at bounding box center [610, 273] width 165 height 35
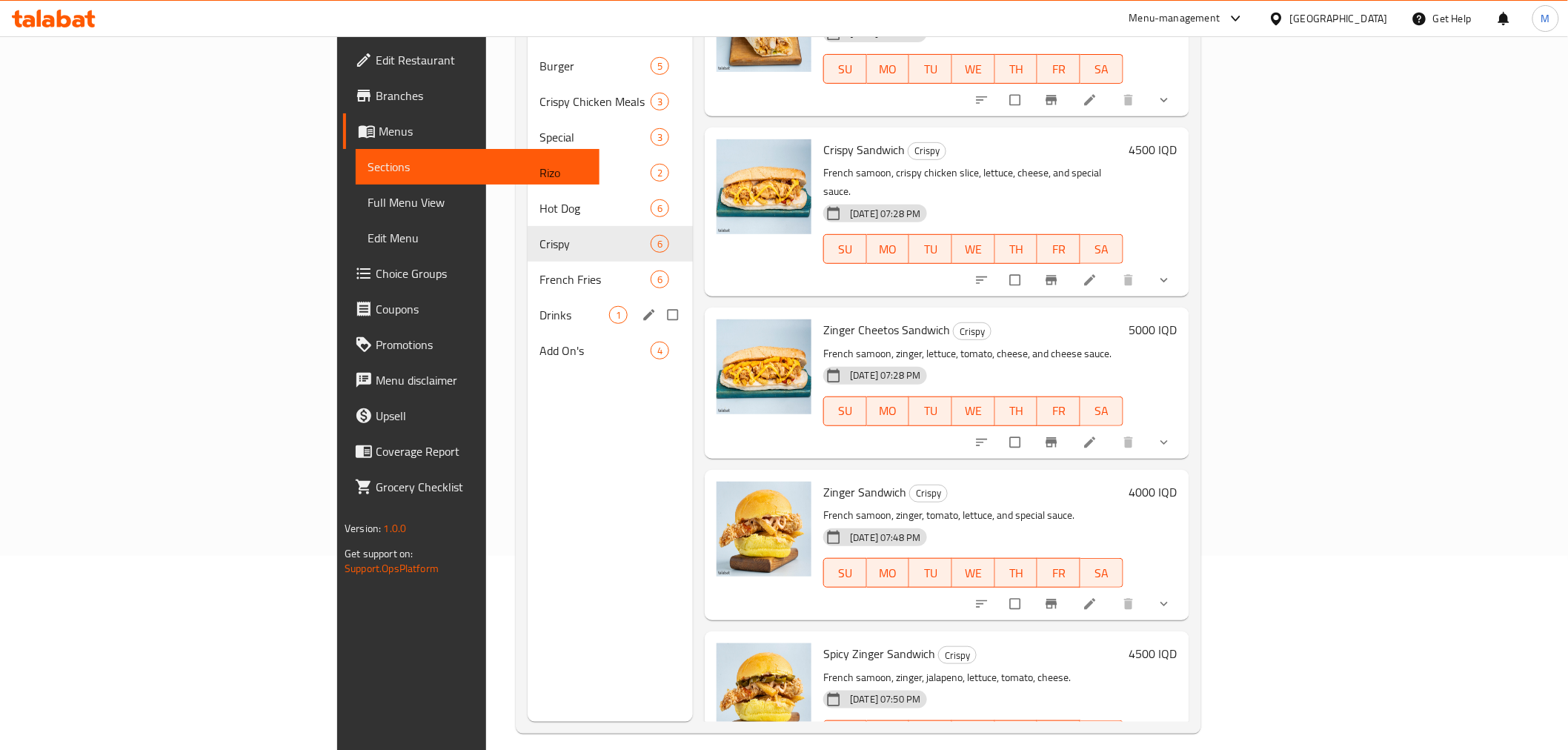
scroll to position [208, 0]
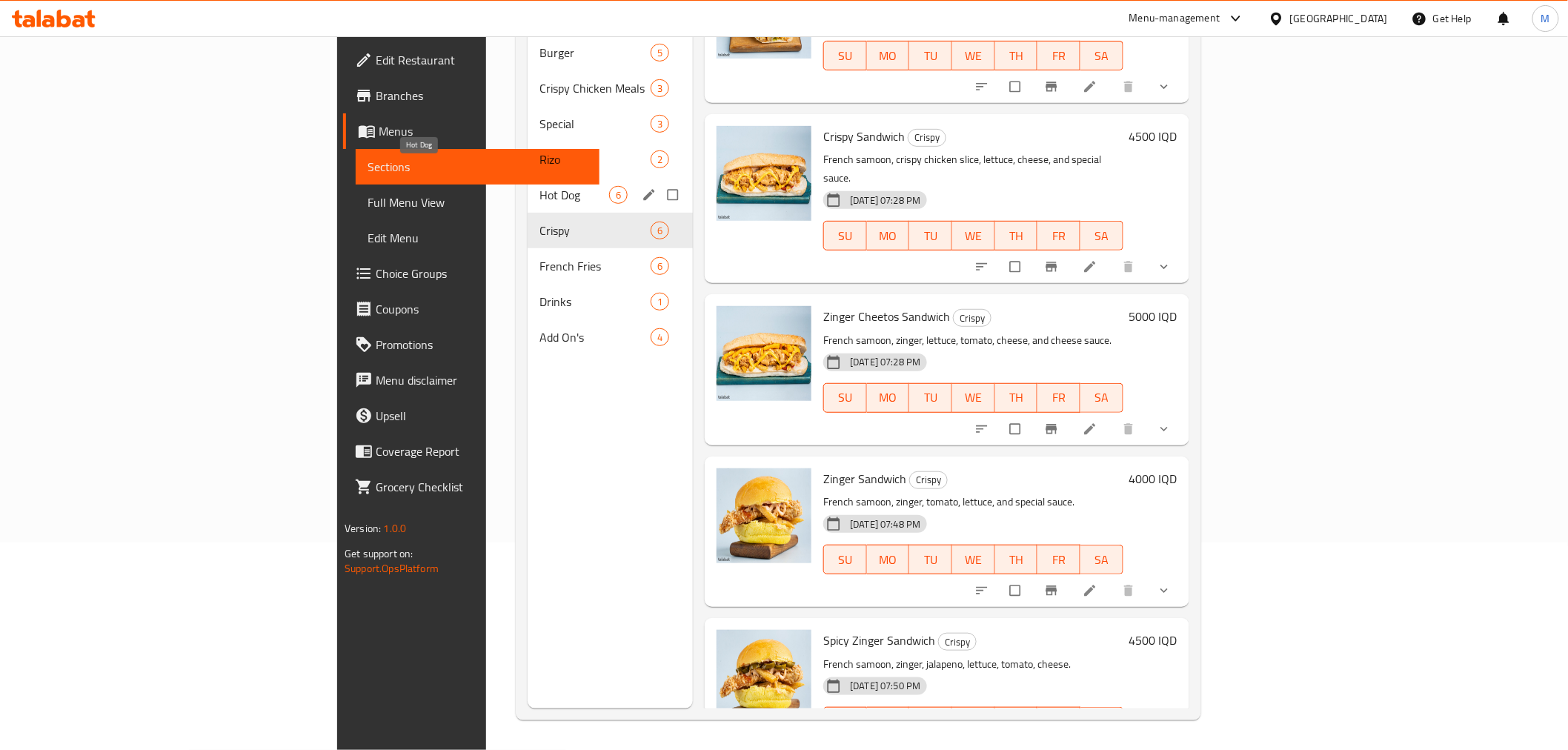
click at [539, 186] on span "Hot Dog" at bounding box center [574, 195] width 70 height 18
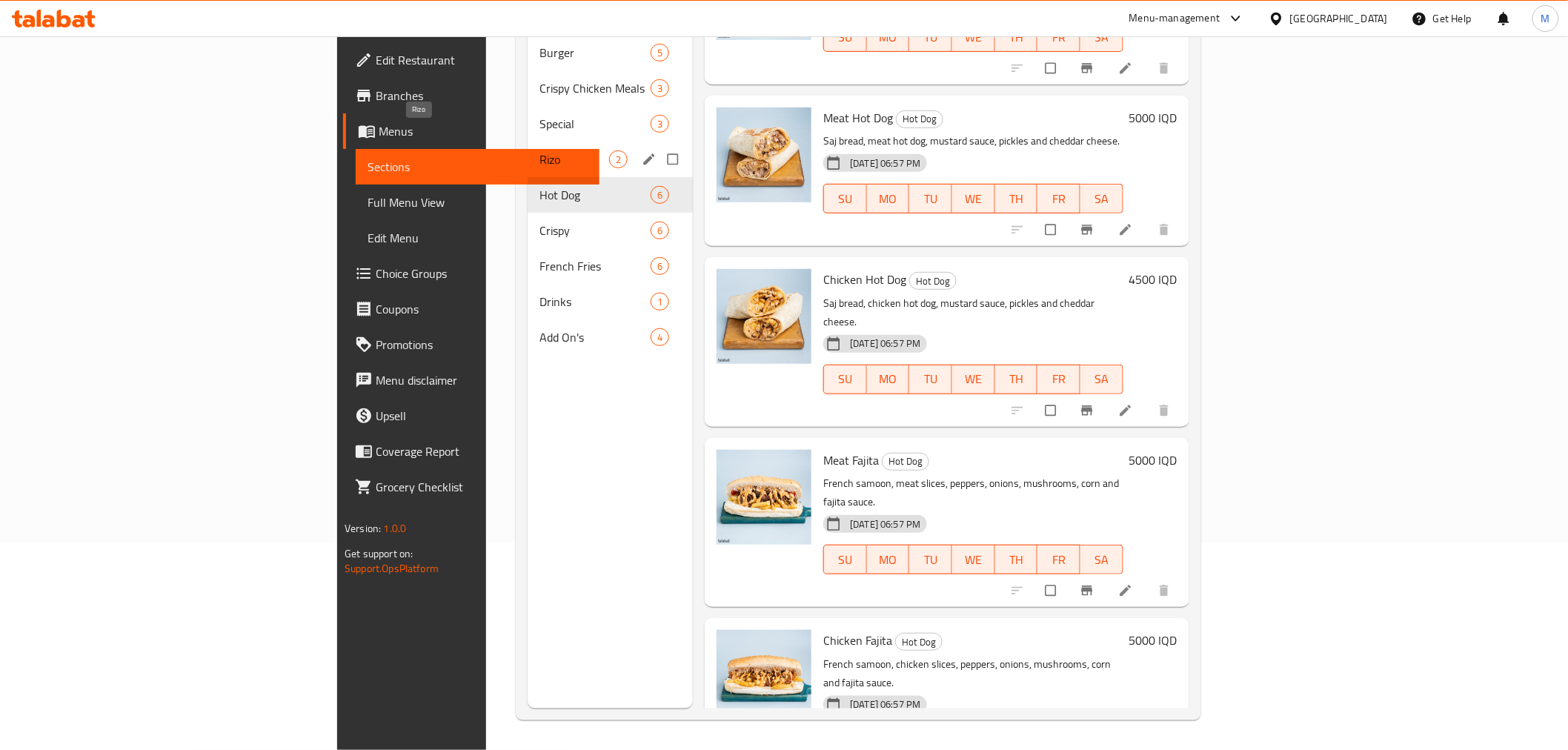
click at [539, 150] on span "Rizo" at bounding box center [574, 159] width 70 height 18
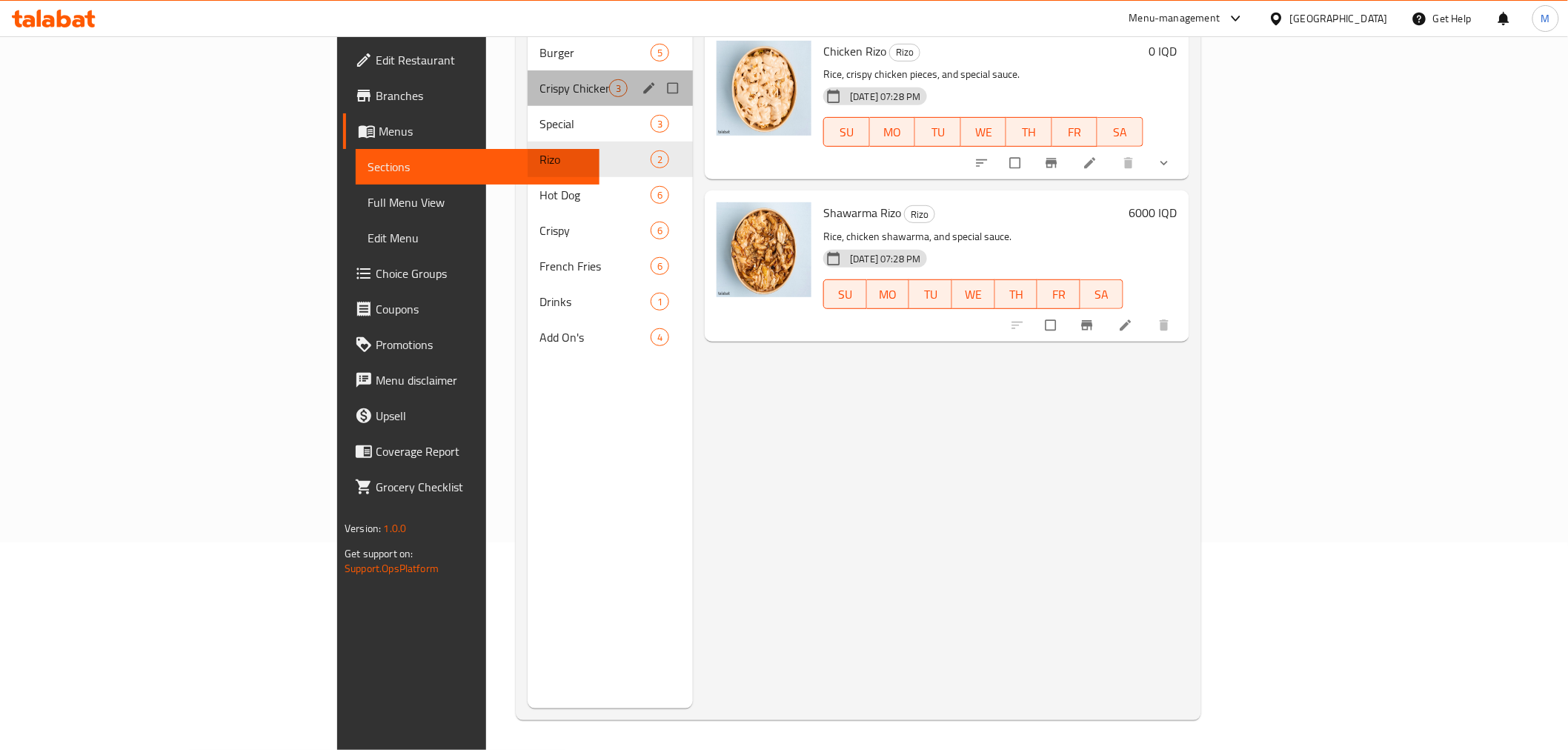
click at [527, 78] on div "Crispy Chicken Meals 3" at bounding box center [610, 88] width 165 height 35
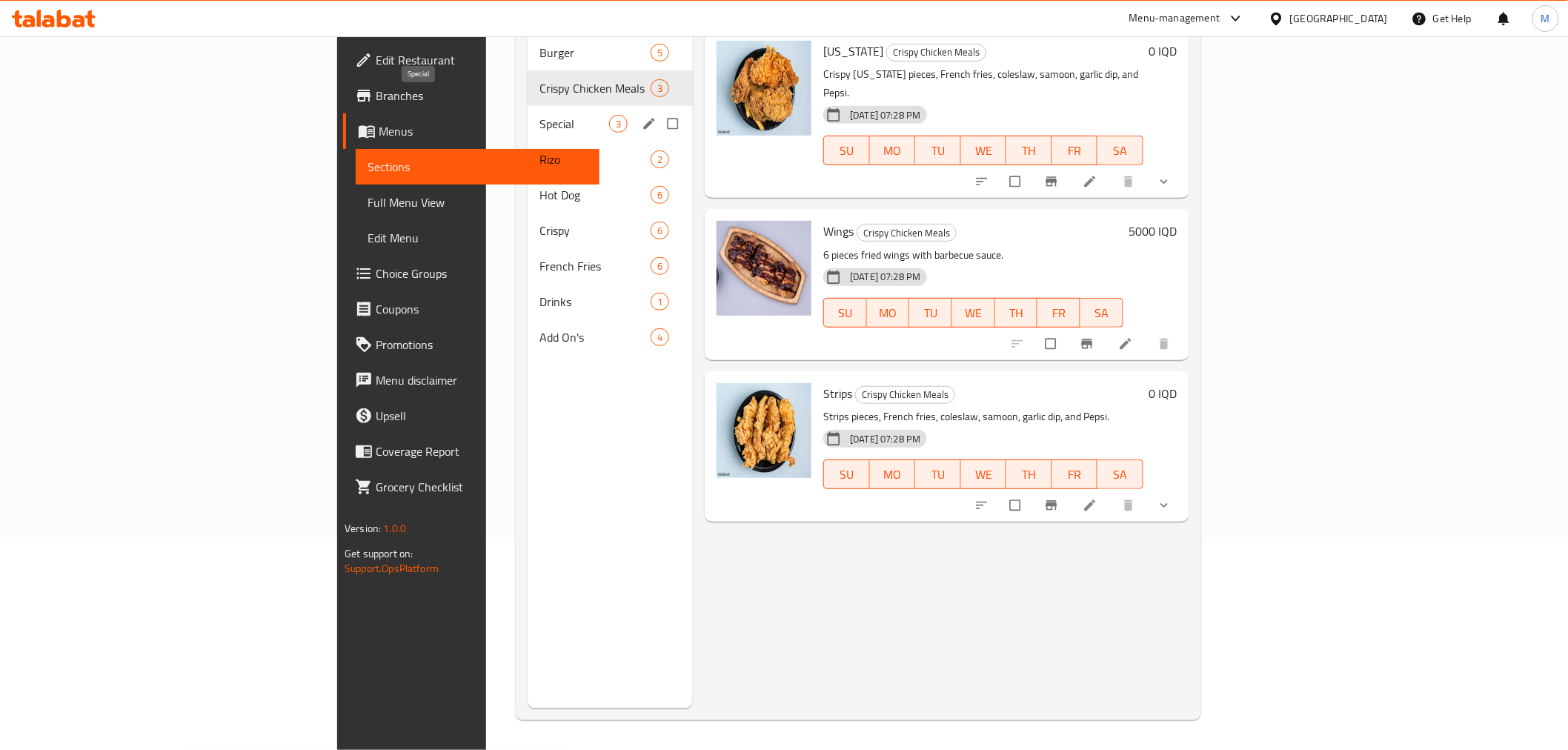
click at [539, 115] on span "Special" at bounding box center [574, 123] width 70 height 18
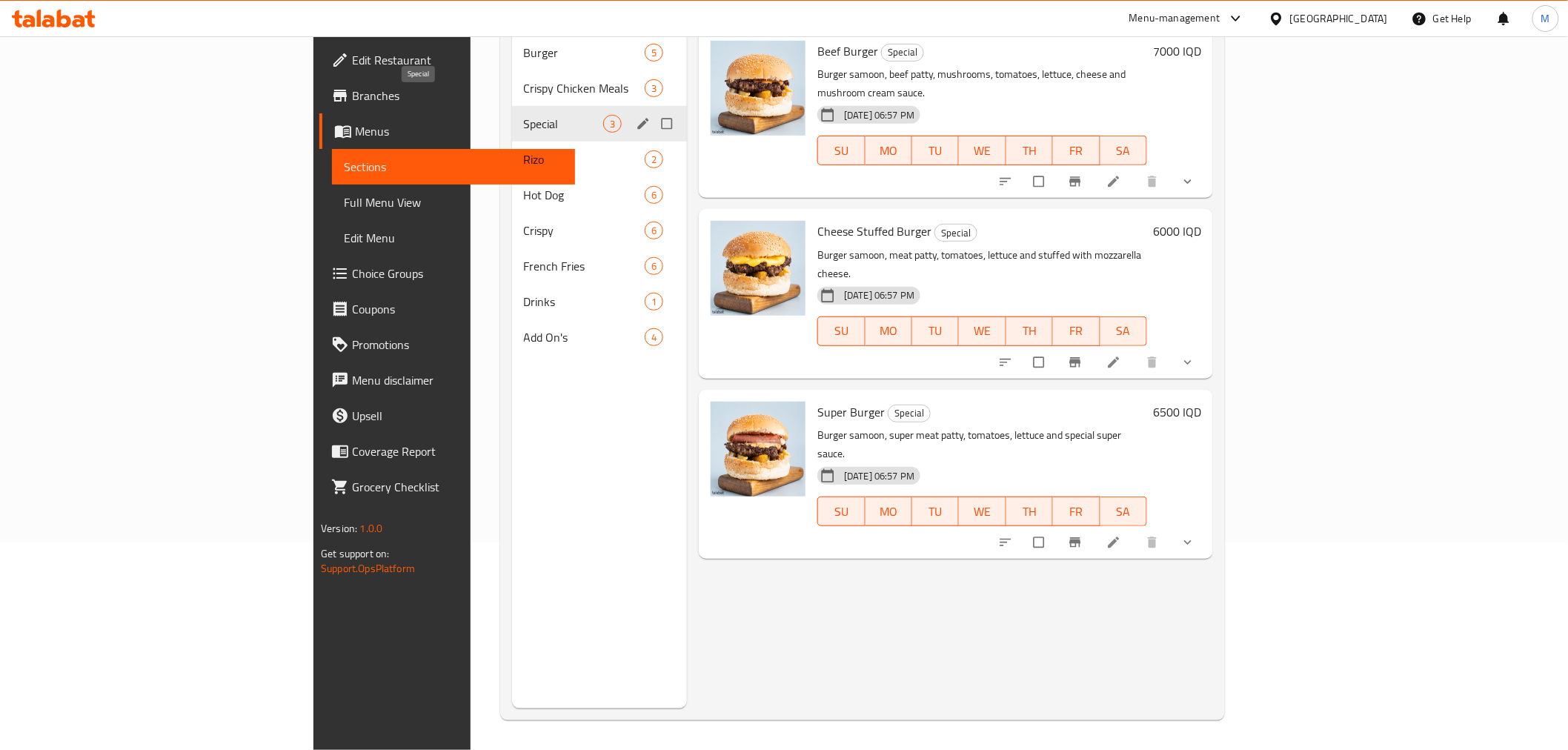
click at [524, 115] on span "Special" at bounding box center [564, 123] width 79 height 18
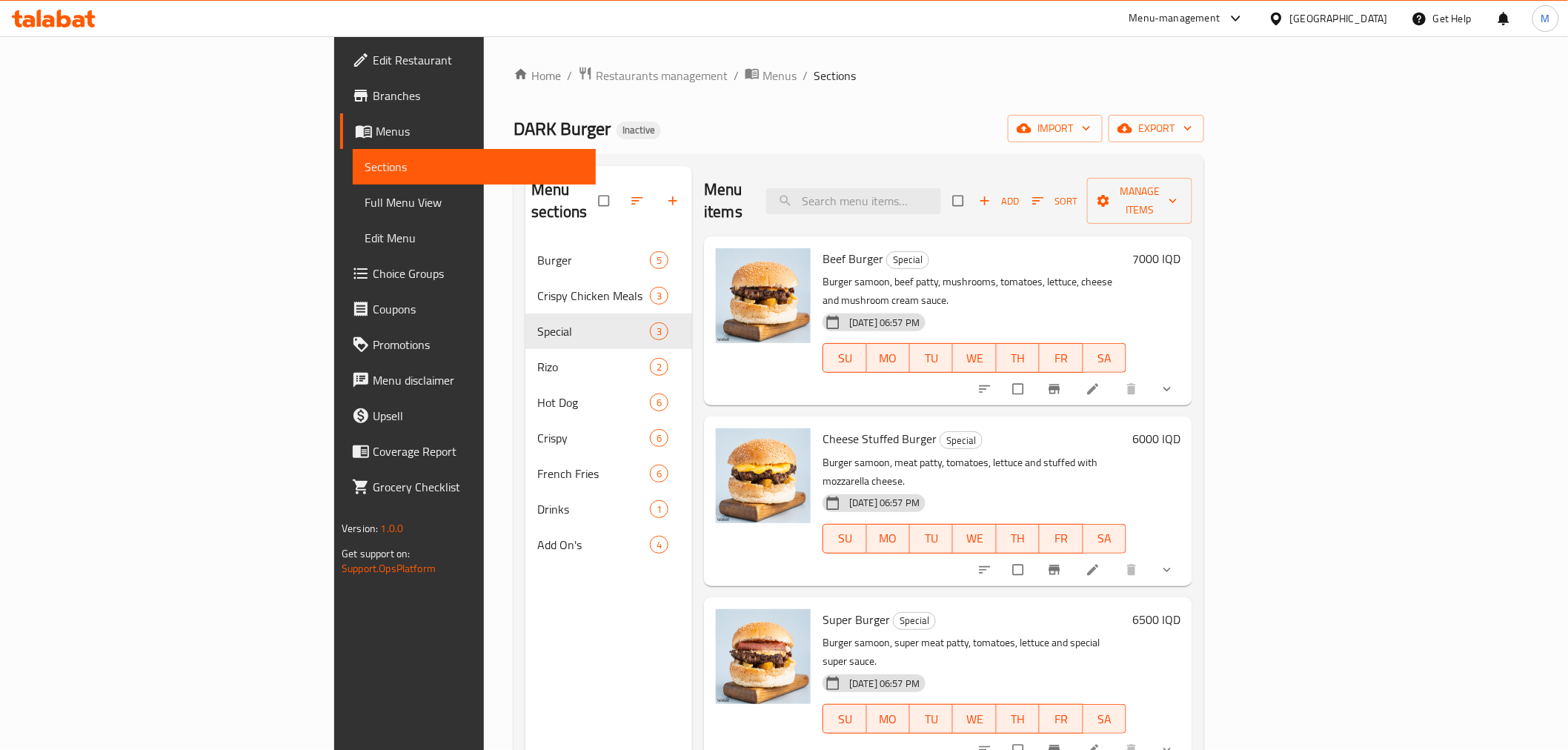
click at [538, 252] on span "Burger" at bounding box center [593, 260] width 112 height 18
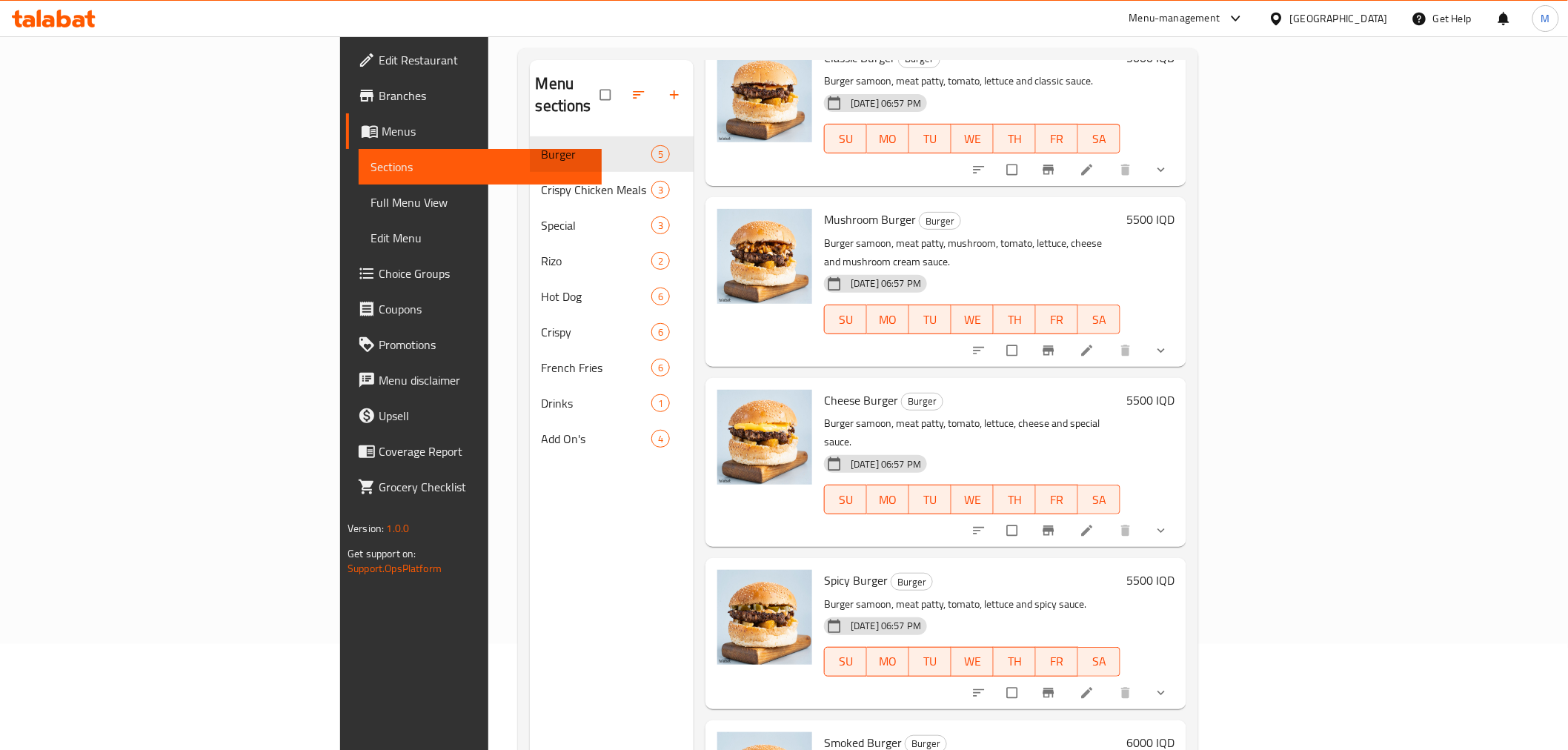
scroll to position [208, 0]
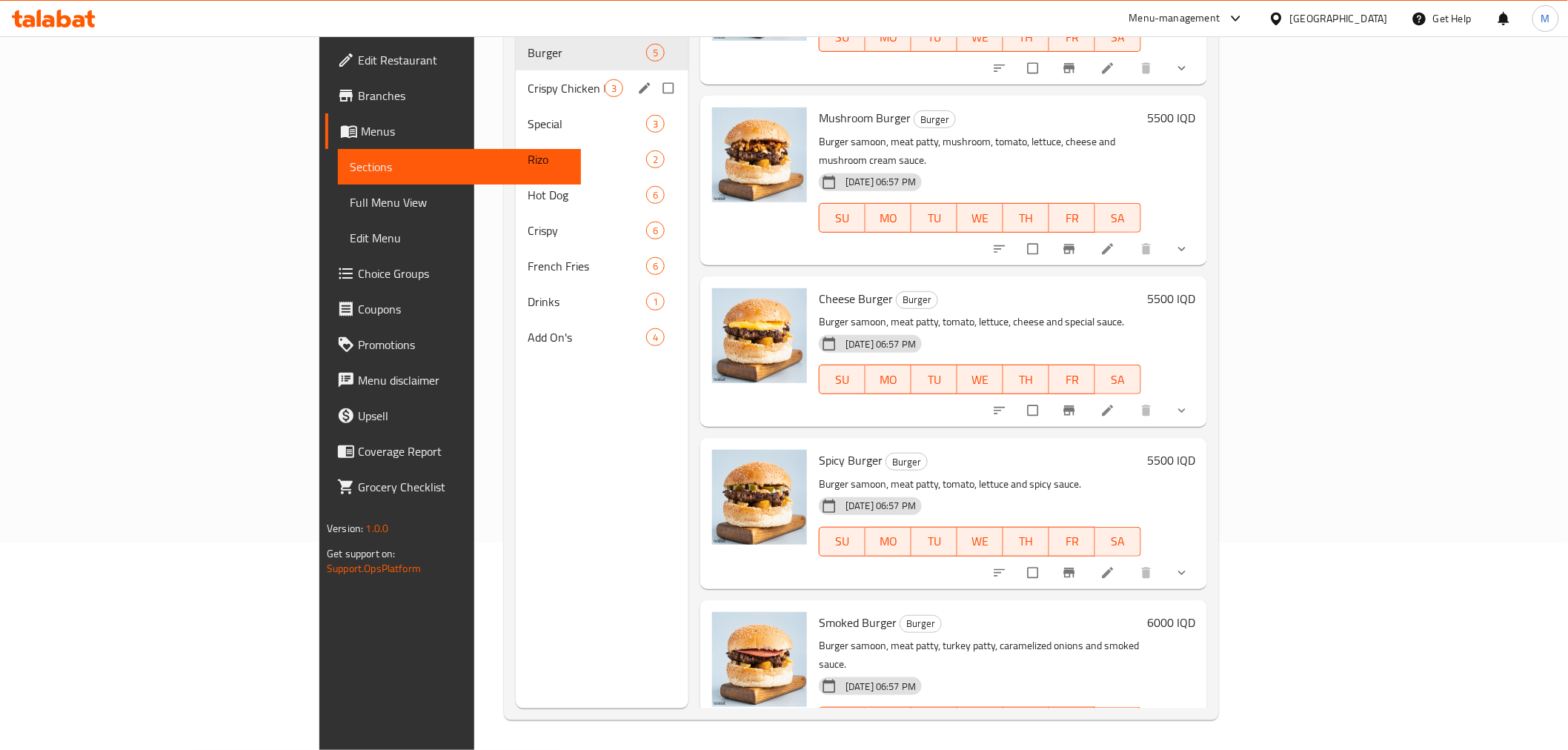
click at [527, 79] on span "Crispy Chicken Meals" at bounding box center [566, 88] width 77 height 18
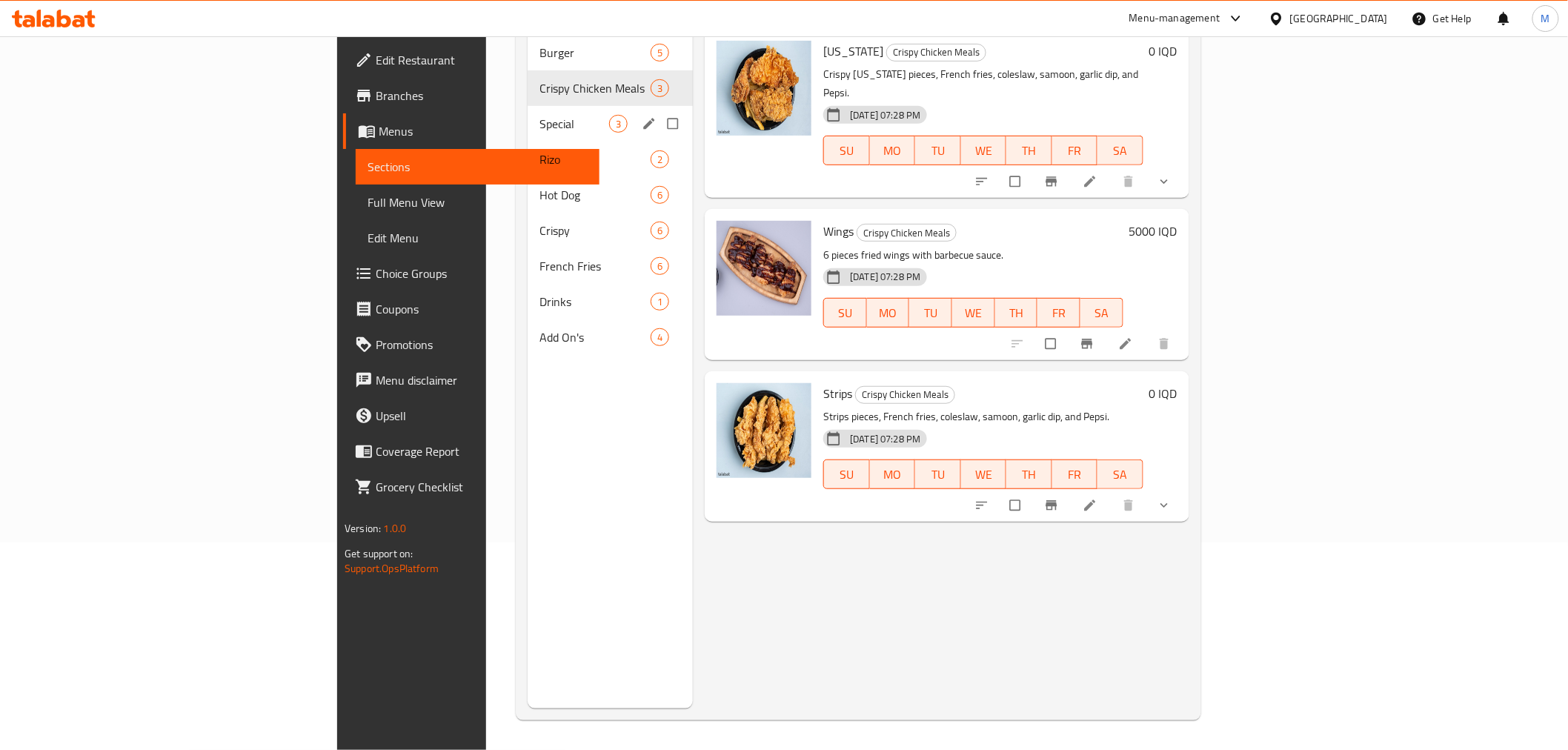
click at [527, 106] on div "Special 3" at bounding box center [610, 123] width 165 height 35
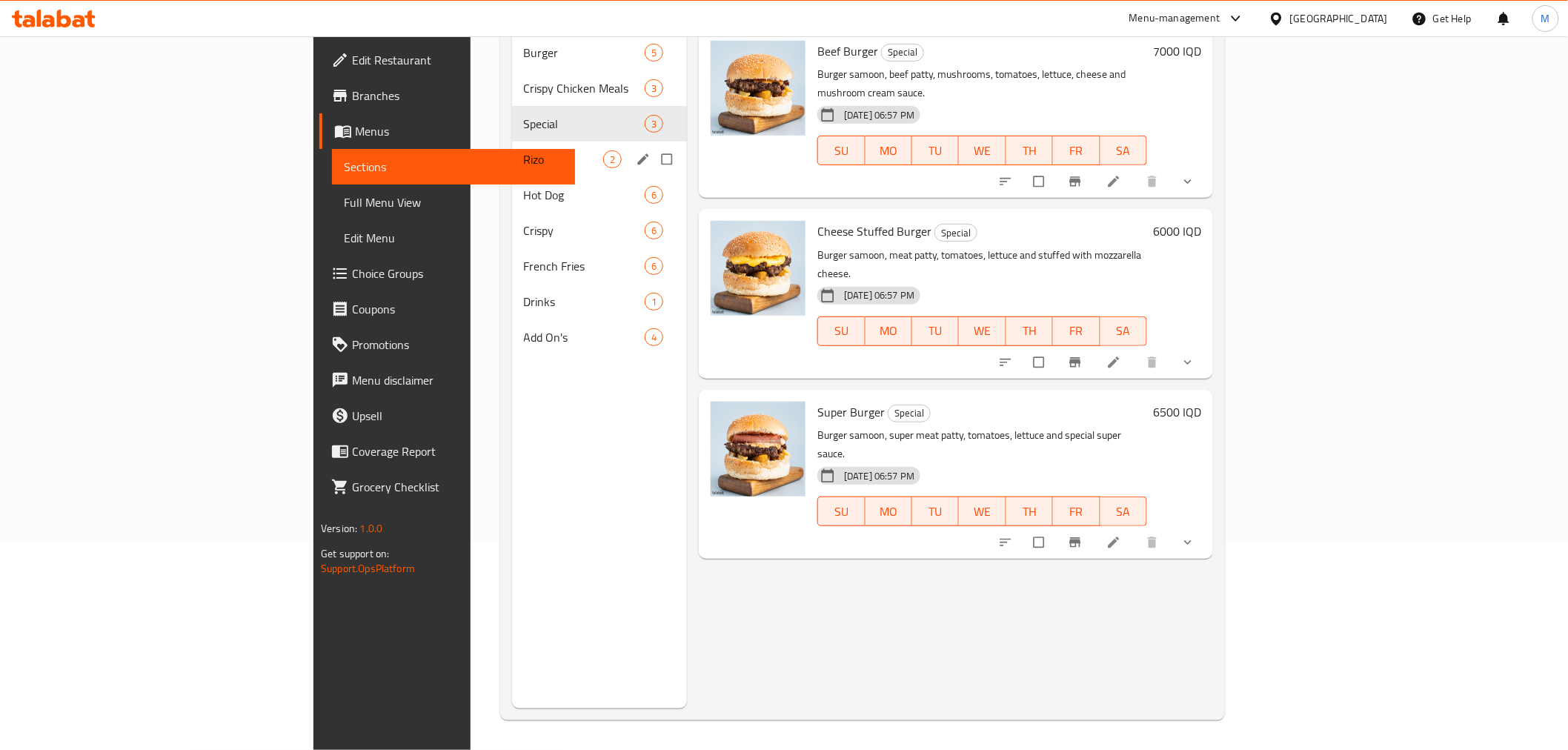
click at [524, 150] on span "Rizo" at bounding box center [564, 159] width 79 height 18
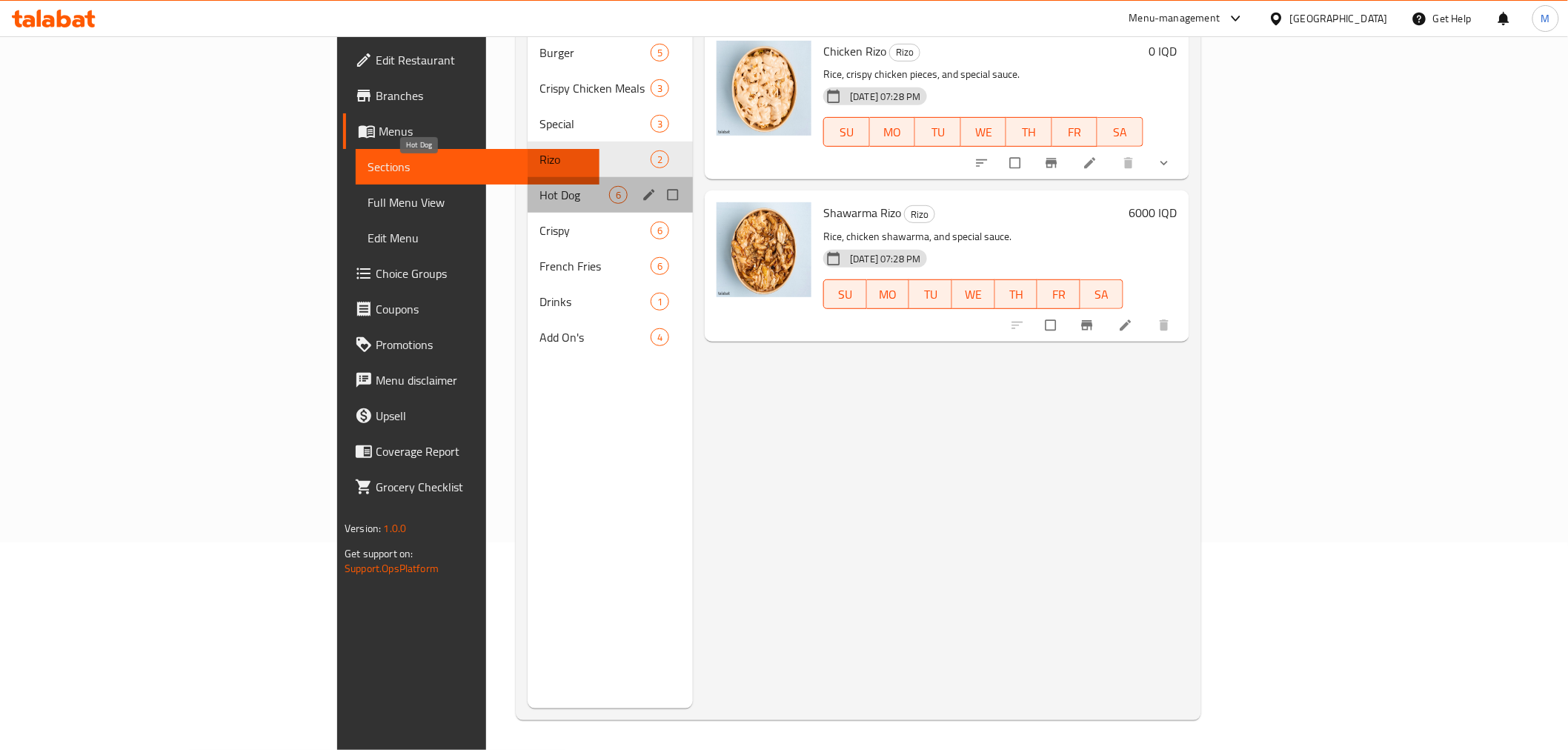
click at [539, 186] on span "Hot Dog" at bounding box center [574, 195] width 70 height 18
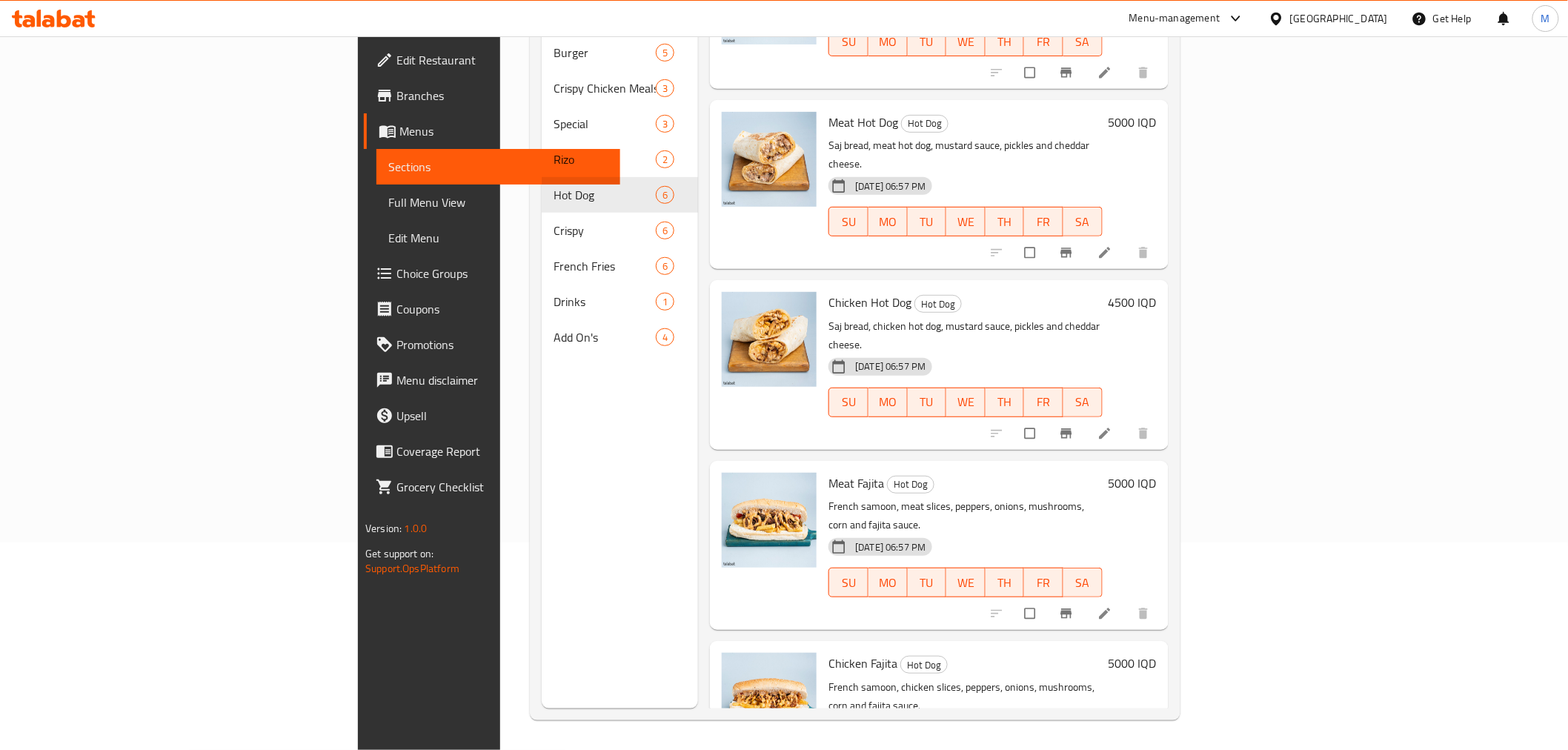
scroll to position [257, 0]
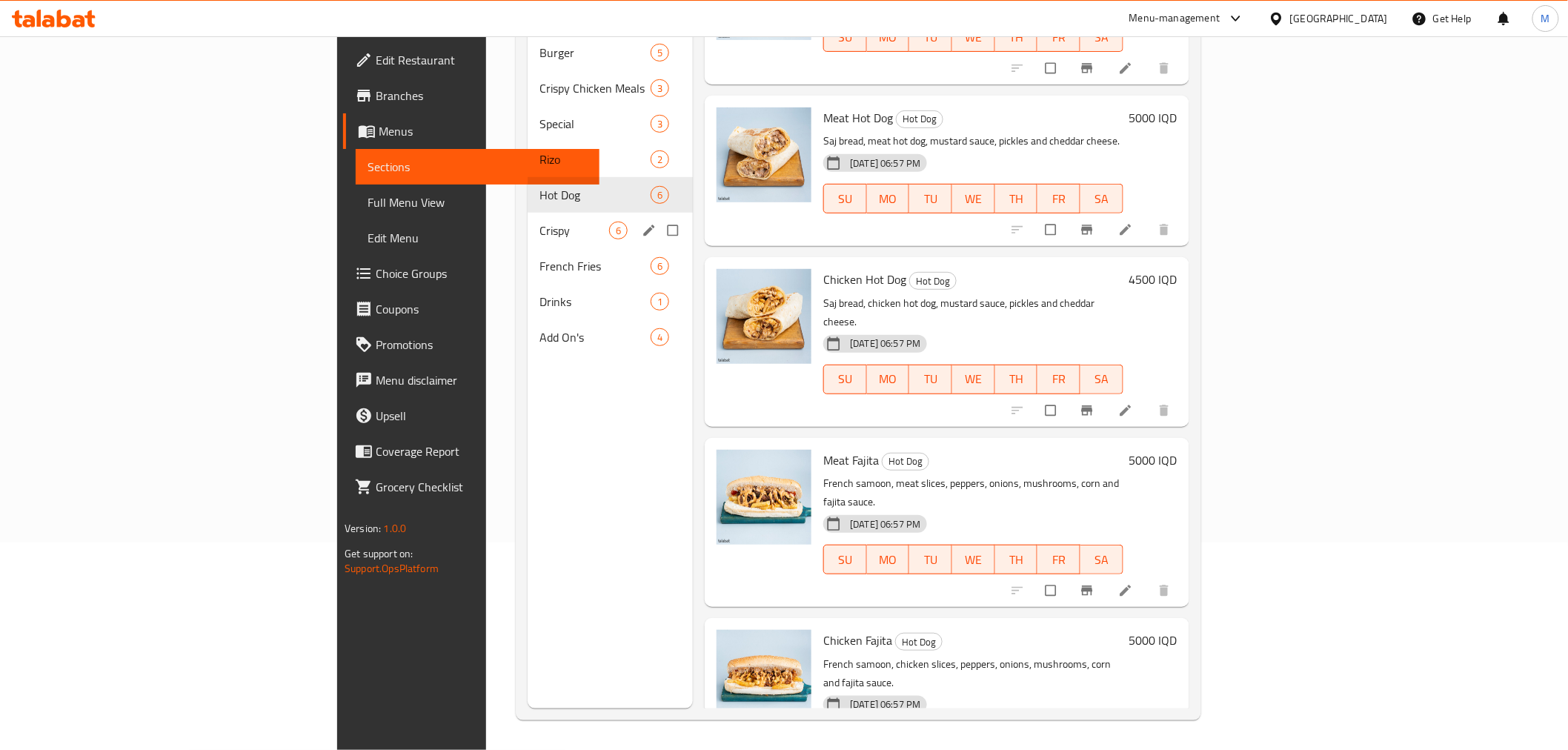
click at [539, 222] on span "Crispy" at bounding box center [574, 230] width 70 height 18
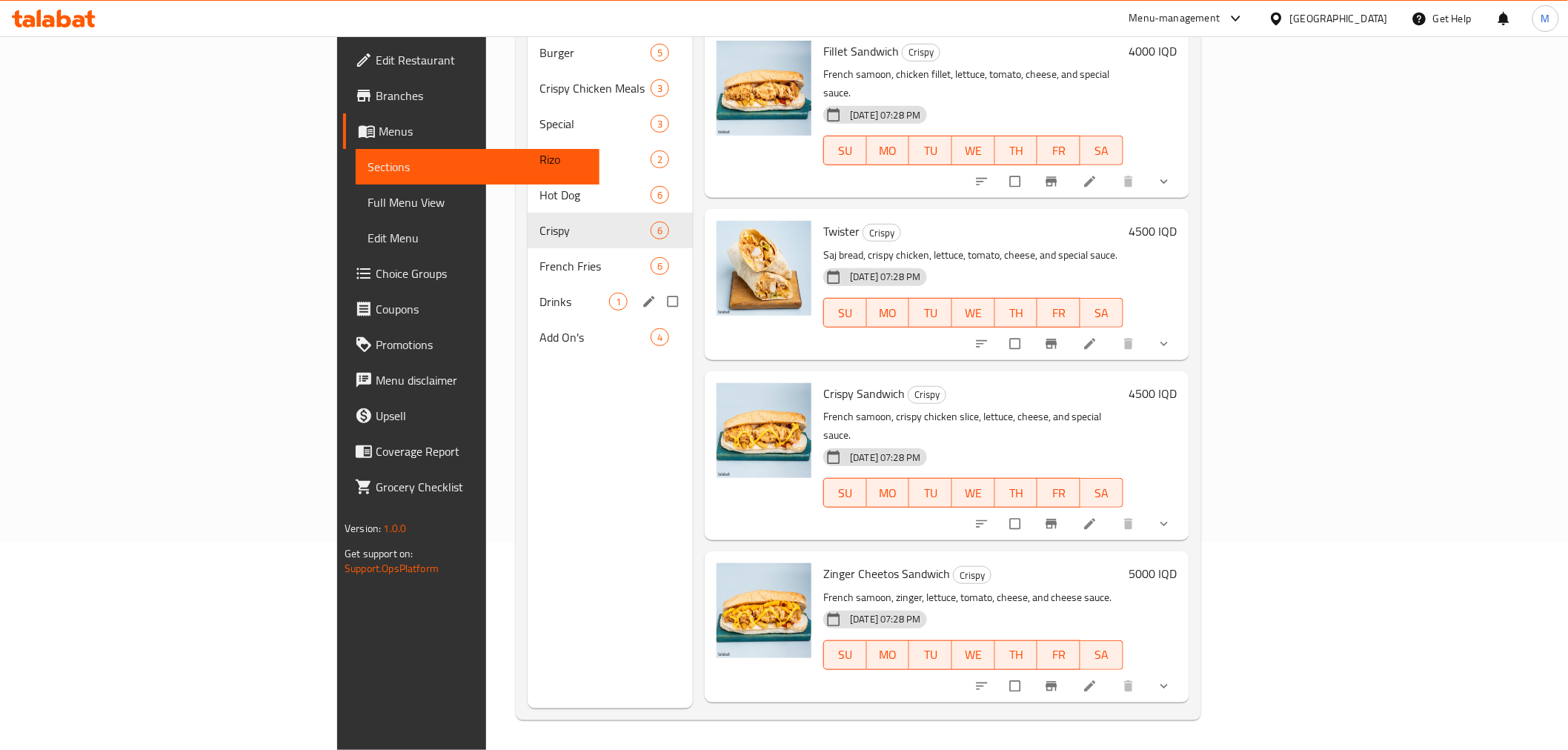
click at [527, 253] on div "French Fries 6" at bounding box center [610, 266] width 165 height 35
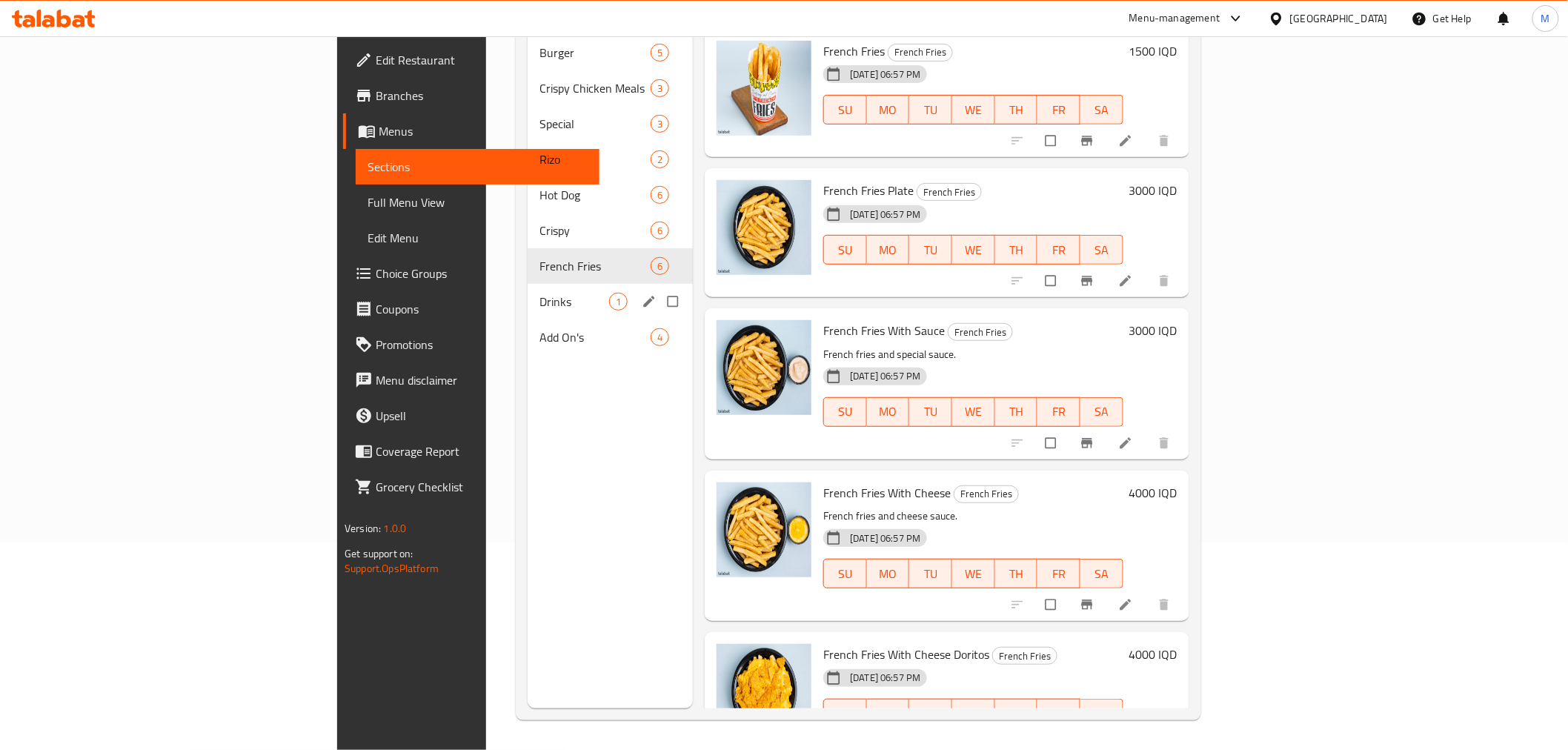
click at [539, 292] on span "Drinks" at bounding box center [574, 301] width 70 height 18
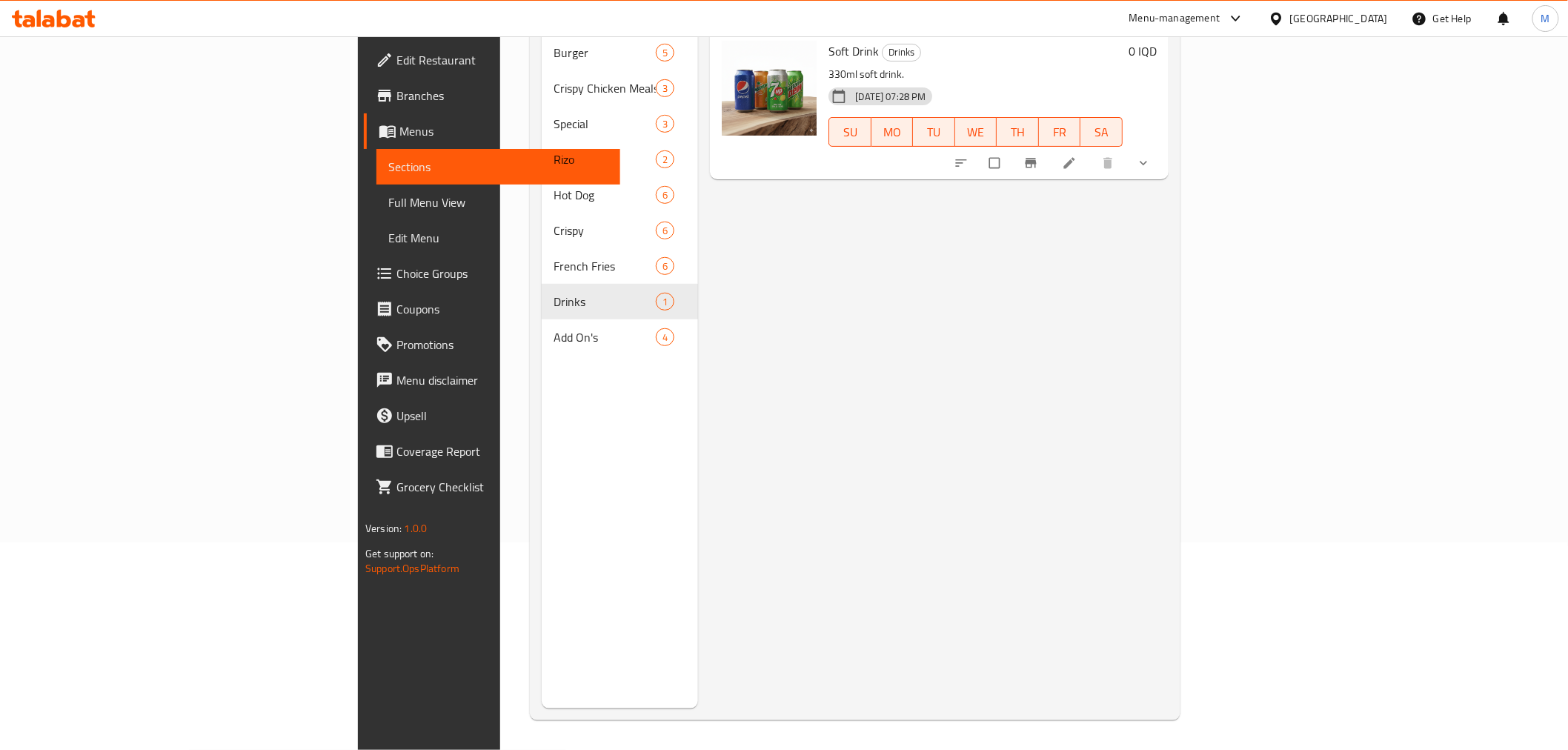
click at [553, 329] on span "Add On's" at bounding box center [604, 337] width 102 height 18
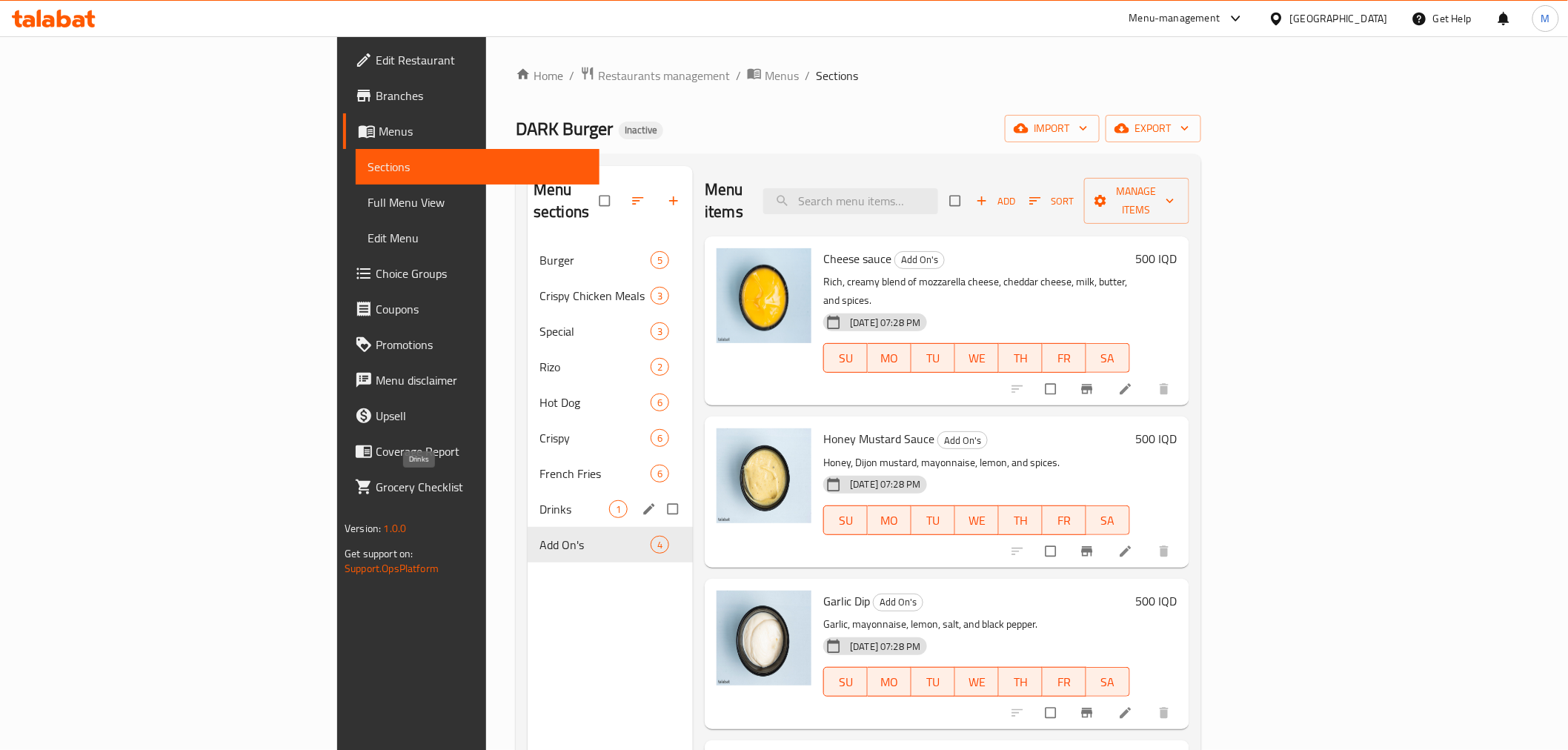
click at [539, 500] on span "Drinks" at bounding box center [574, 509] width 70 height 18
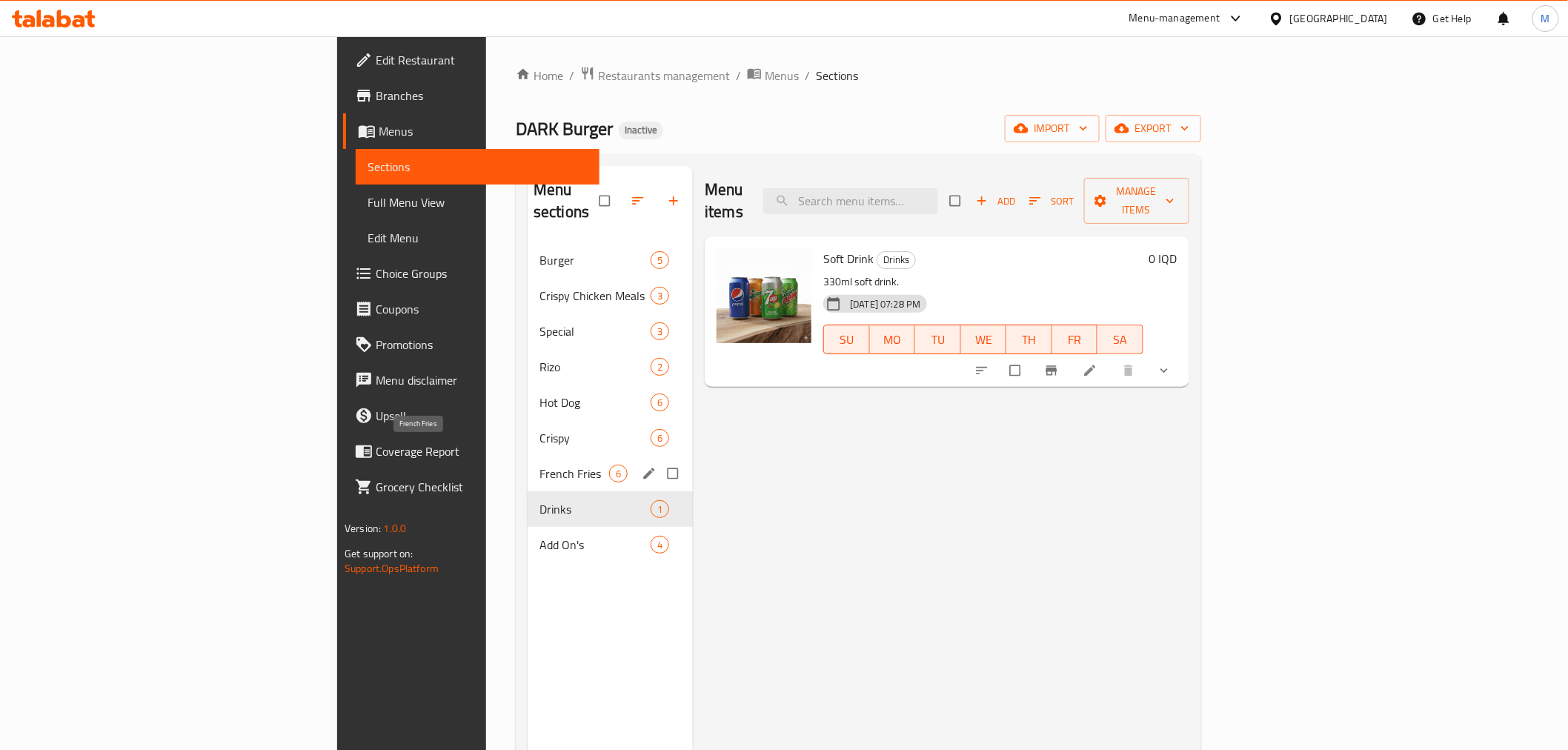
click at [539, 465] on span "French Fries" at bounding box center [574, 473] width 70 height 18
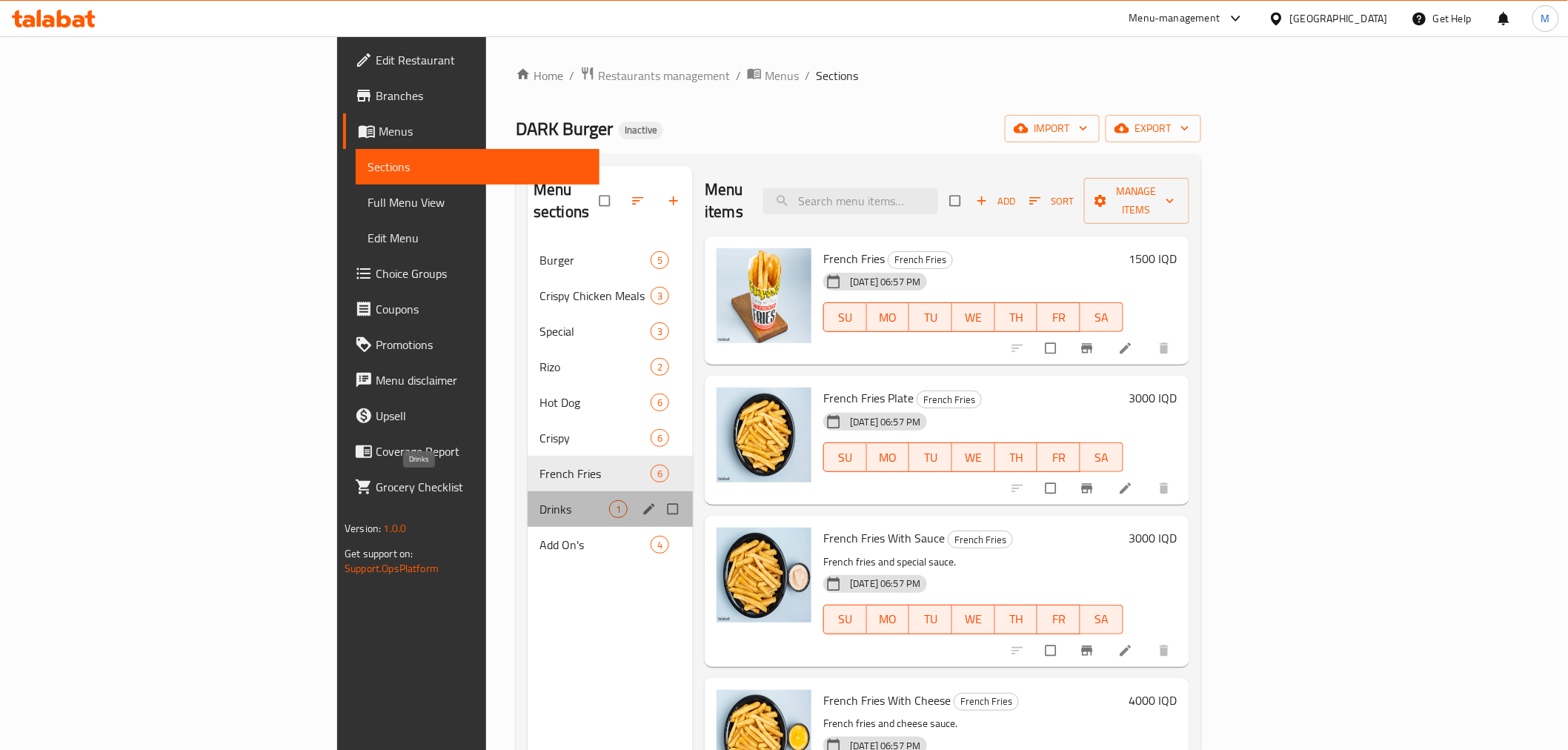
click at [539, 500] on span "Drinks" at bounding box center [574, 509] width 70 height 18
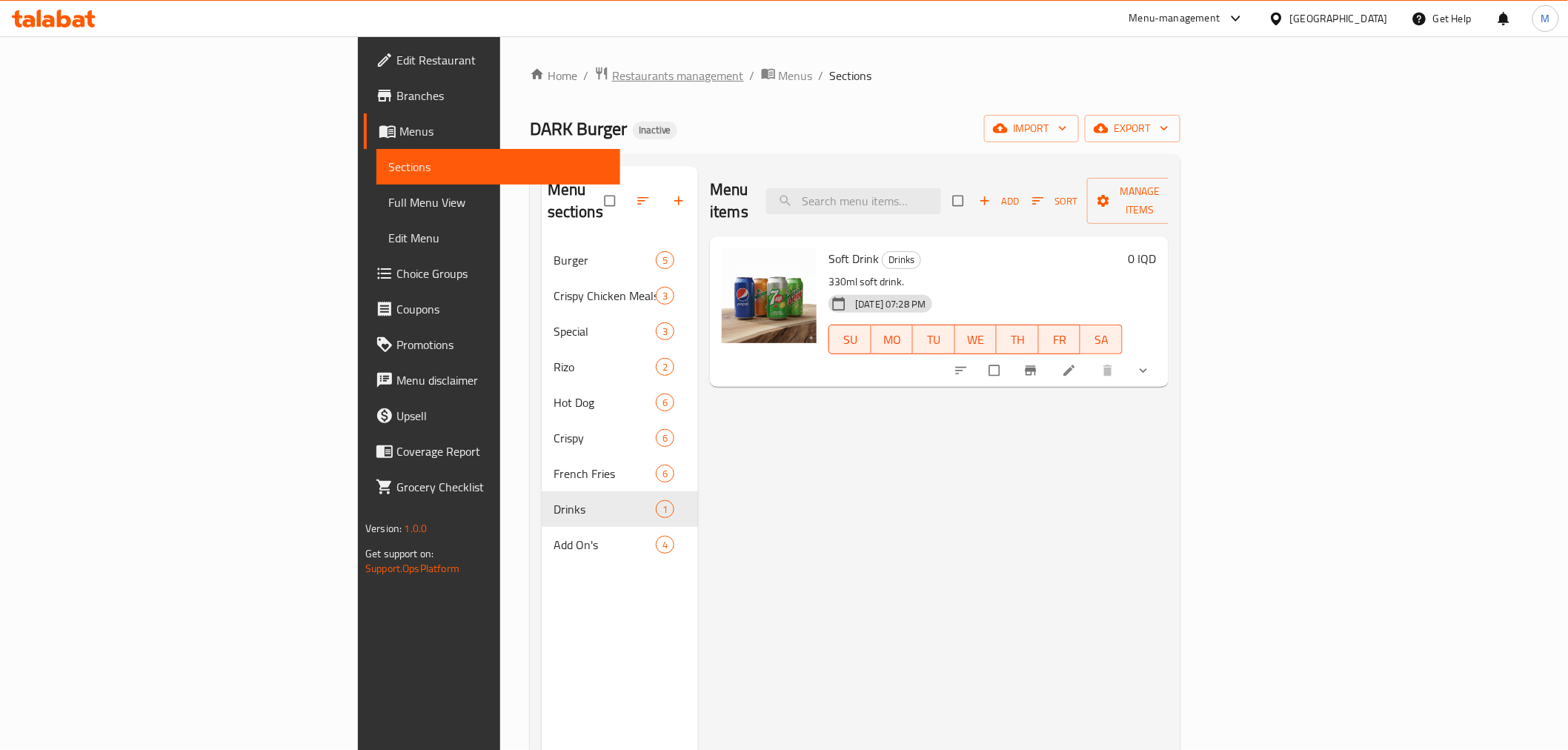
click at [612, 78] on span "Restaurants management" at bounding box center [678, 75] width 132 height 18
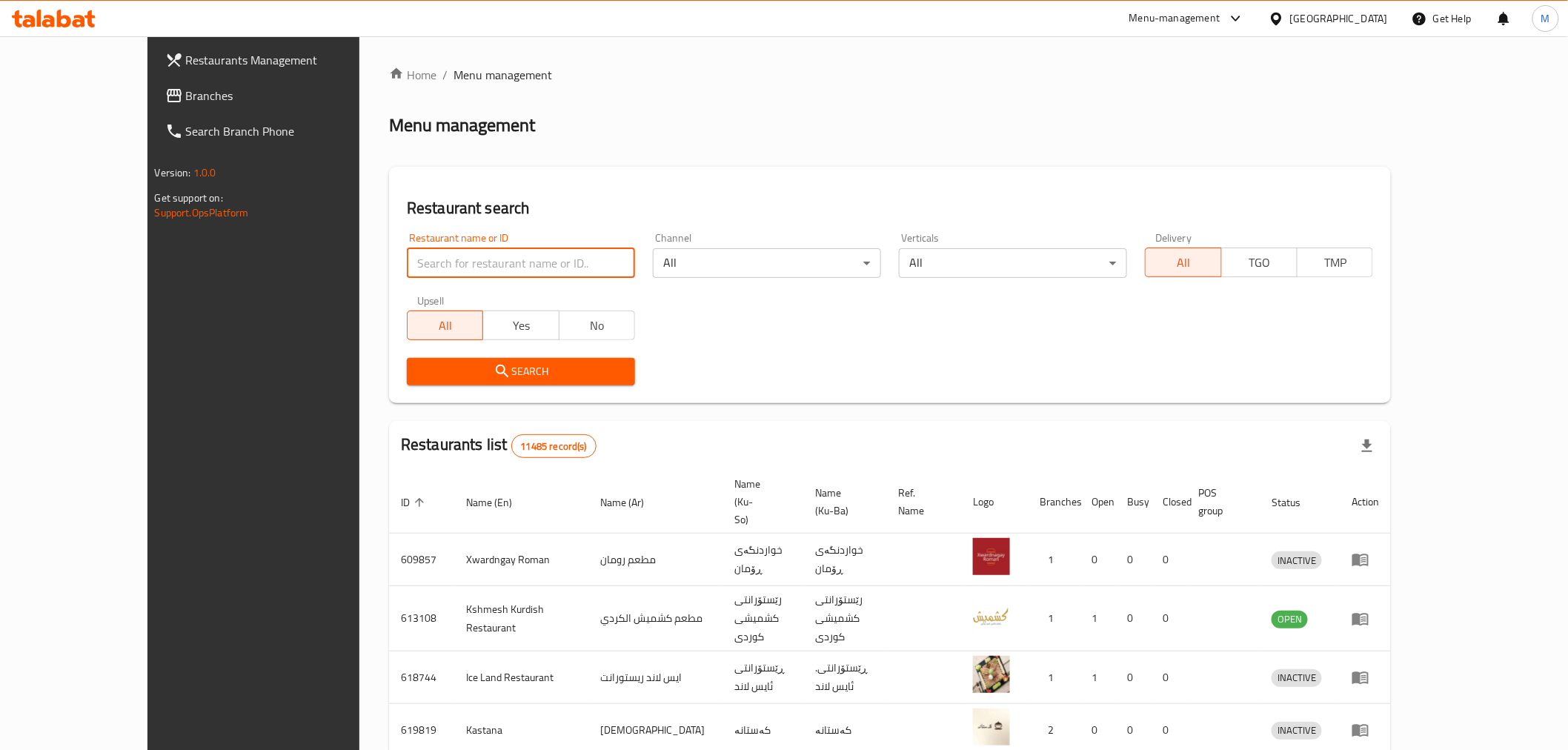
click at [461, 266] on input "search" at bounding box center [521, 263] width 228 height 30
type input "h"
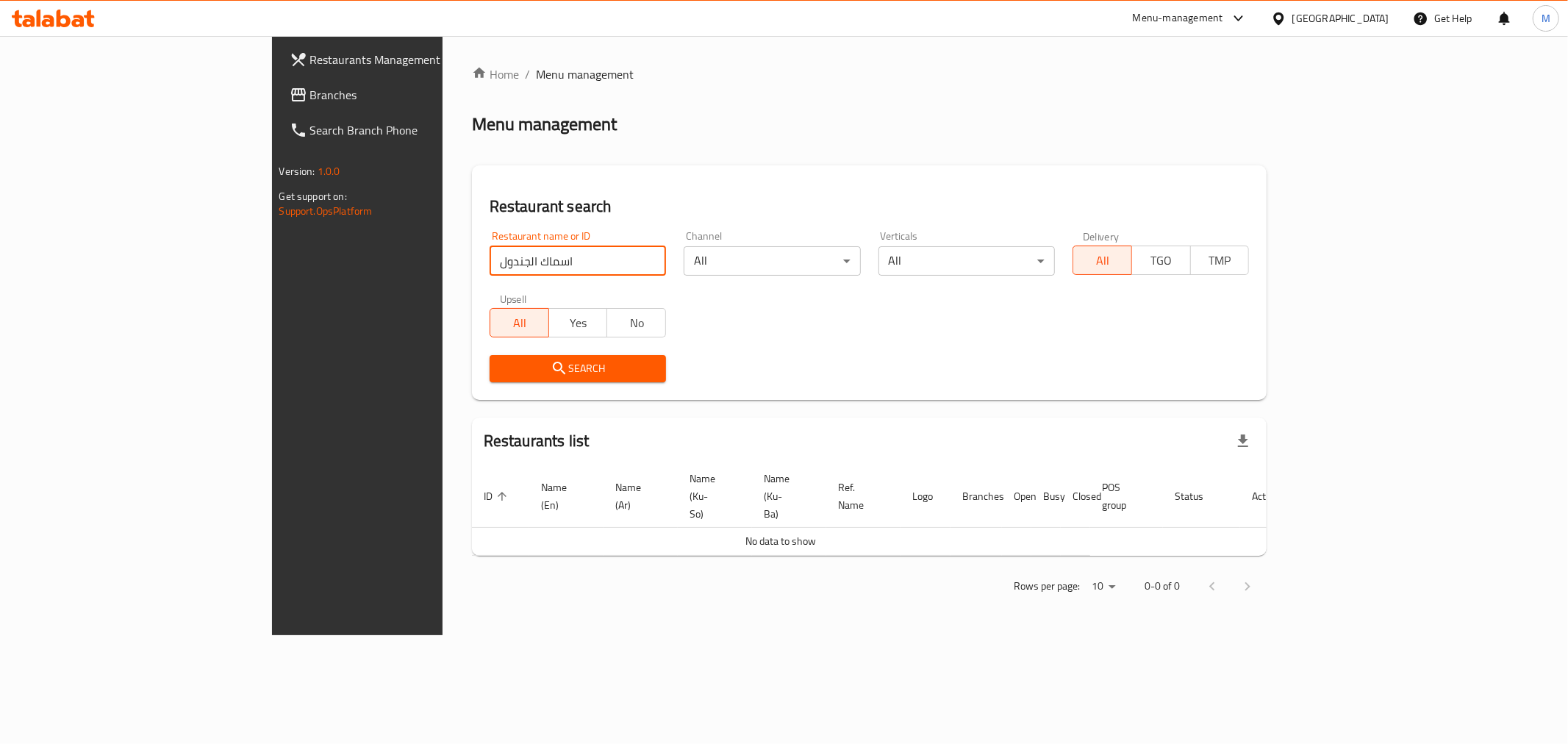
click at [490, 260] on input "اسماك الجندول" at bounding box center [578, 261] width 176 height 30
click at [481, 289] on div "Upsell All Yes No" at bounding box center [578, 315] width 194 height 62
click at [490, 274] on input "اسماك اجندول" at bounding box center [578, 261] width 176 height 30
click at [490, 266] on input "اسماك اجندول" at bounding box center [578, 261] width 176 height 30
click at [490, 260] on input "اسماك اجندول" at bounding box center [578, 261] width 176 height 30
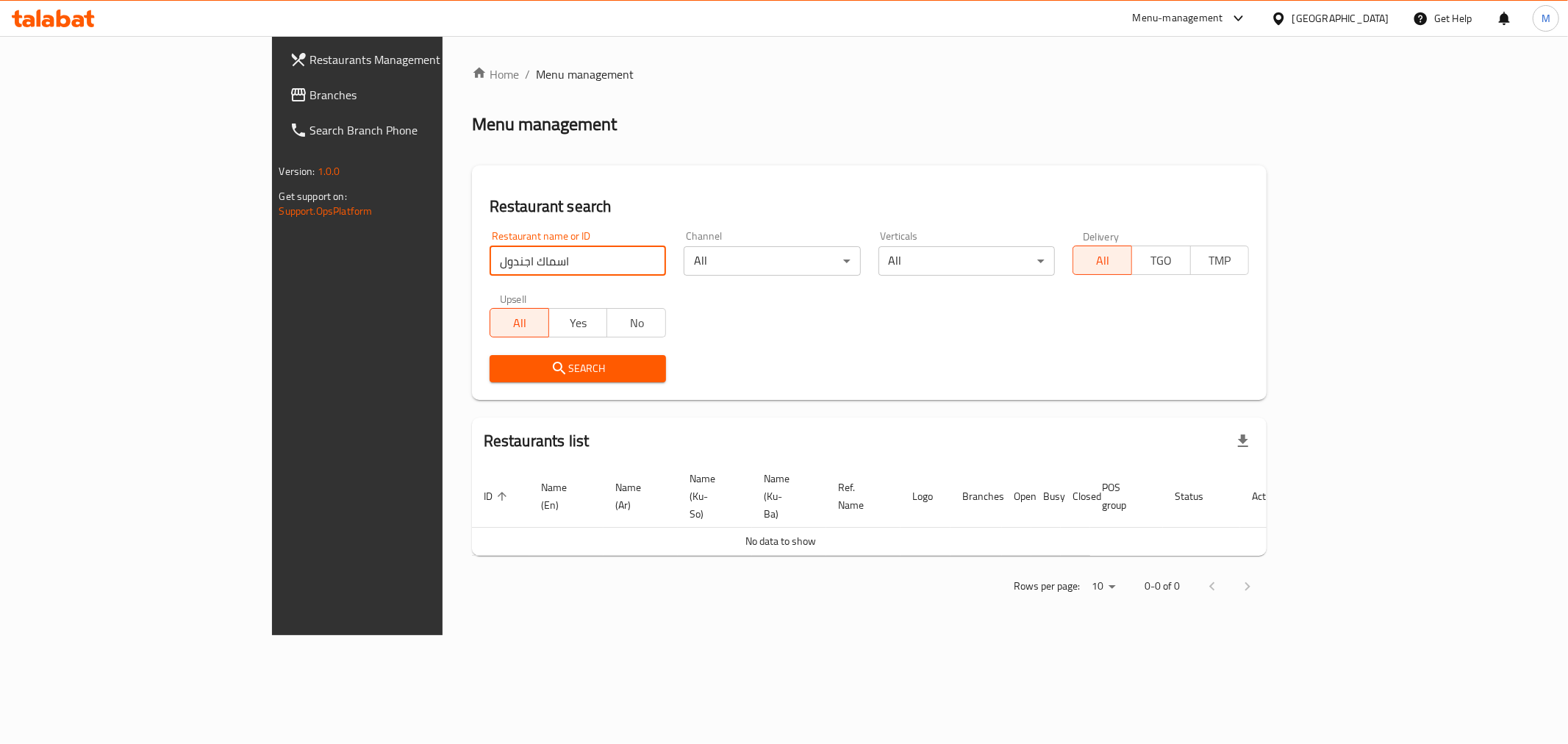
click at [490, 260] on input "اسماك اجندول" at bounding box center [578, 261] width 176 height 30
click button "Search" at bounding box center [578, 368] width 176 height 27
drag, startPoint x: 352, startPoint y: 259, endPoint x: 476, endPoint y: 258, distance: 124.0
click at [490, 258] on input "اسماك جندول" at bounding box center [578, 261] width 176 height 30
type input "جندول"
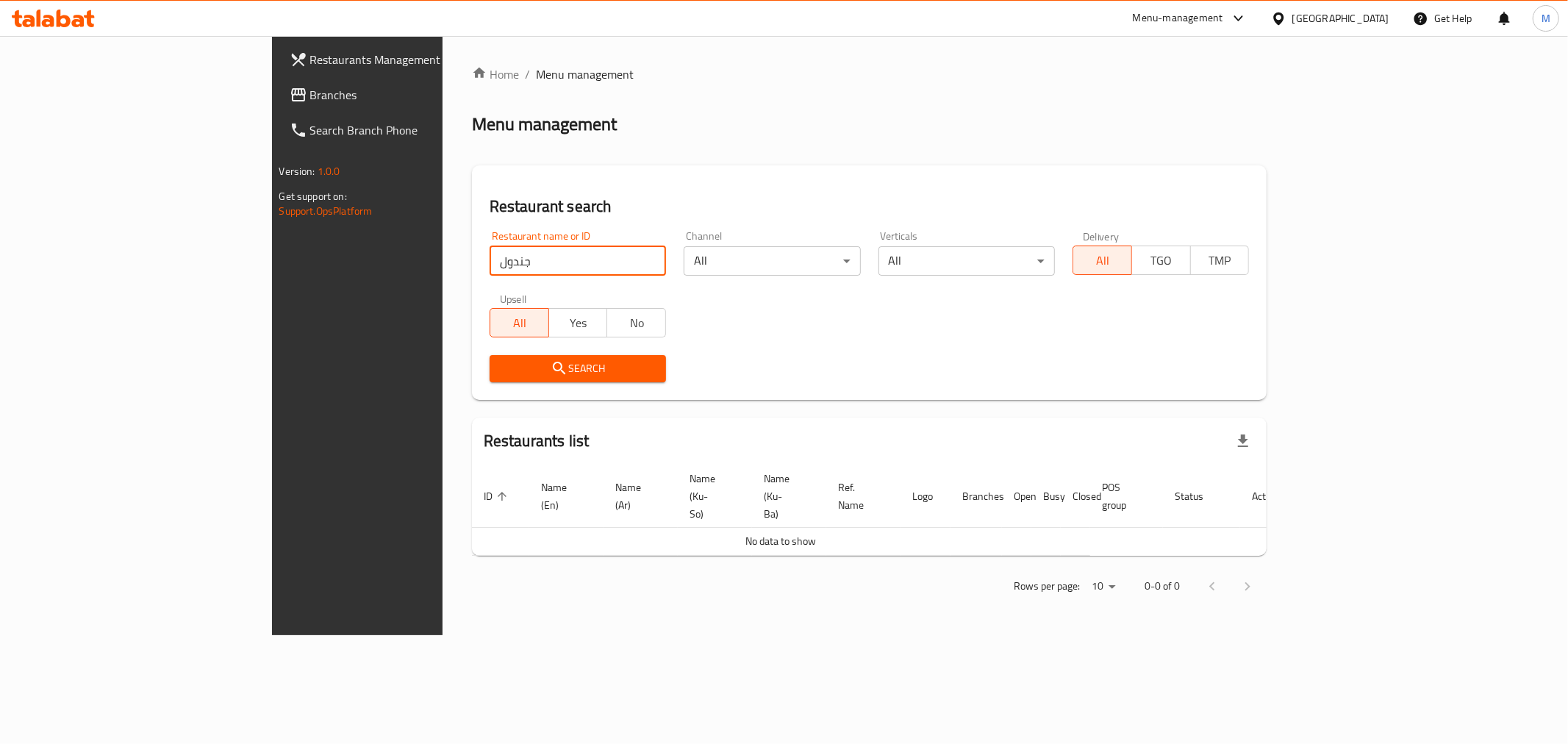
click button "Search" at bounding box center [578, 368] width 176 height 27
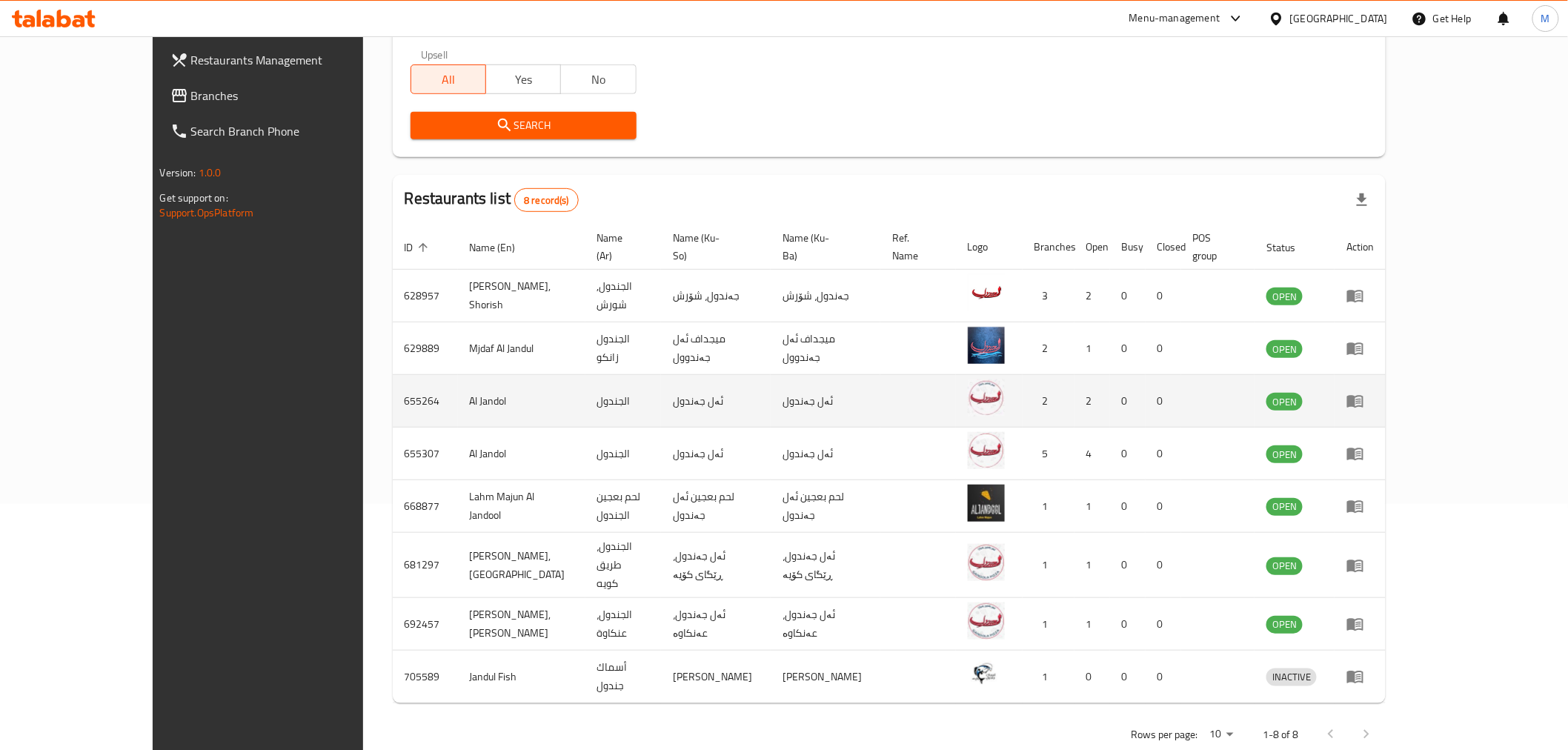
scroll to position [253, 0]
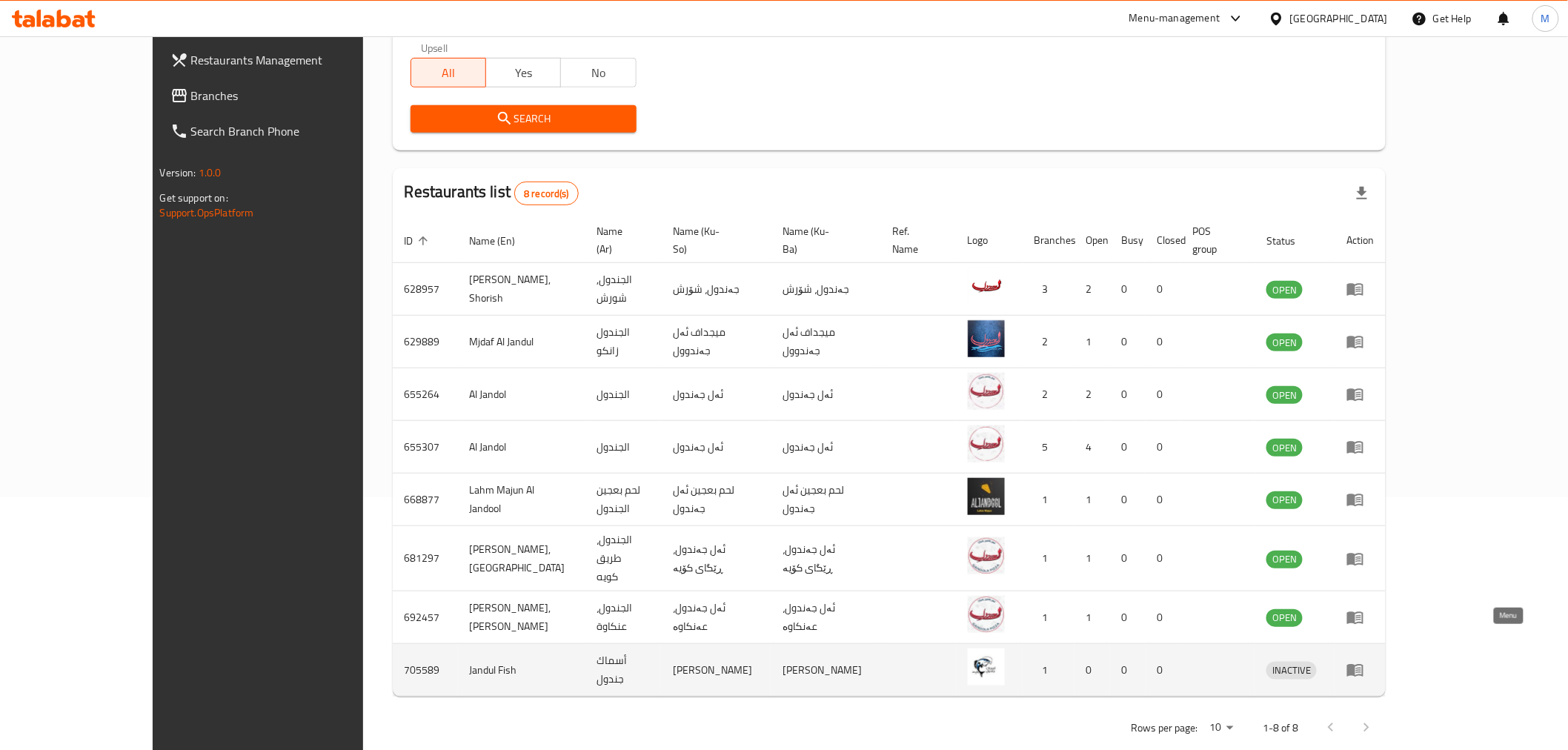
click at [1364, 665] on icon "enhanced table" at bounding box center [1355, 671] width 17 height 13
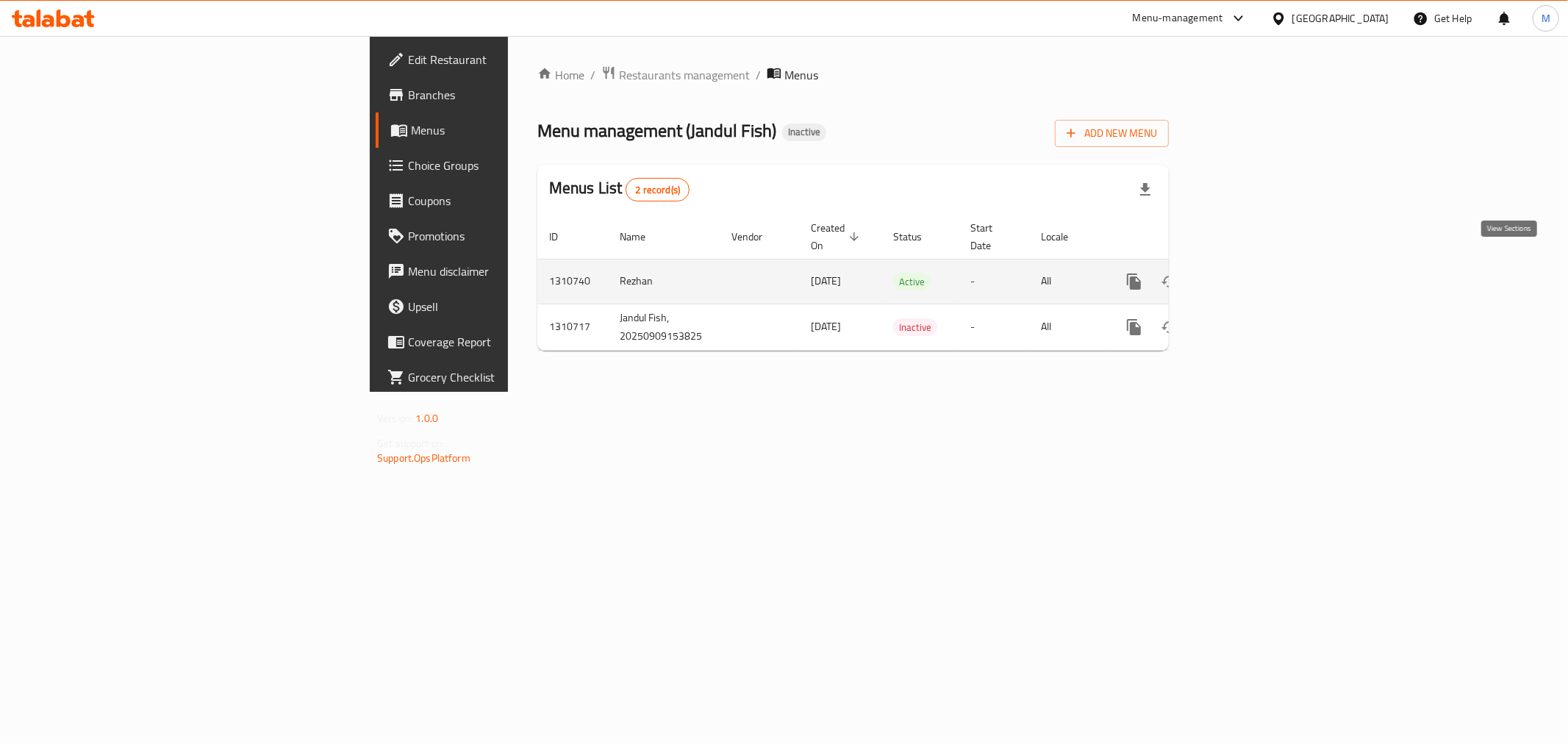
click at [1249, 273] on icon "enhanced table" at bounding box center [1240, 282] width 18 height 18
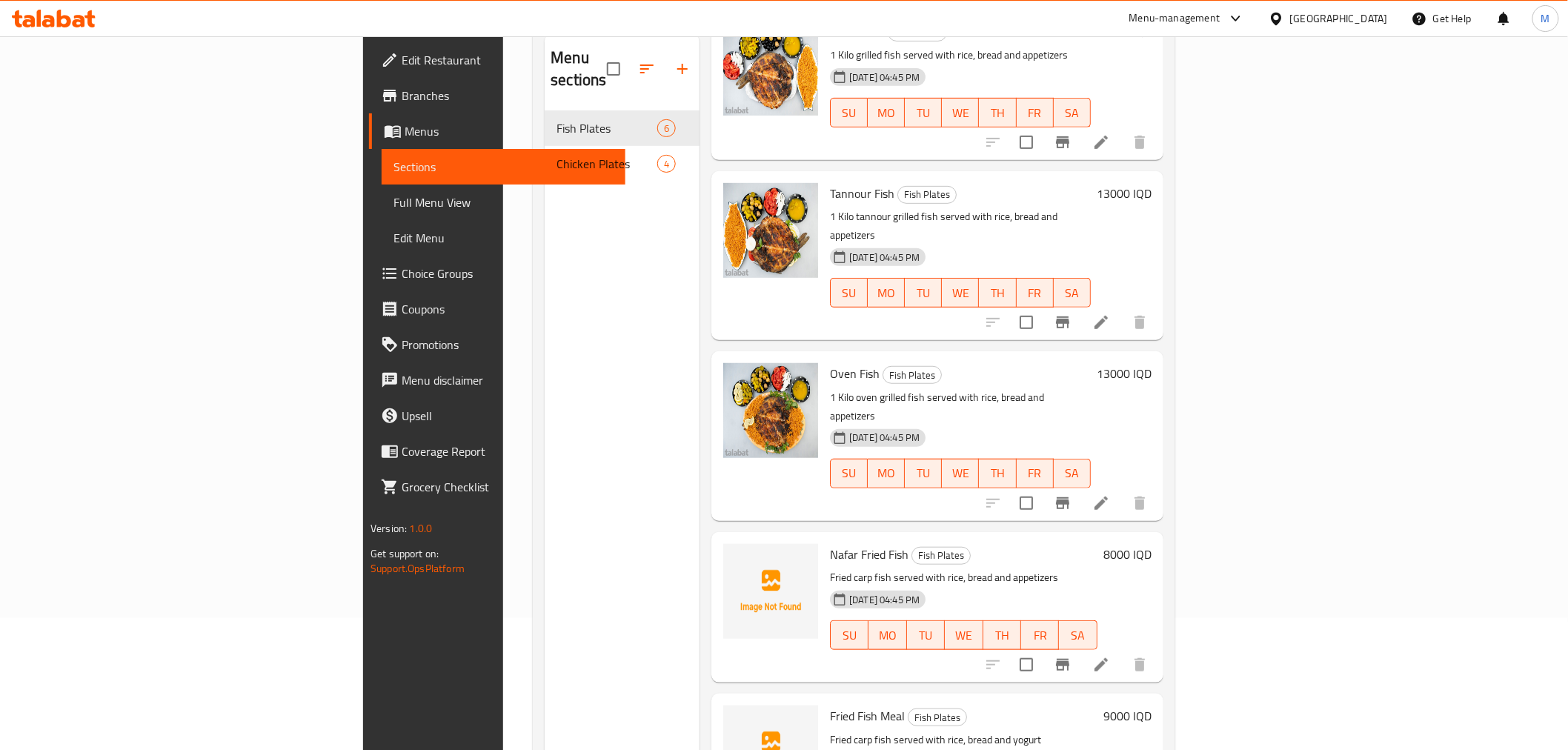
scroll to position [208, 0]
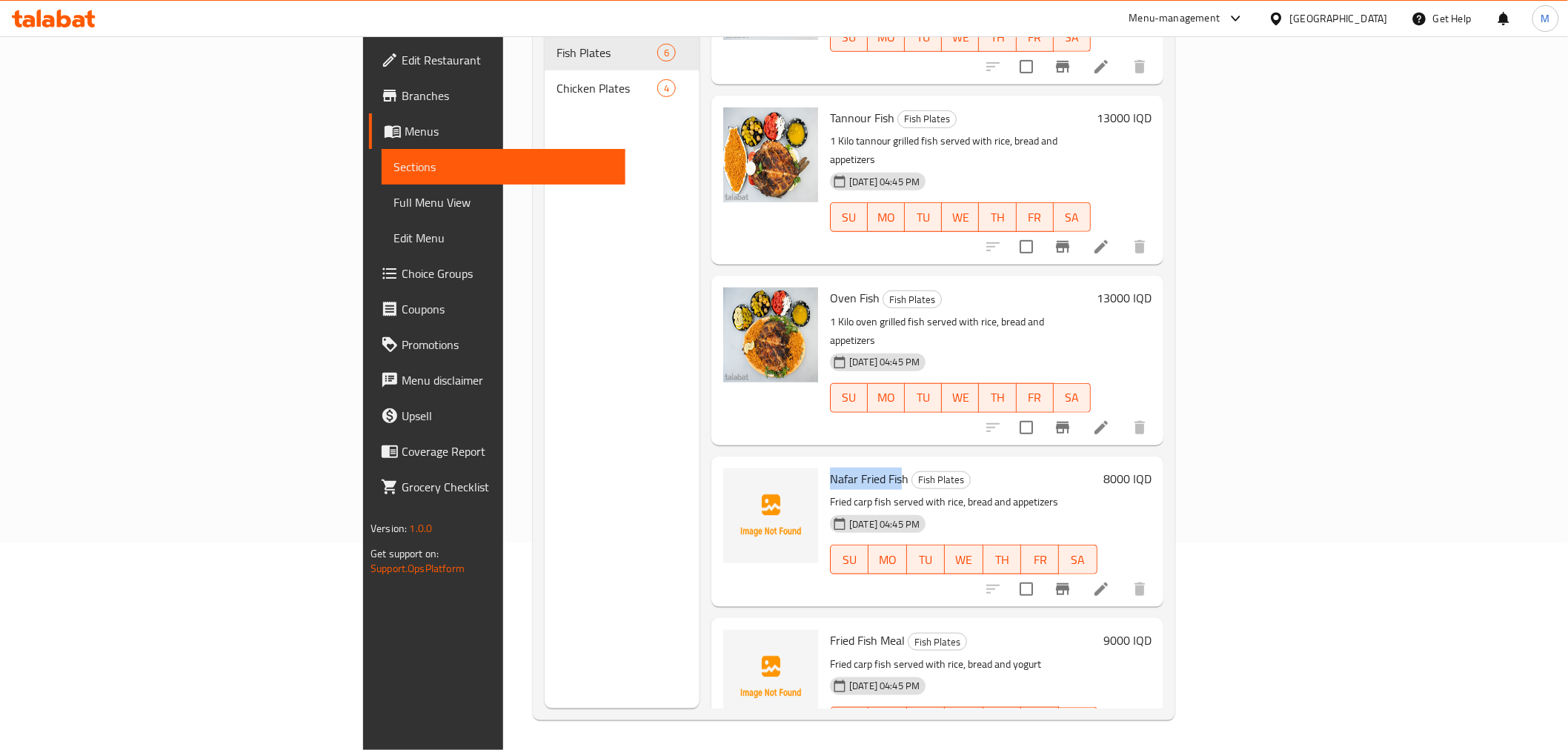
drag, startPoint x: 741, startPoint y: 416, endPoint x: 813, endPoint y: 417, distance: 72.0
click at [830, 468] on span "Nafar Fried Fish" at bounding box center [869, 479] width 79 height 22
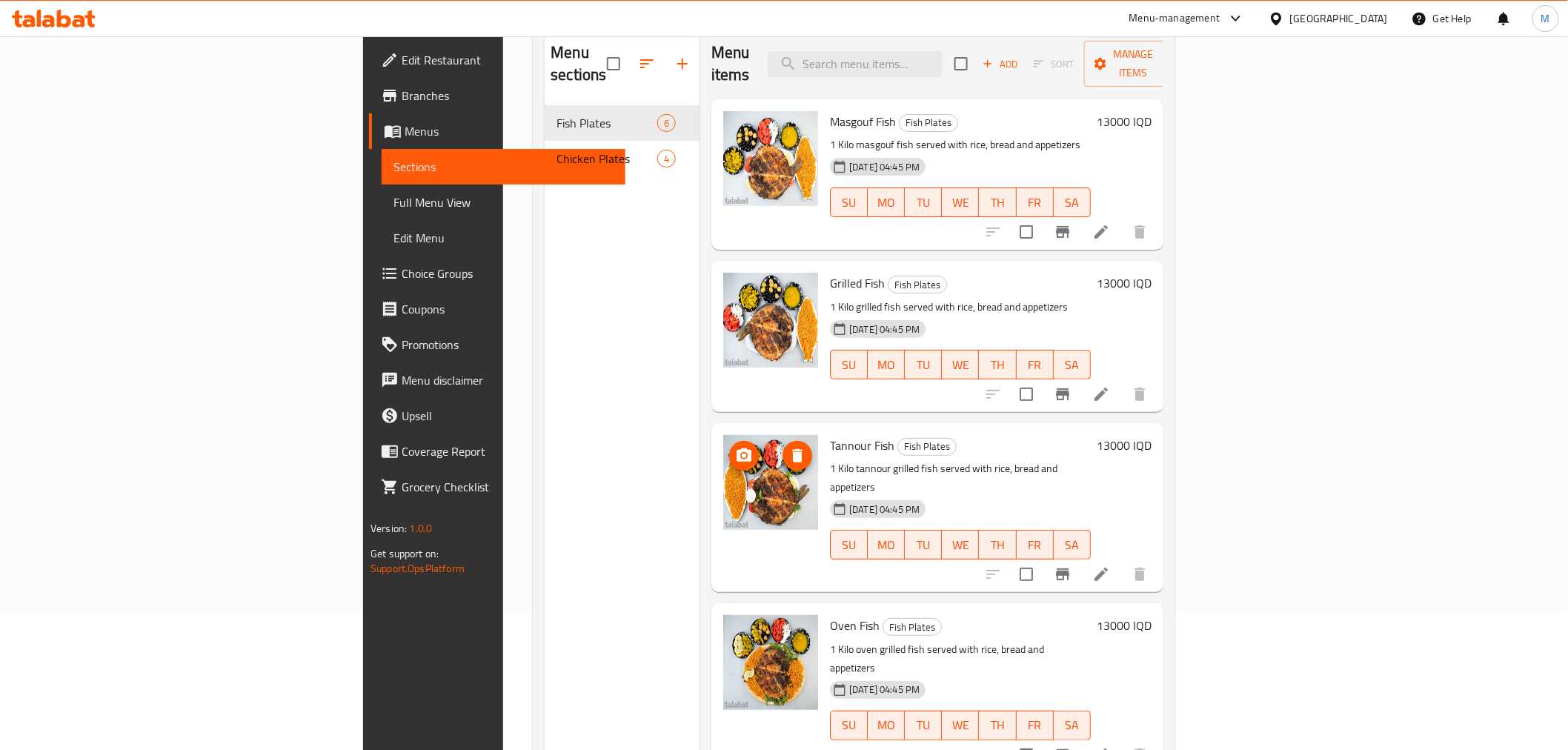
scroll to position [42, 0]
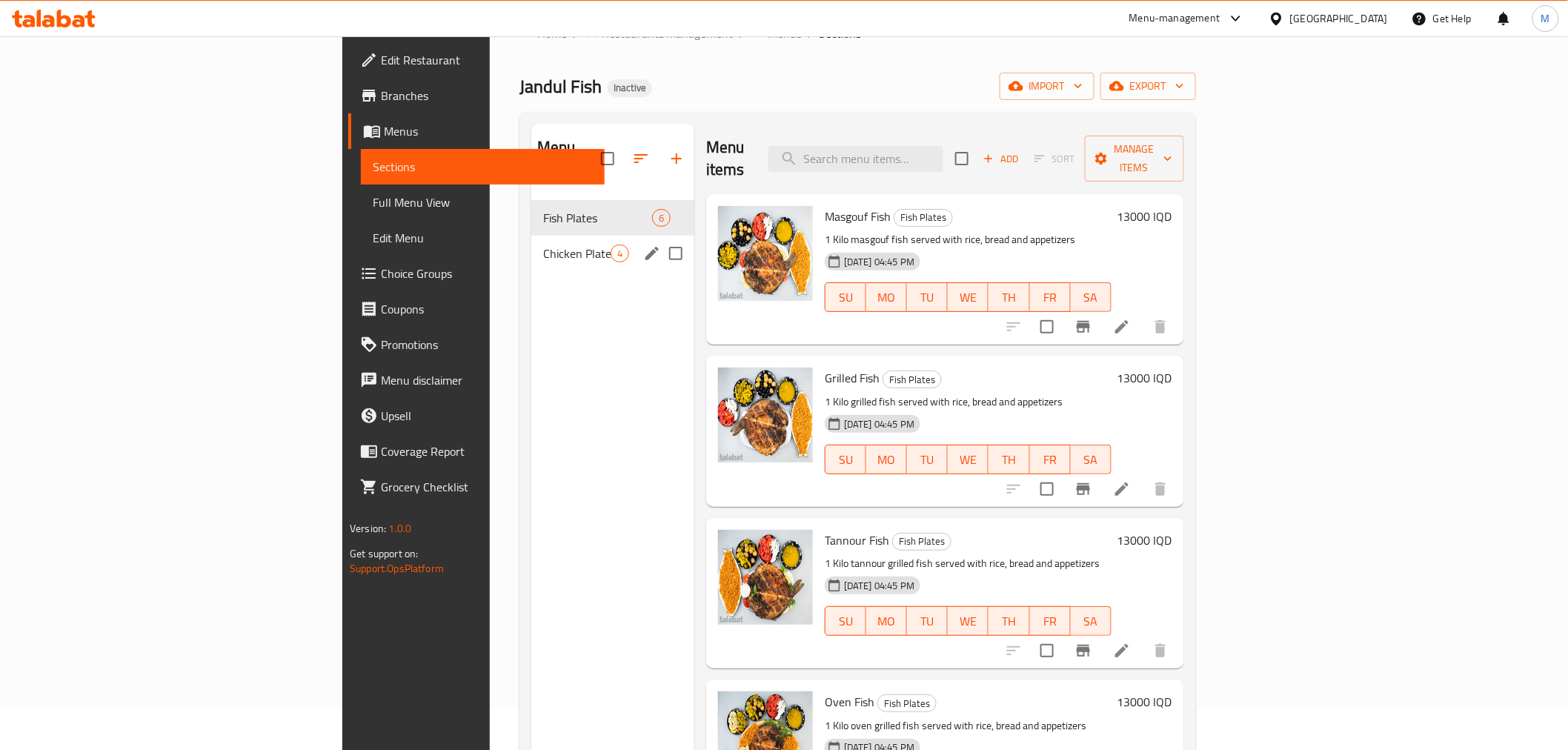
click at [531, 236] on div "Chicken Plates 4" at bounding box center [612, 253] width 163 height 35
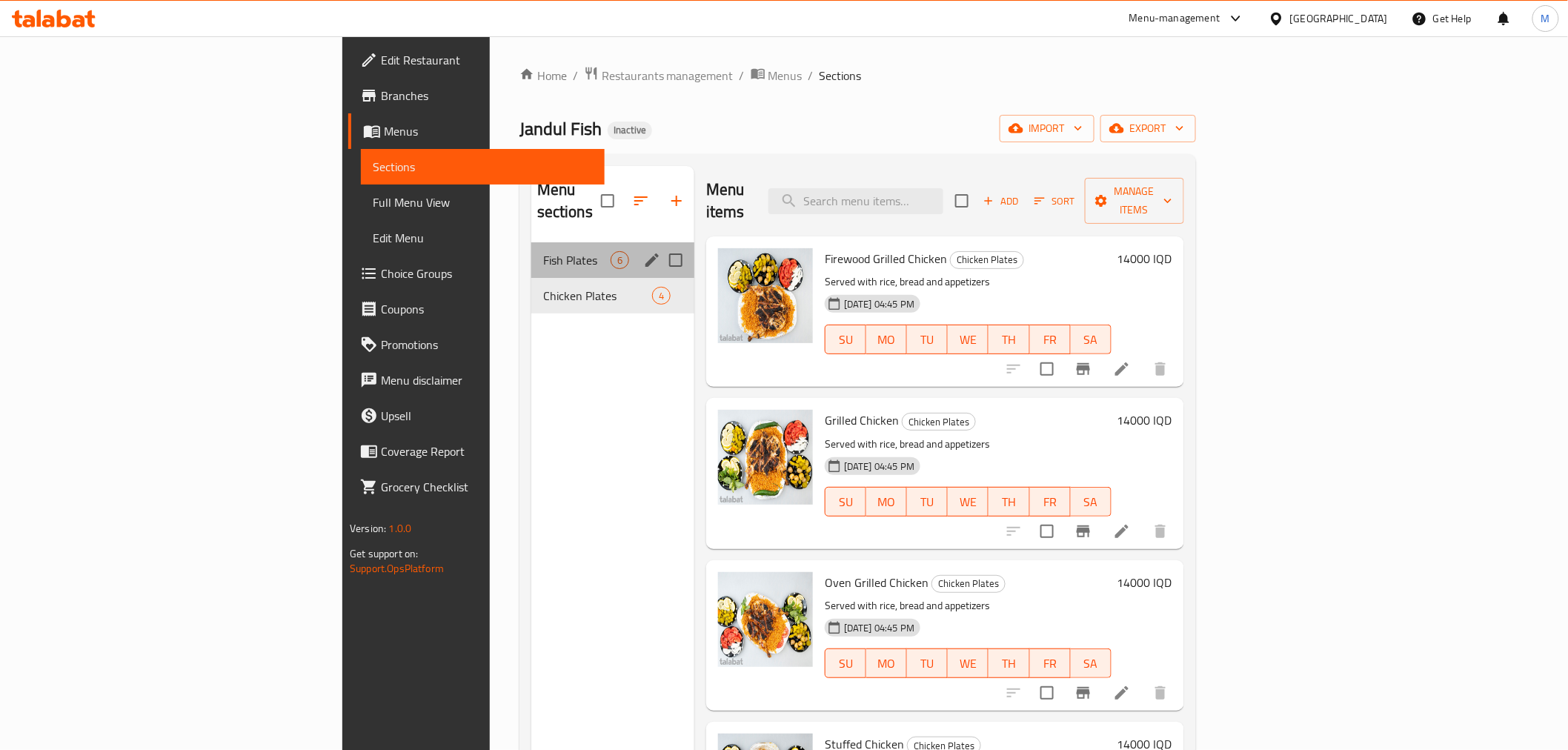
click at [531, 248] on div "Fish Plates 6" at bounding box center [612, 259] width 163 height 35
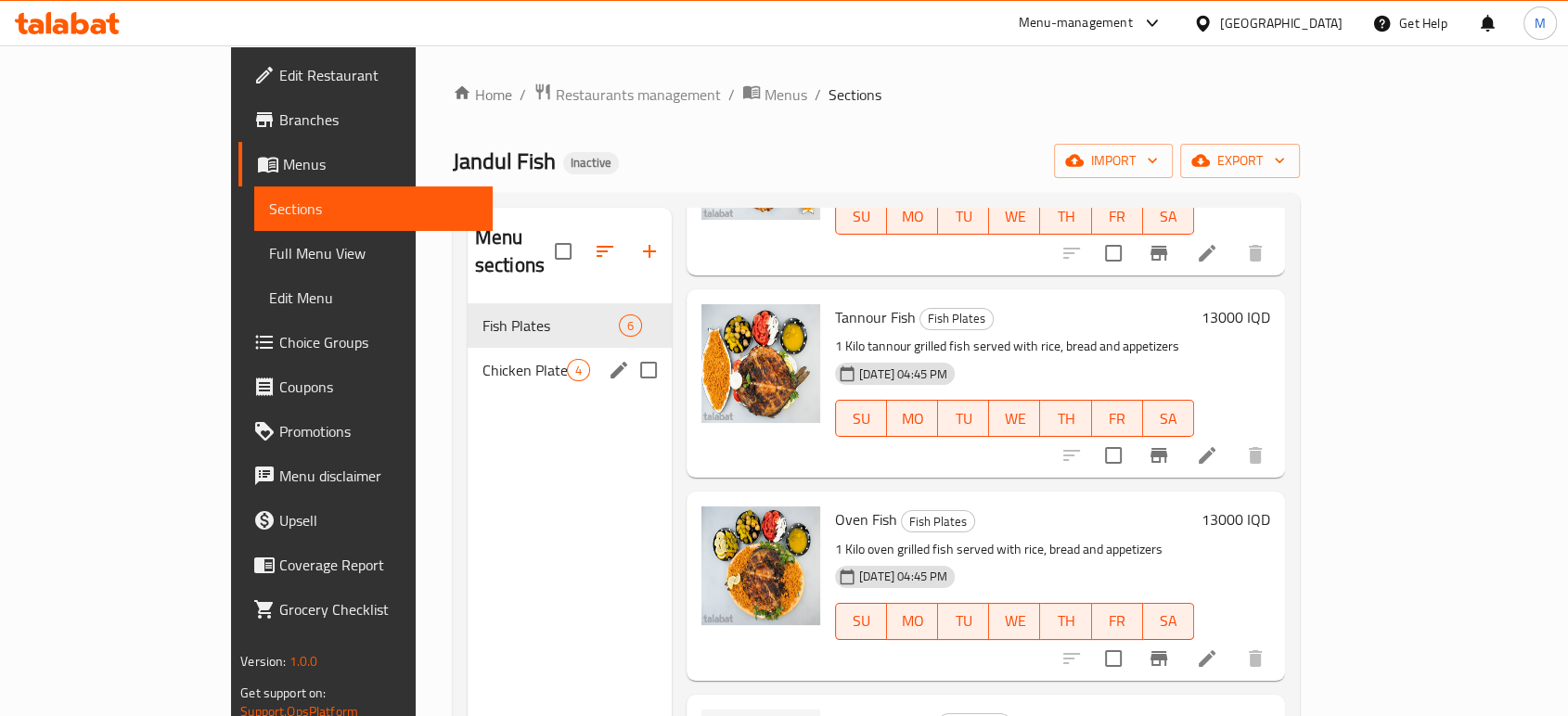
click at [482, 359] on span "Chicken Plates" at bounding box center [524, 370] width 85 height 23
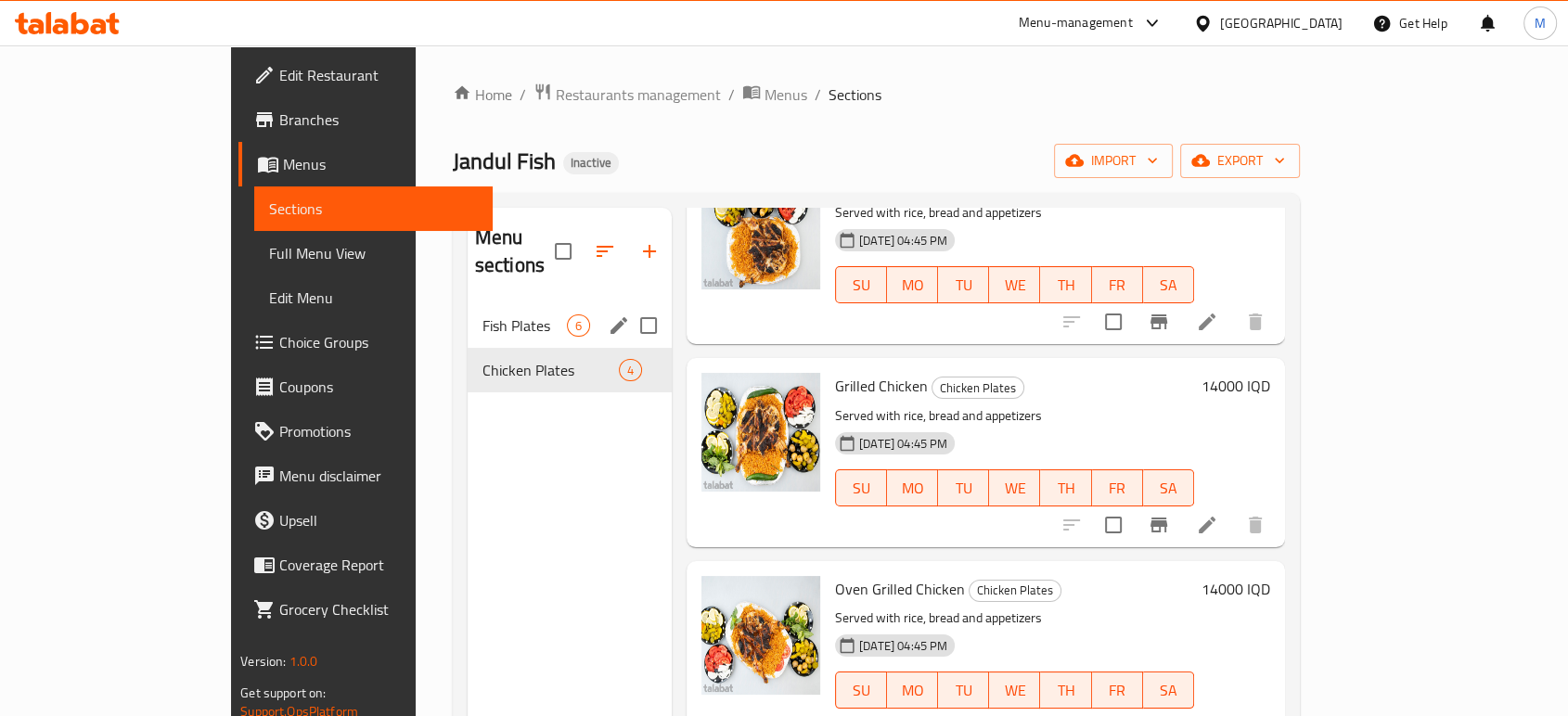
click at [498, 315] on span "Fish Plates" at bounding box center [524, 326] width 85 height 23
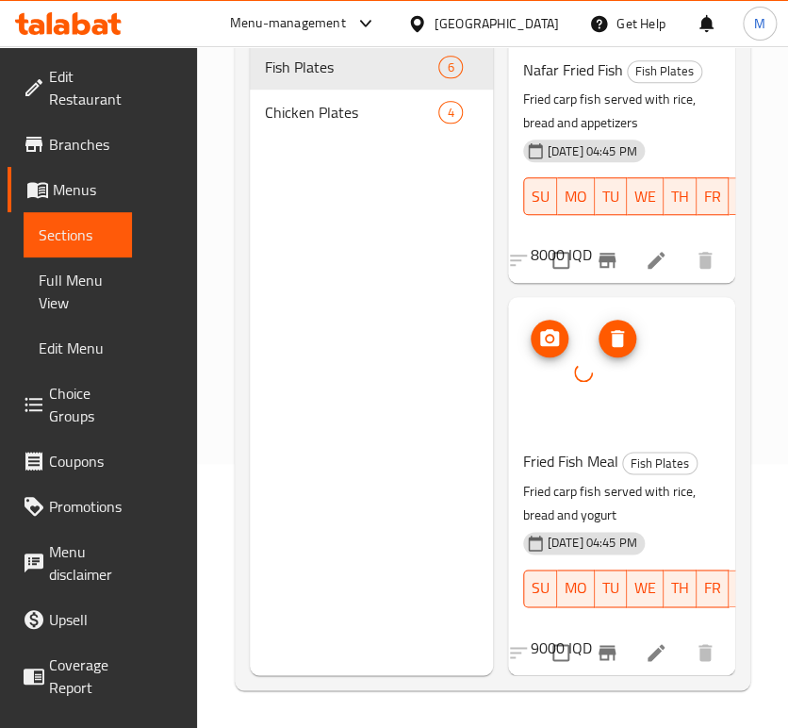
scroll to position [1697, 0]
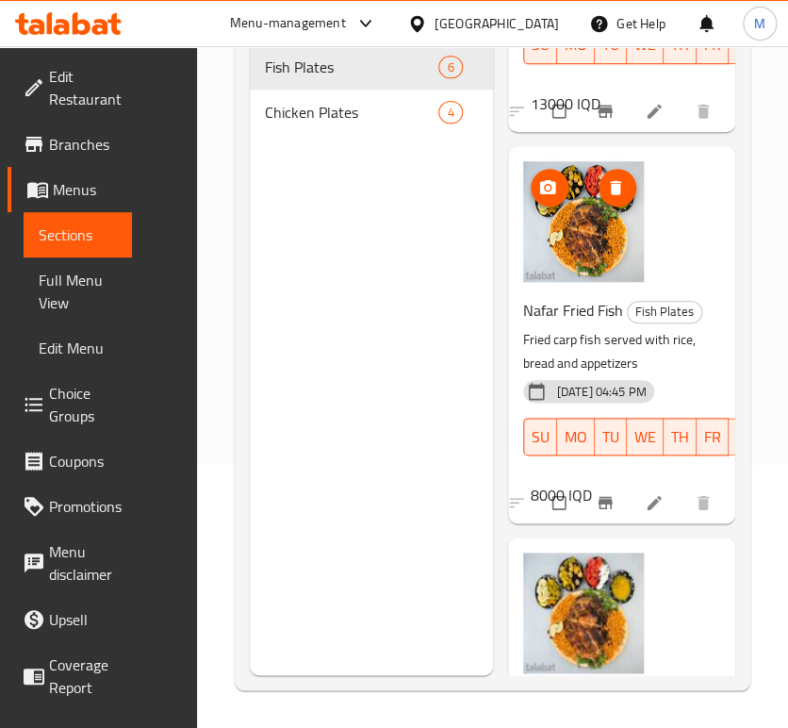
scroll to position [1837, 0]
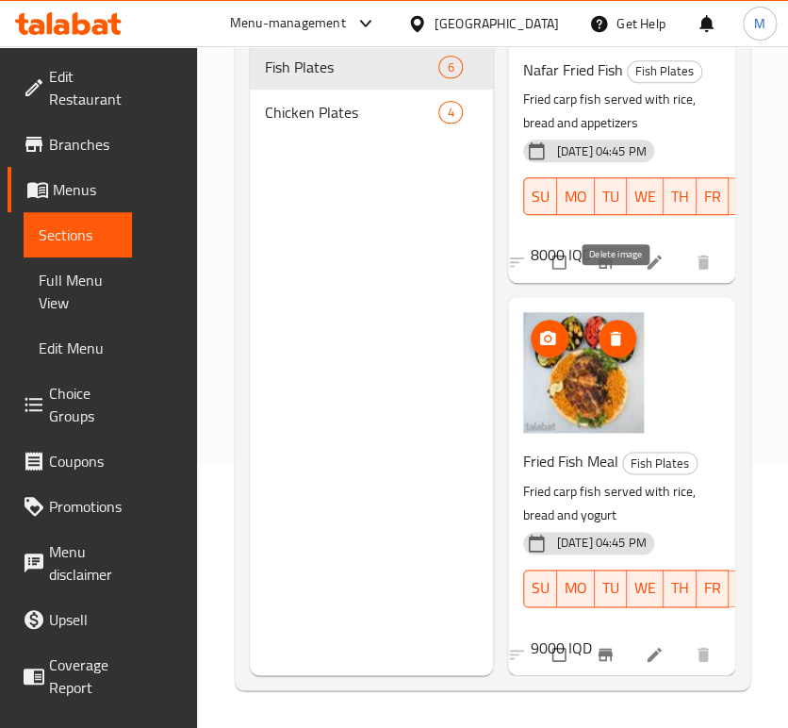
click at [620, 329] on icon "delete image" at bounding box center [615, 338] width 19 height 19
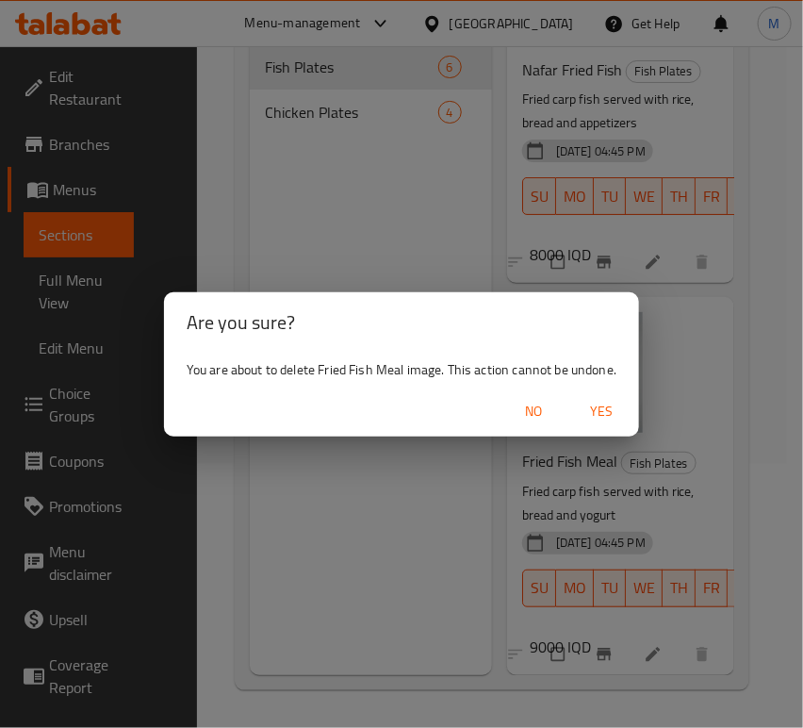
click at [593, 420] on span "Yes" at bounding box center [601, 412] width 45 height 24
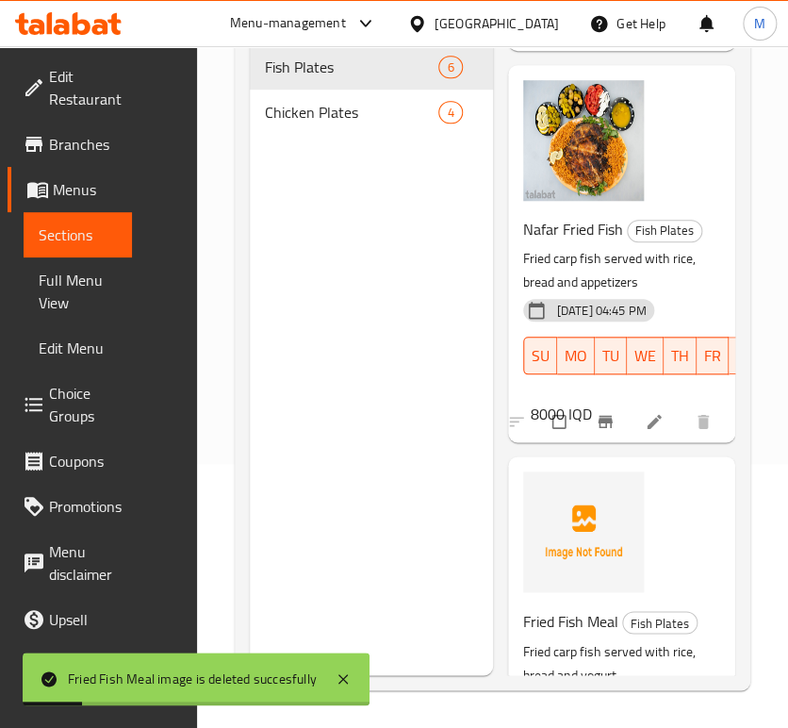
scroll to position [1526, 0]
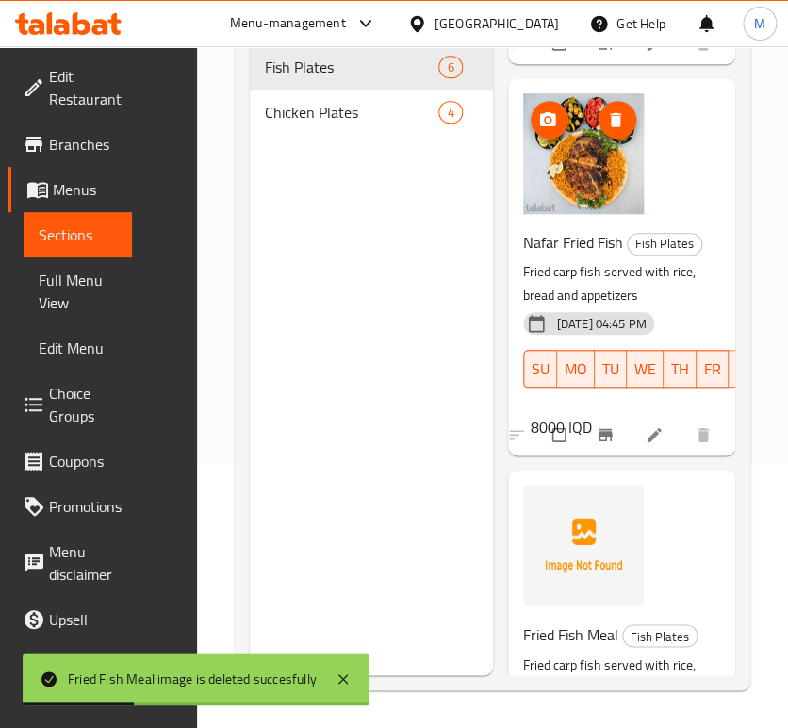
click at [623, 129] on icon "delete image" at bounding box center [615, 119] width 19 height 19
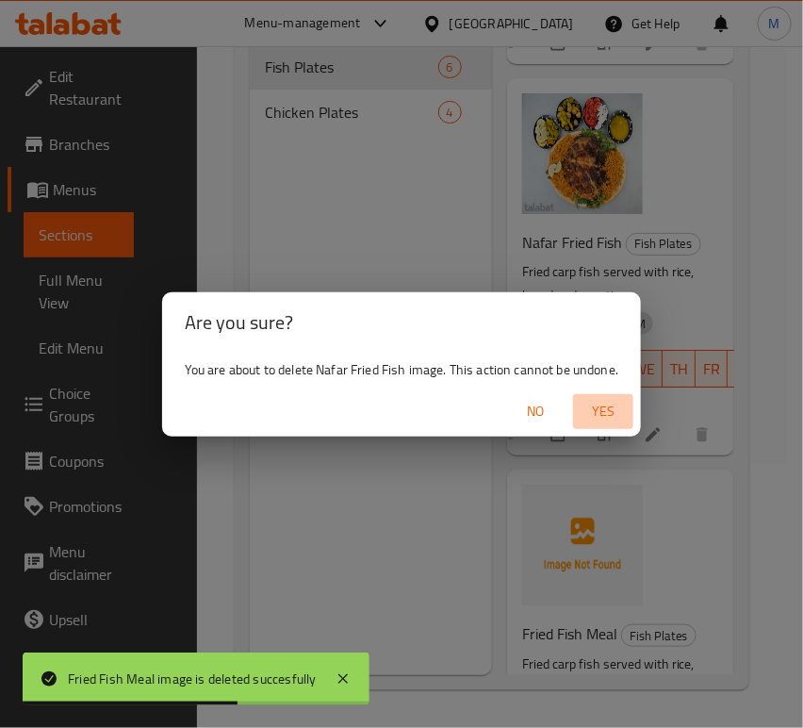
click at [588, 404] on span "Yes" at bounding box center [603, 412] width 45 height 24
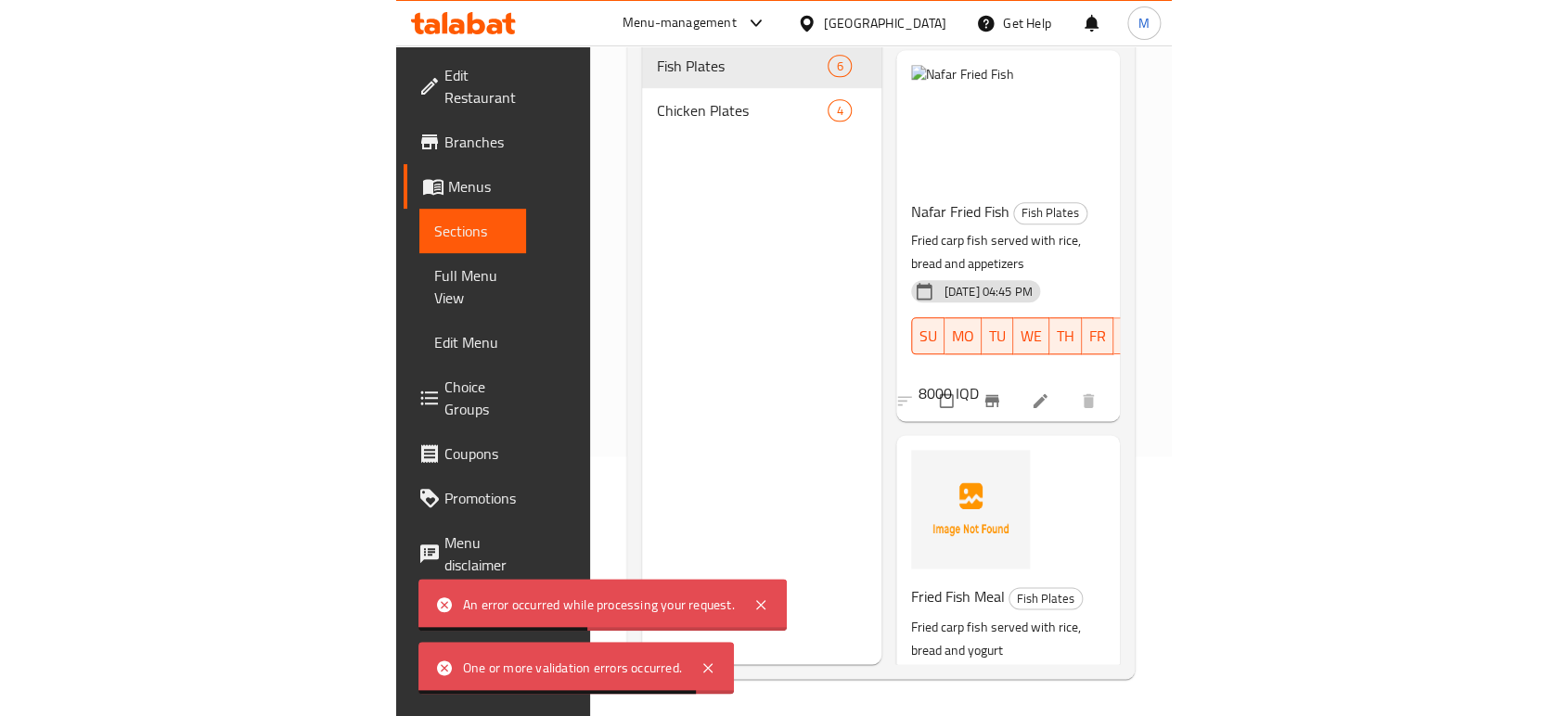
scroll to position [545, 0]
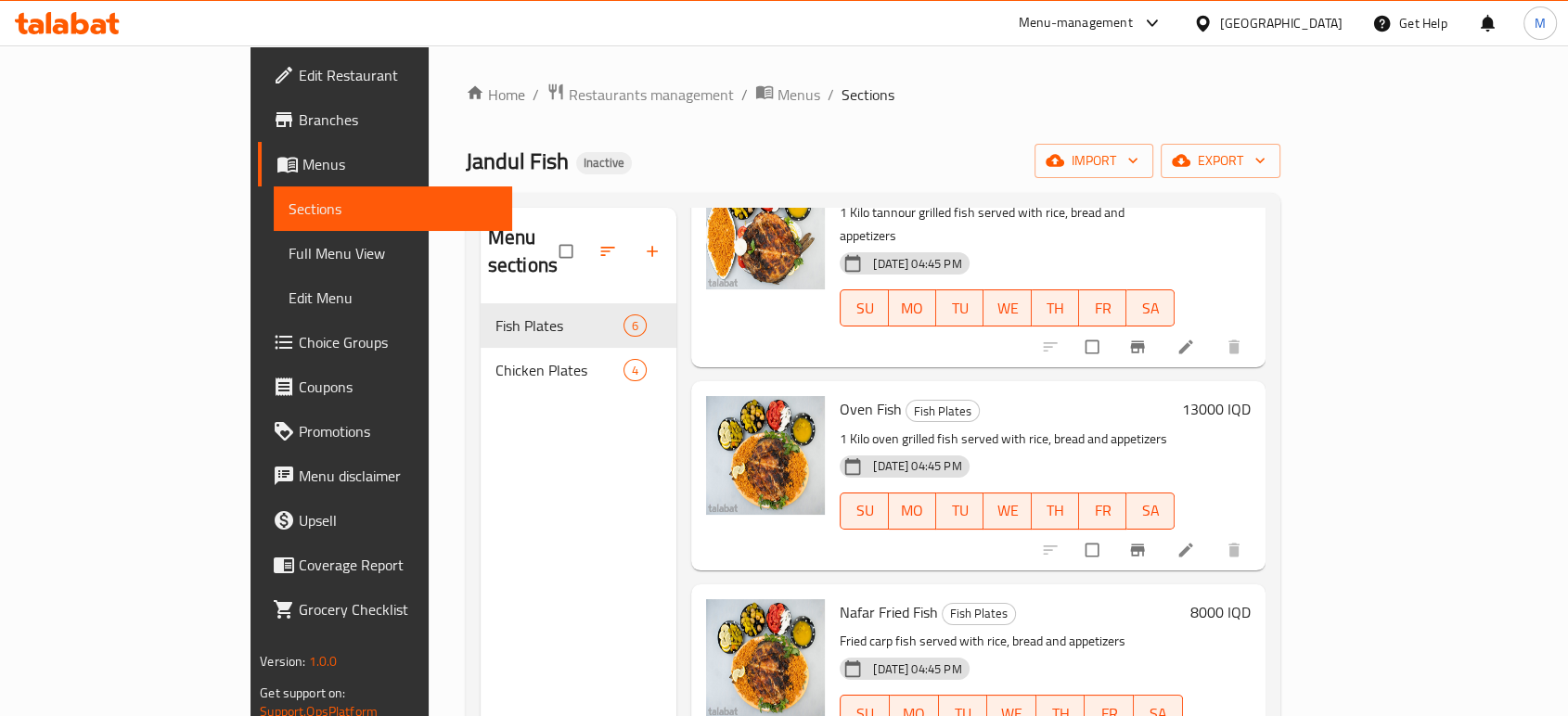
scroll to position [260, 0]
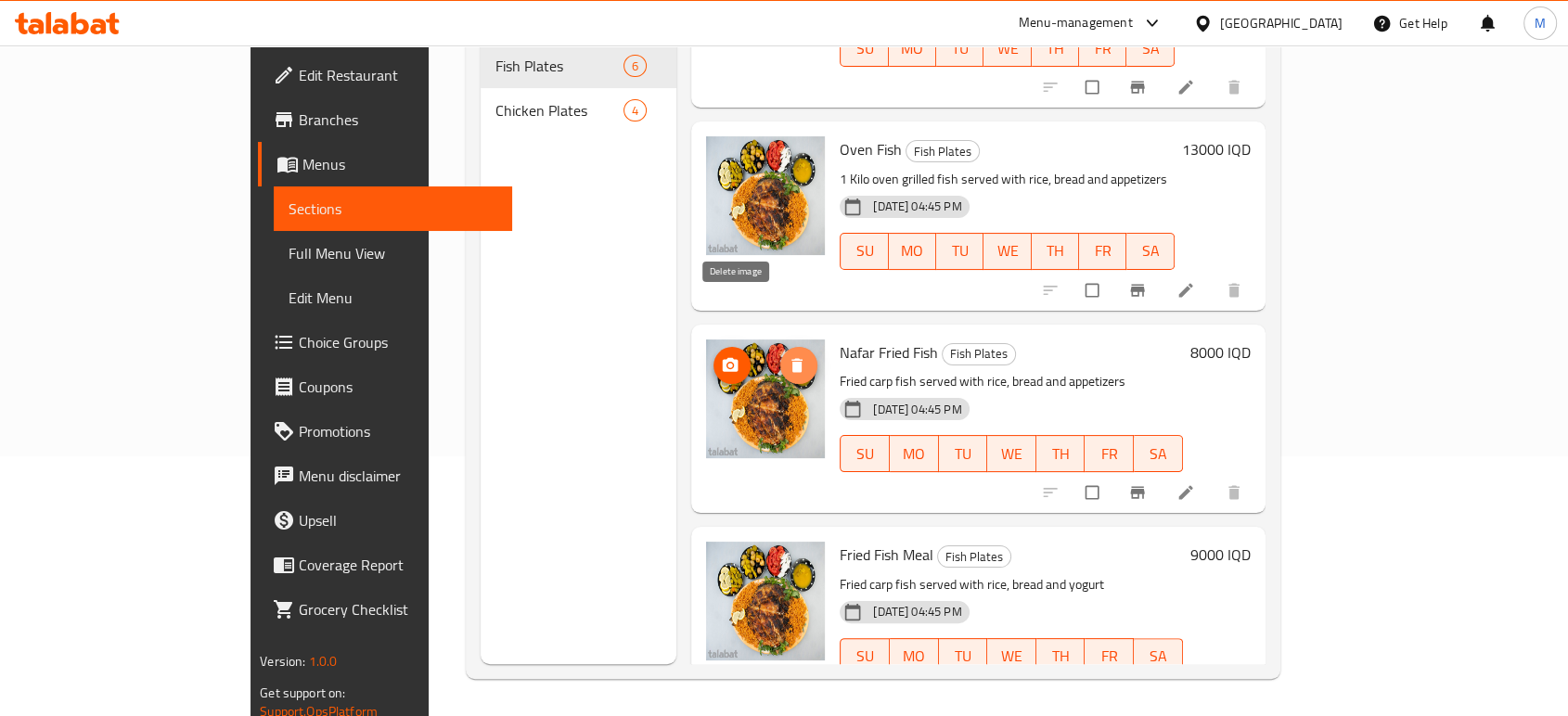
click at [791, 358] on icon "delete image" at bounding box center [796, 365] width 11 height 14
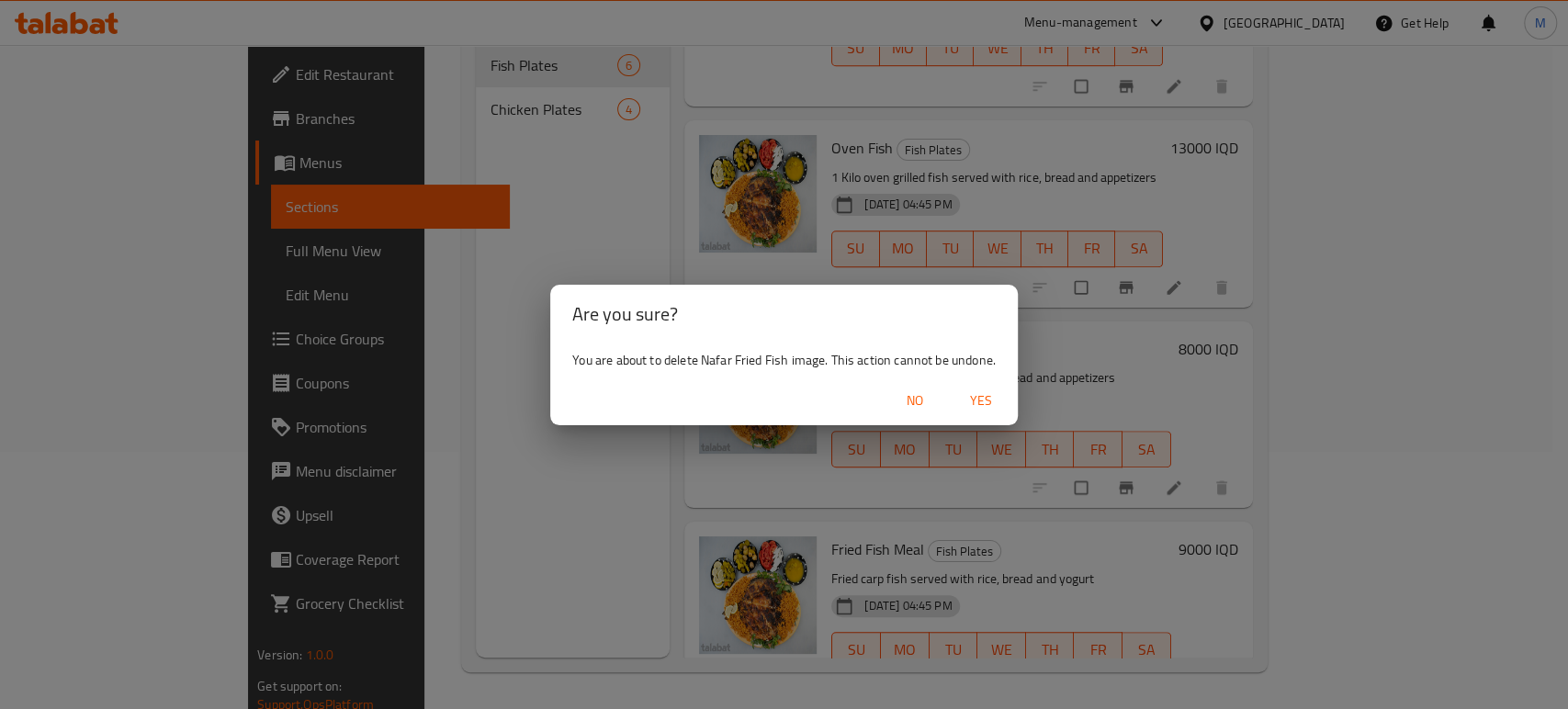
click at [962, 392] on span "Yes" at bounding box center [980, 401] width 44 height 23
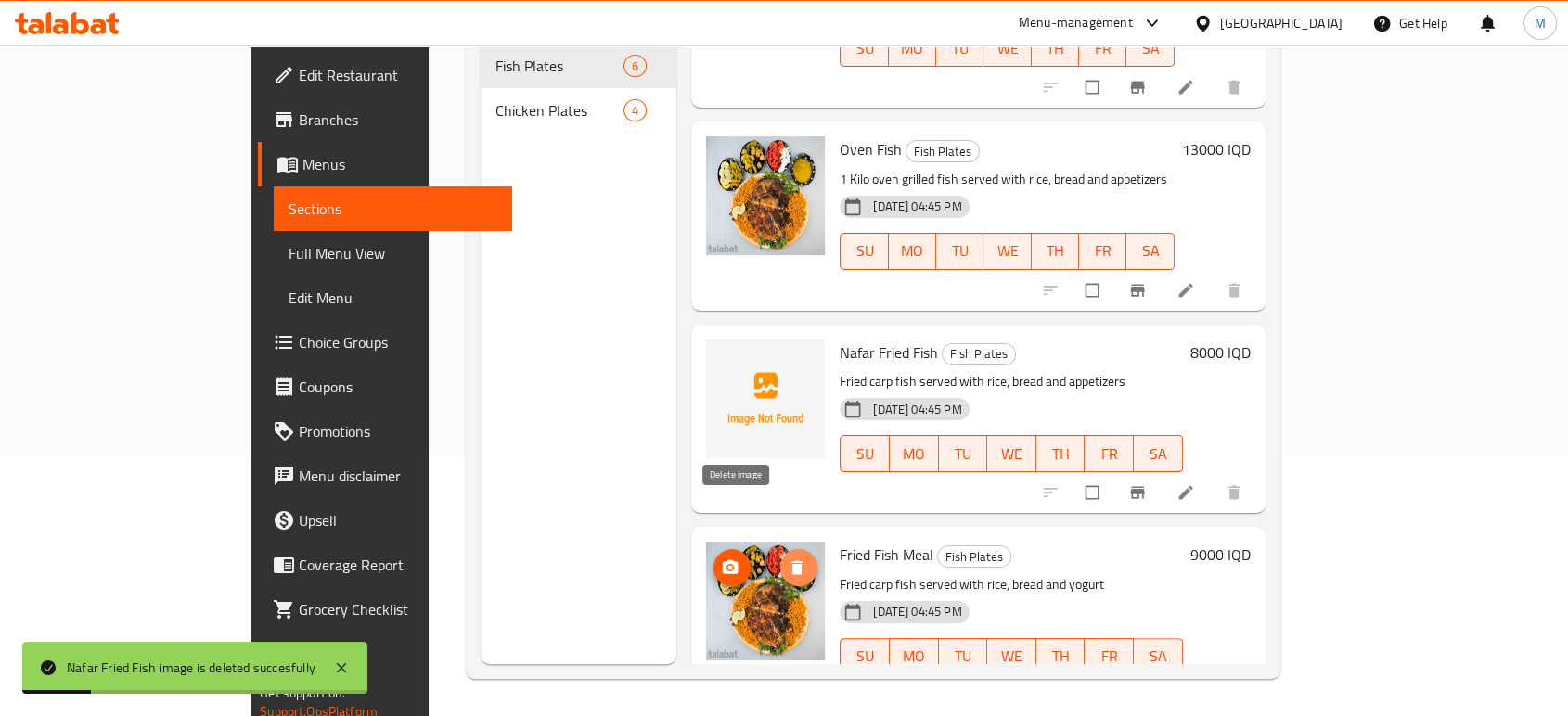
click at [791, 561] on icon "delete image" at bounding box center [796, 567] width 11 height 14
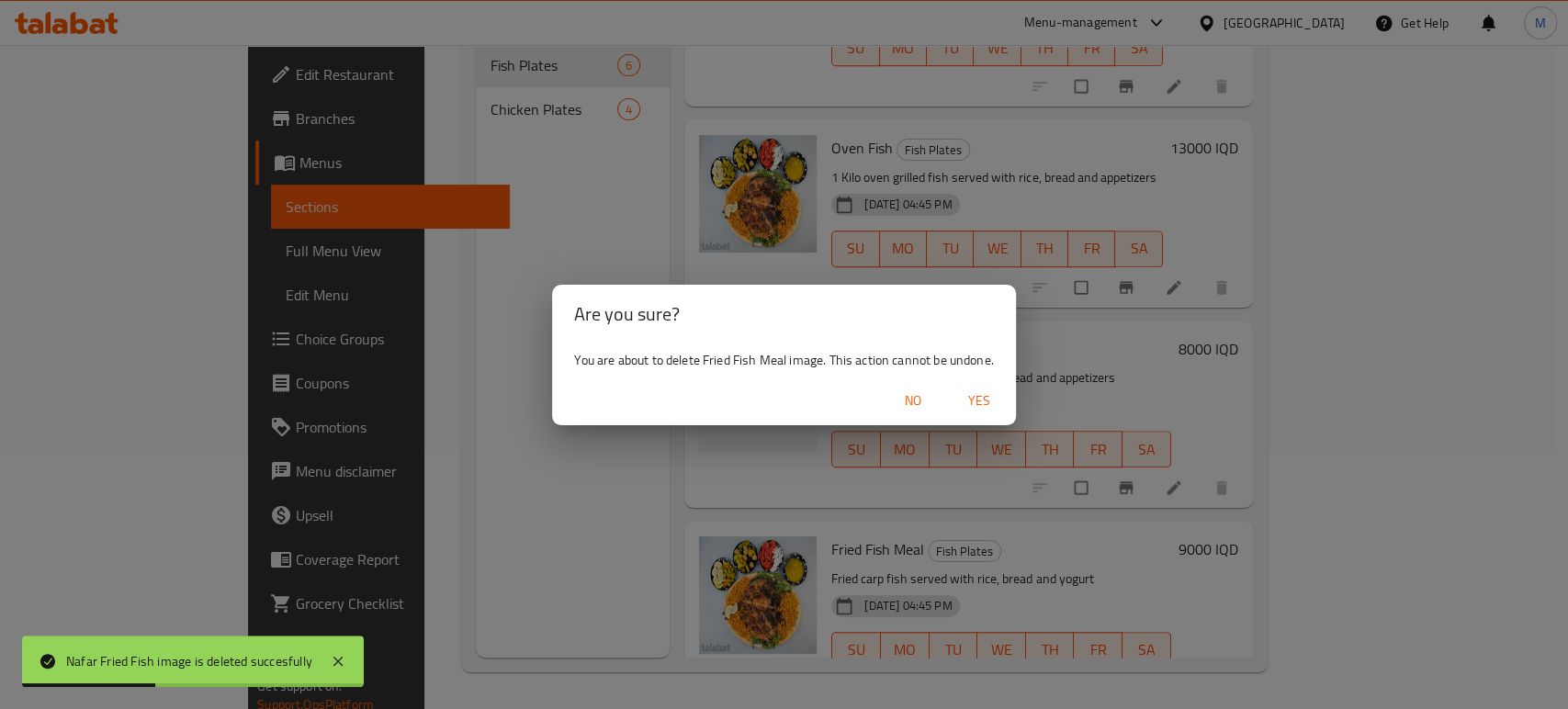
click at [987, 407] on span "Yes" at bounding box center [979, 401] width 44 height 23
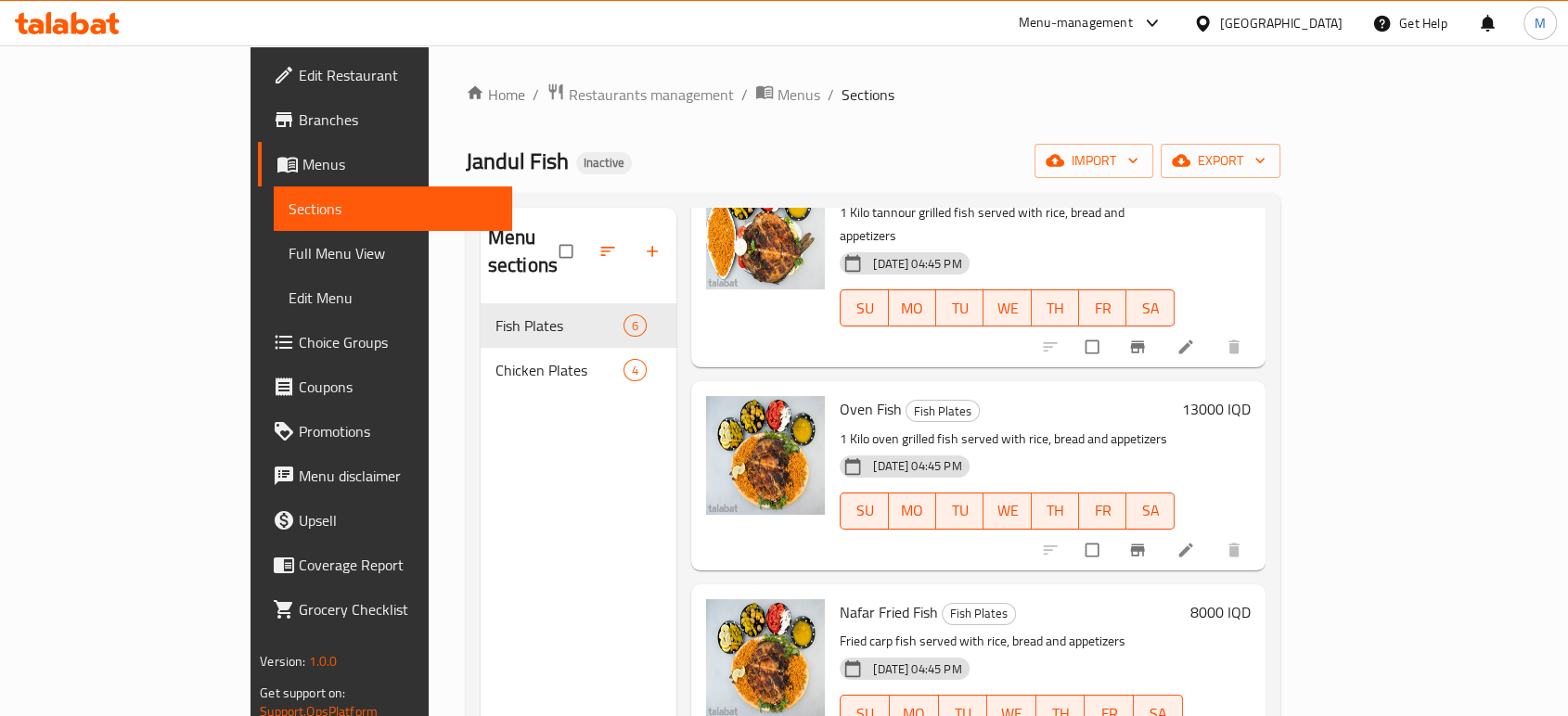
scroll to position [260, 0]
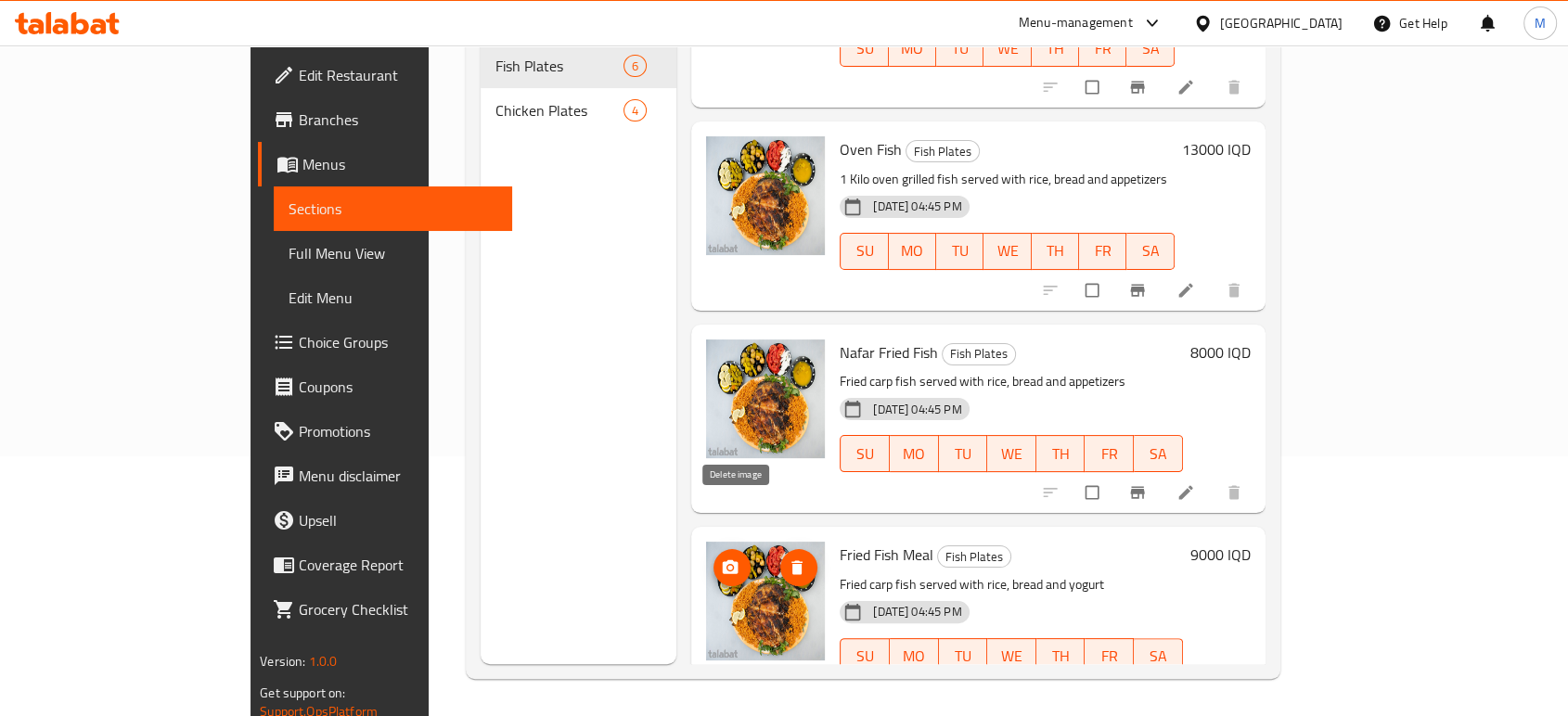
click at [791, 561] on icon "delete image" at bounding box center [796, 567] width 11 height 14
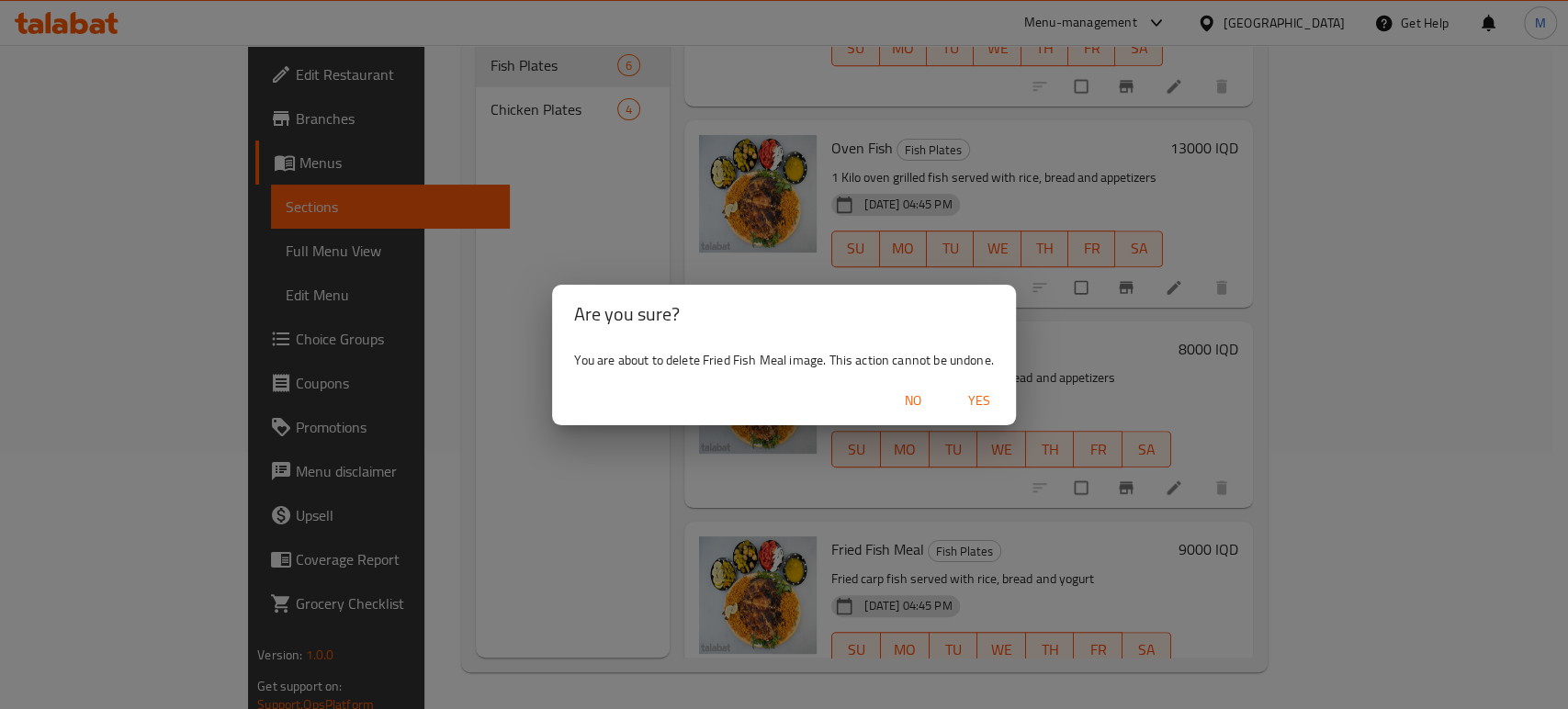
click at [957, 391] on span "Yes" at bounding box center [979, 401] width 44 height 23
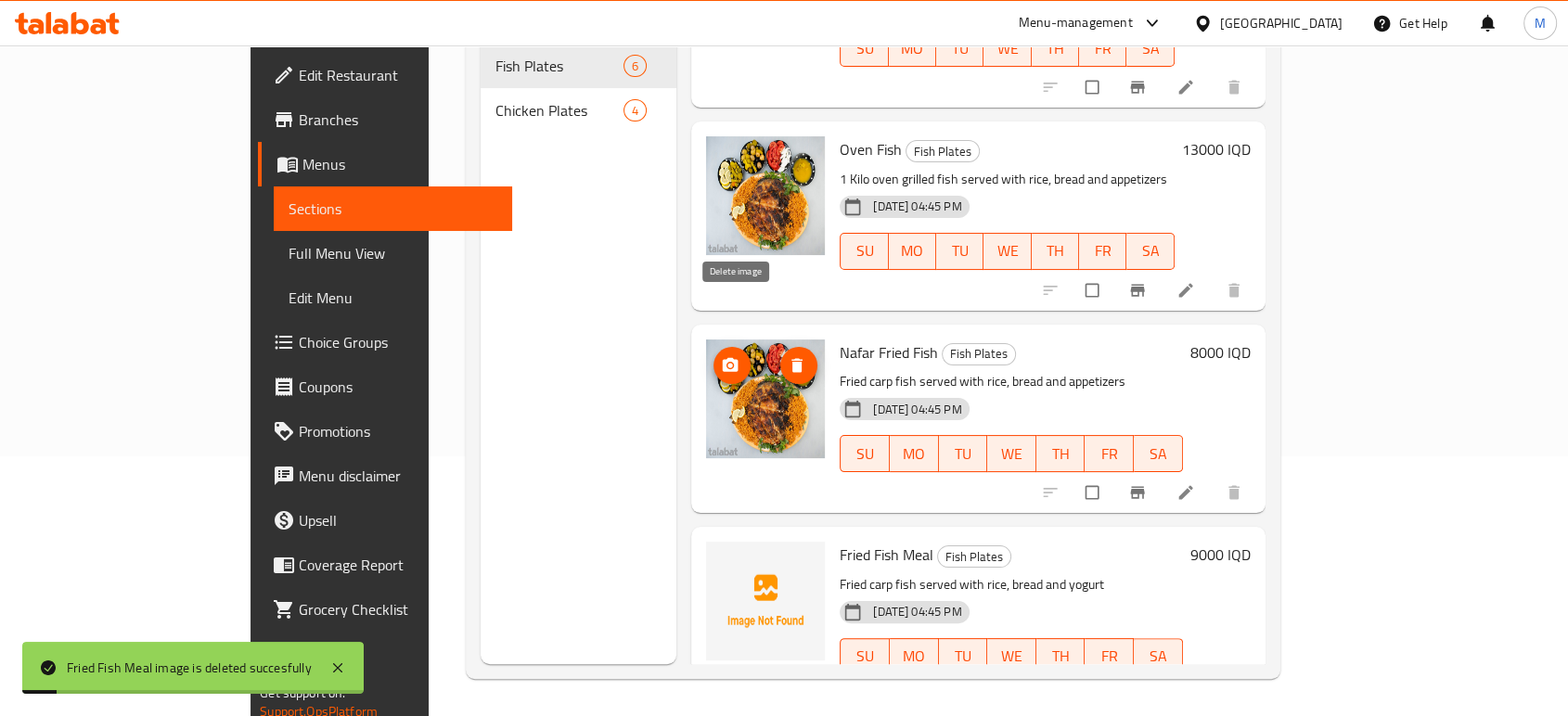
click at [791, 358] on icon "delete image" at bounding box center [796, 365] width 11 height 14
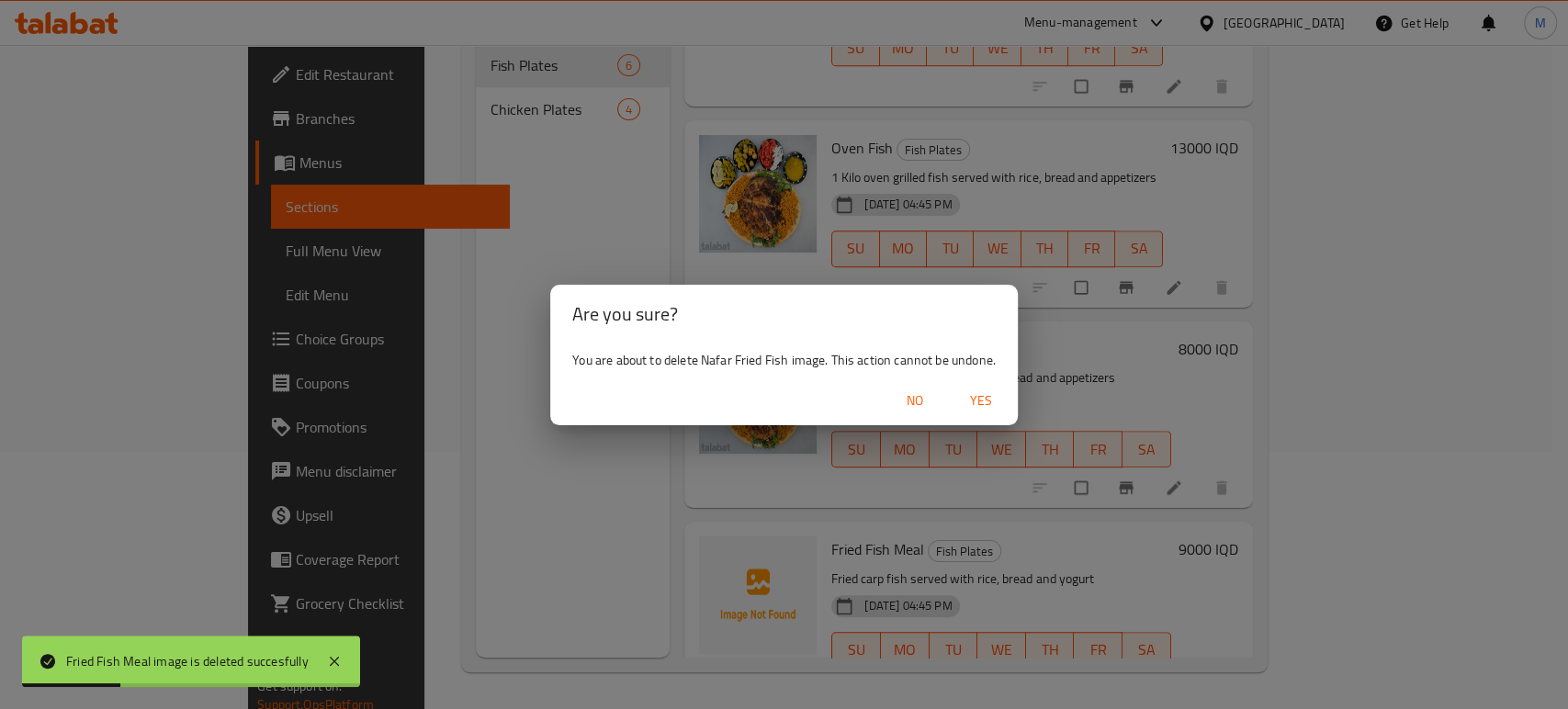
click at [981, 400] on span "Yes" at bounding box center [980, 401] width 44 height 23
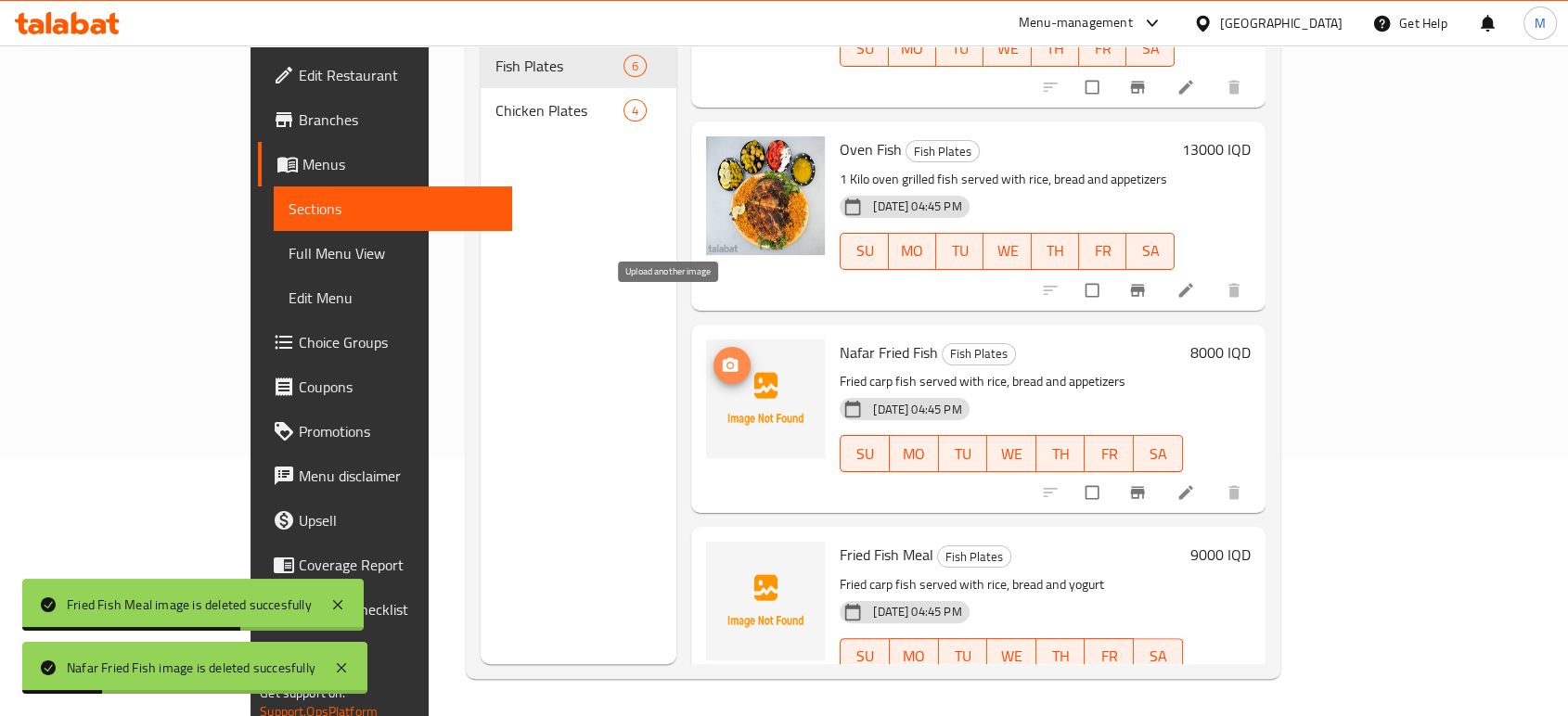
click at [728, 363] on circle "upload picture" at bounding box center [730, 365] width 5 height 5
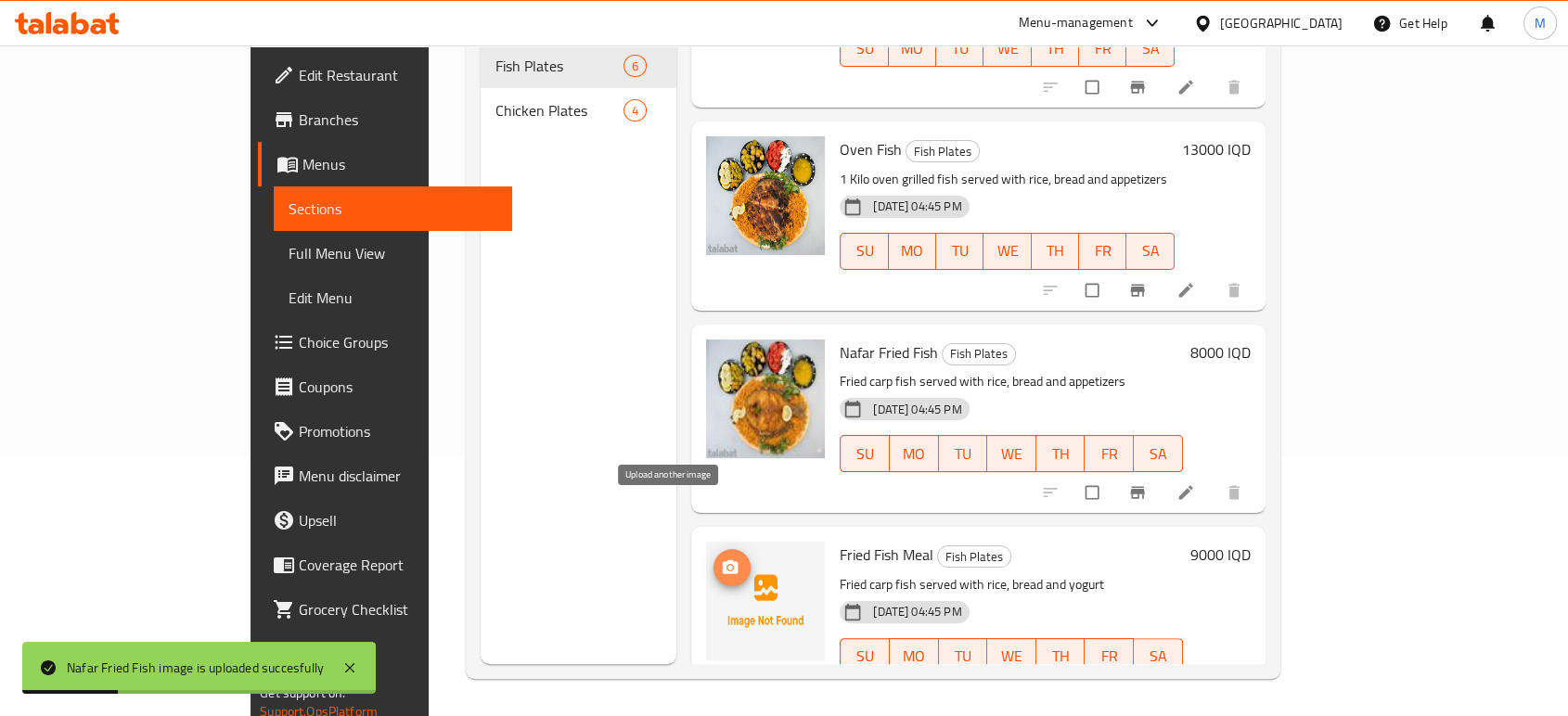
click at [723, 561] on icon "upload picture" at bounding box center [731, 567] width 16 height 14
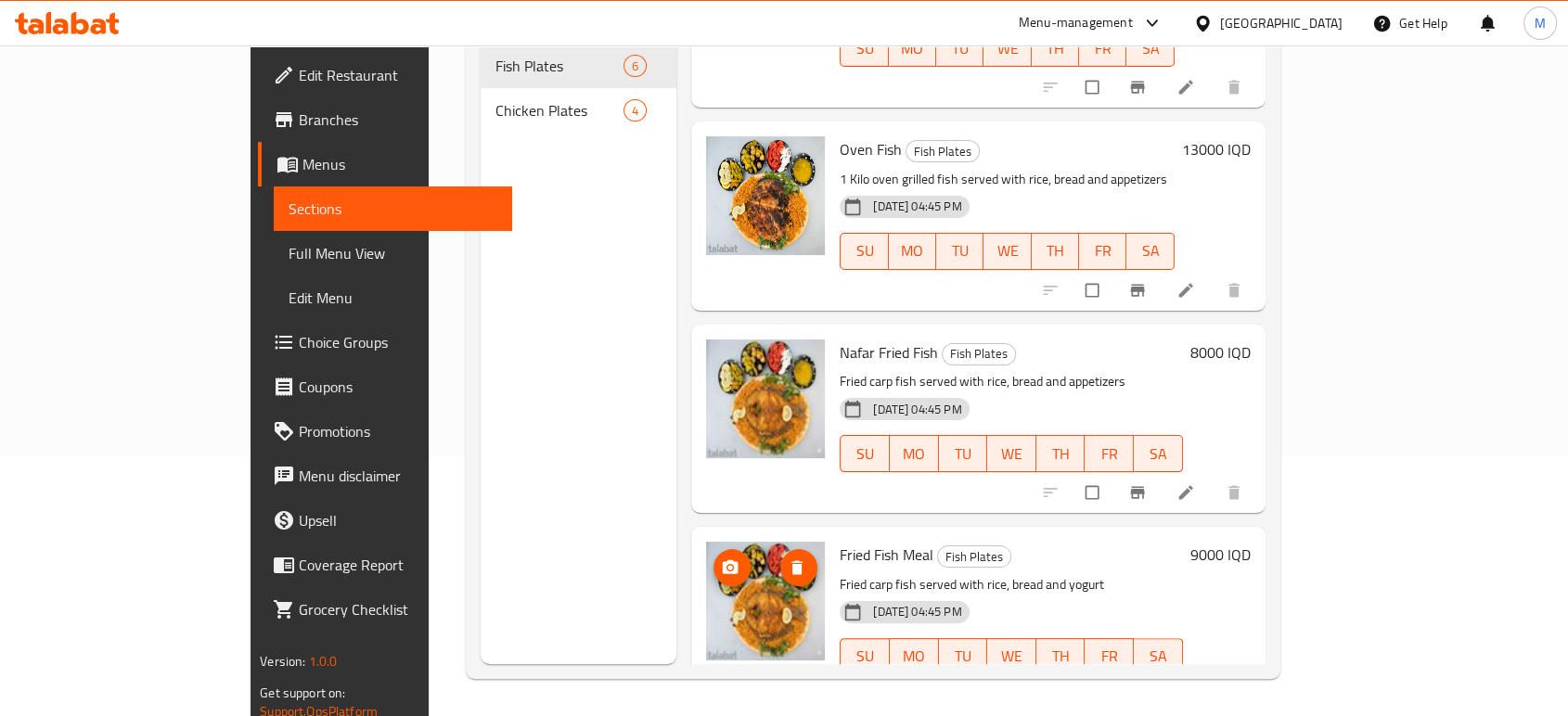
click at [706, 561] on img at bounding box center [765, 601] width 119 height 119
click at [750, 387] on img at bounding box center [765, 399] width 119 height 119
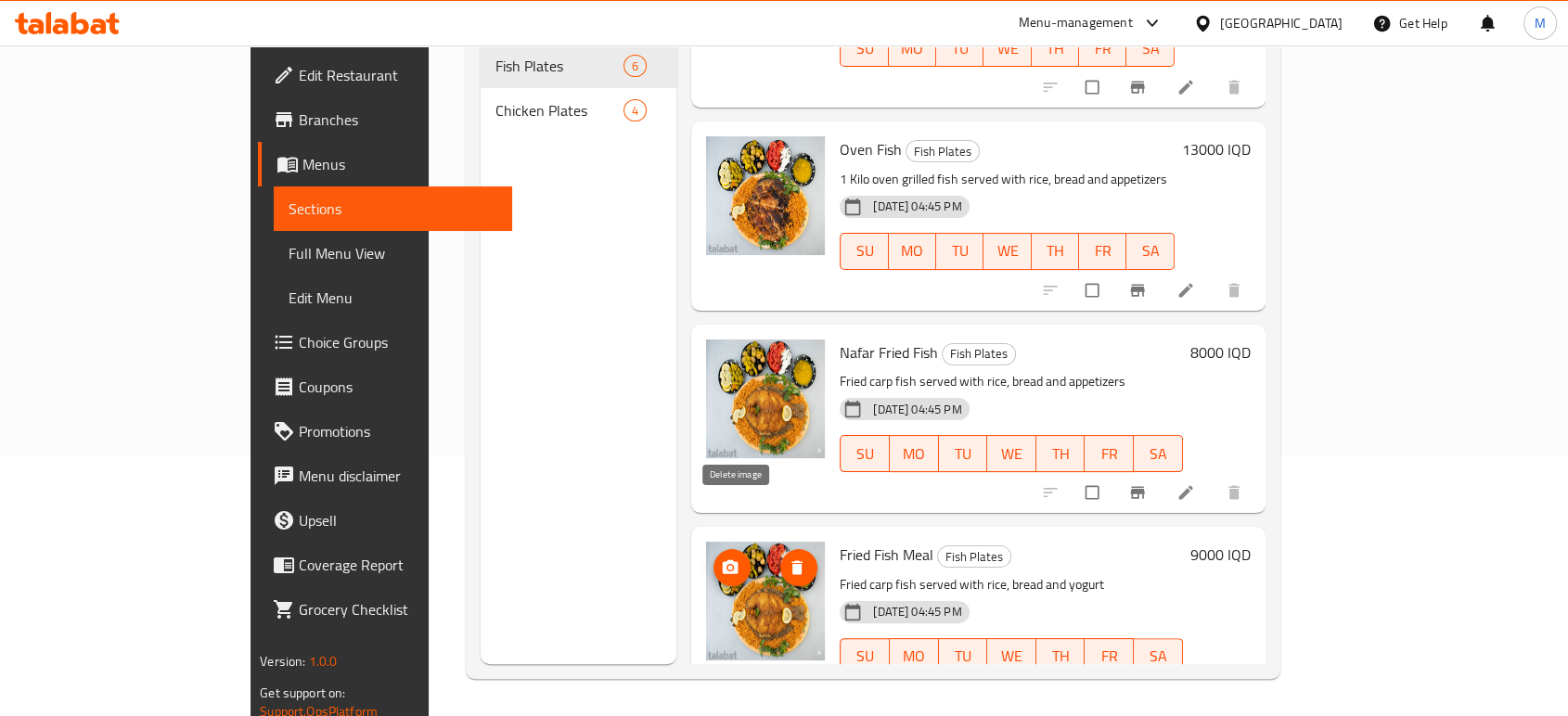
click at [788, 559] on icon "delete image" at bounding box center [797, 567] width 19 height 19
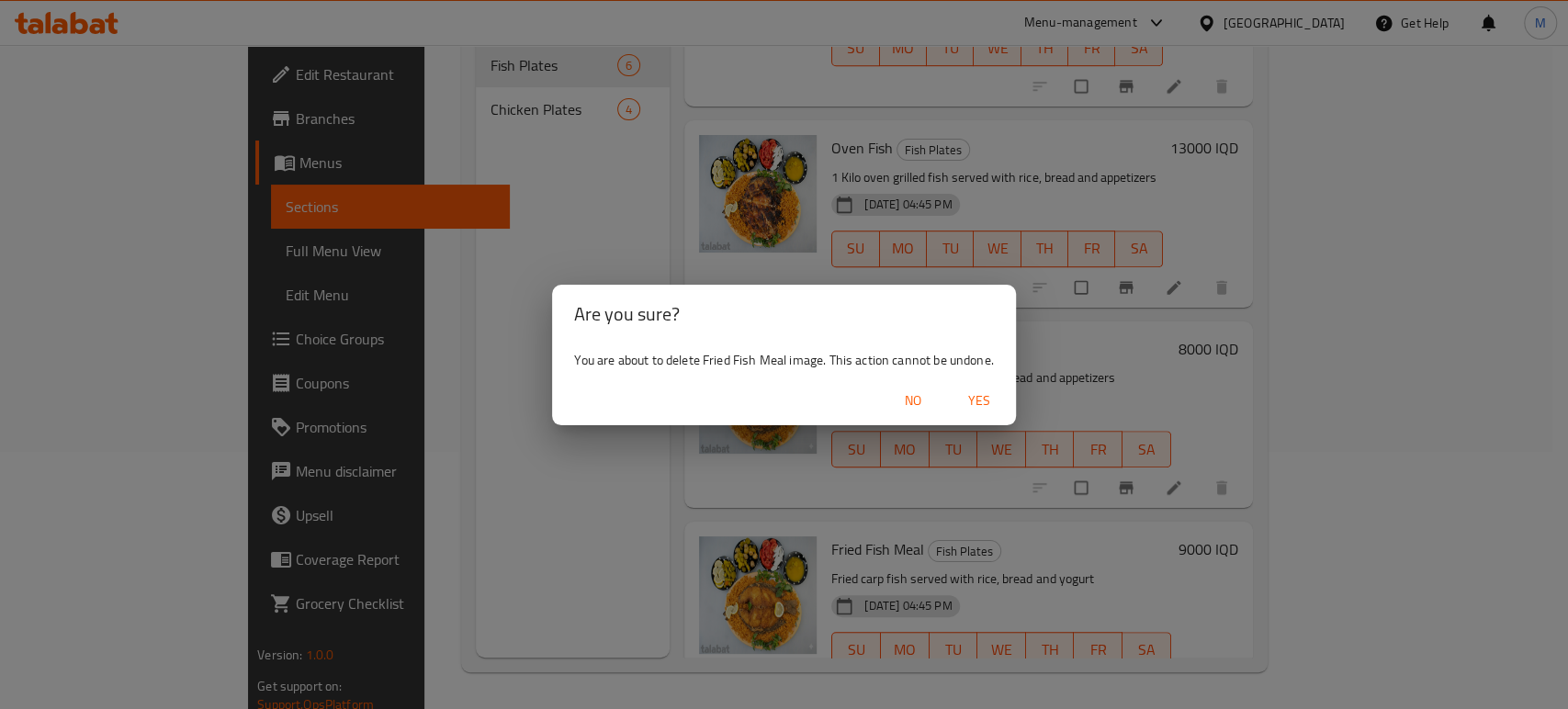
click at [959, 401] on span "Yes" at bounding box center [979, 401] width 44 height 23
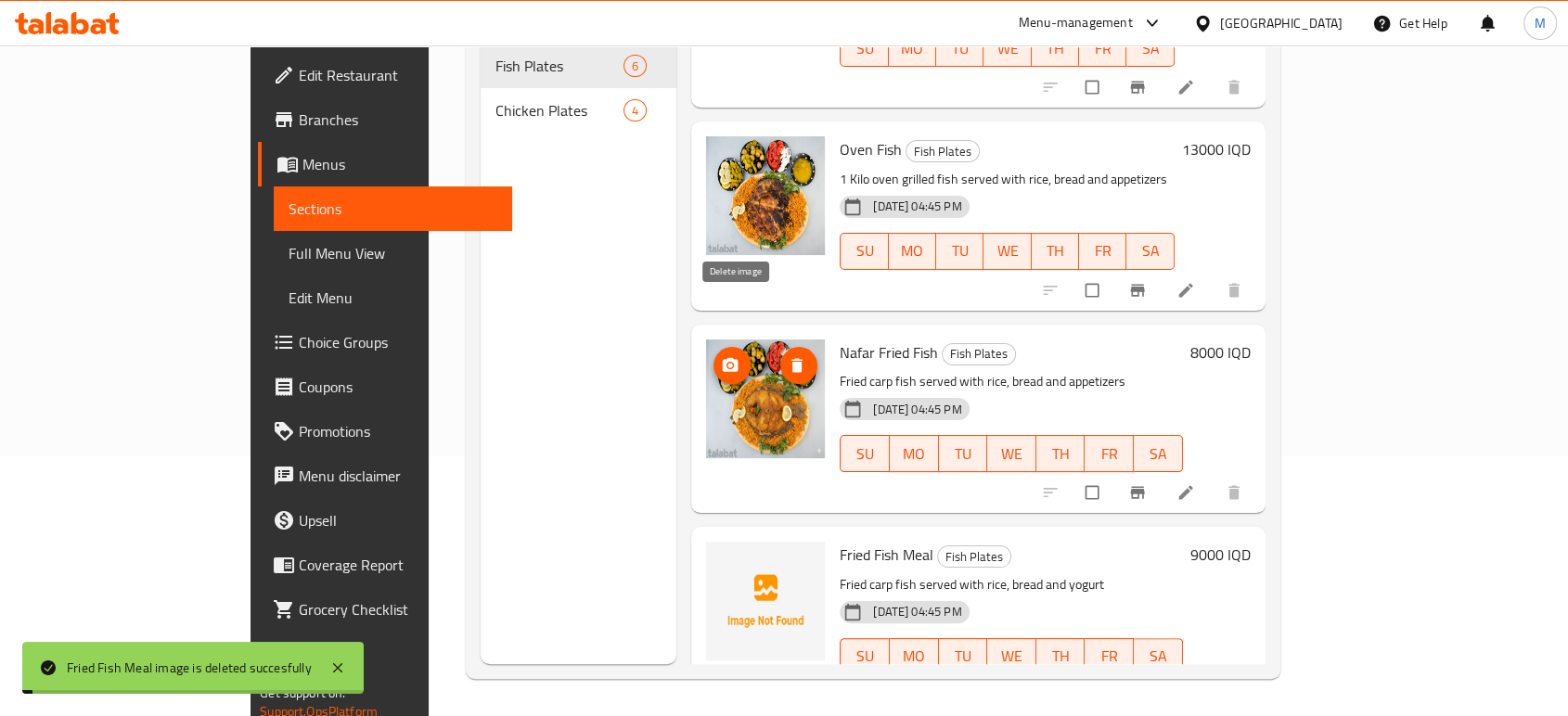
click at [791, 358] on icon "delete image" at bounding box center [796, 365] width 11 height 14
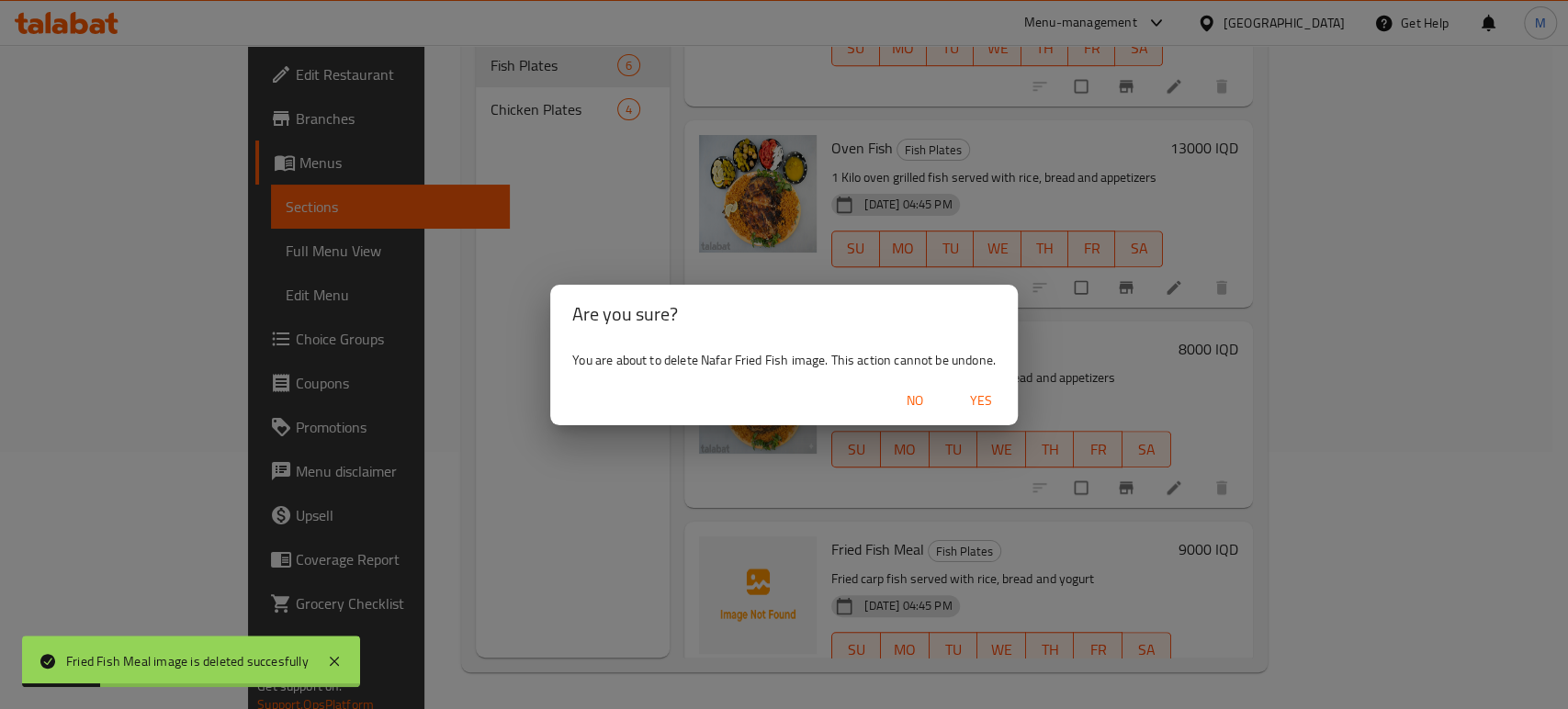
click at [962, 397] on span "Yes" at bounding box center [980, 401] width 44 height 23
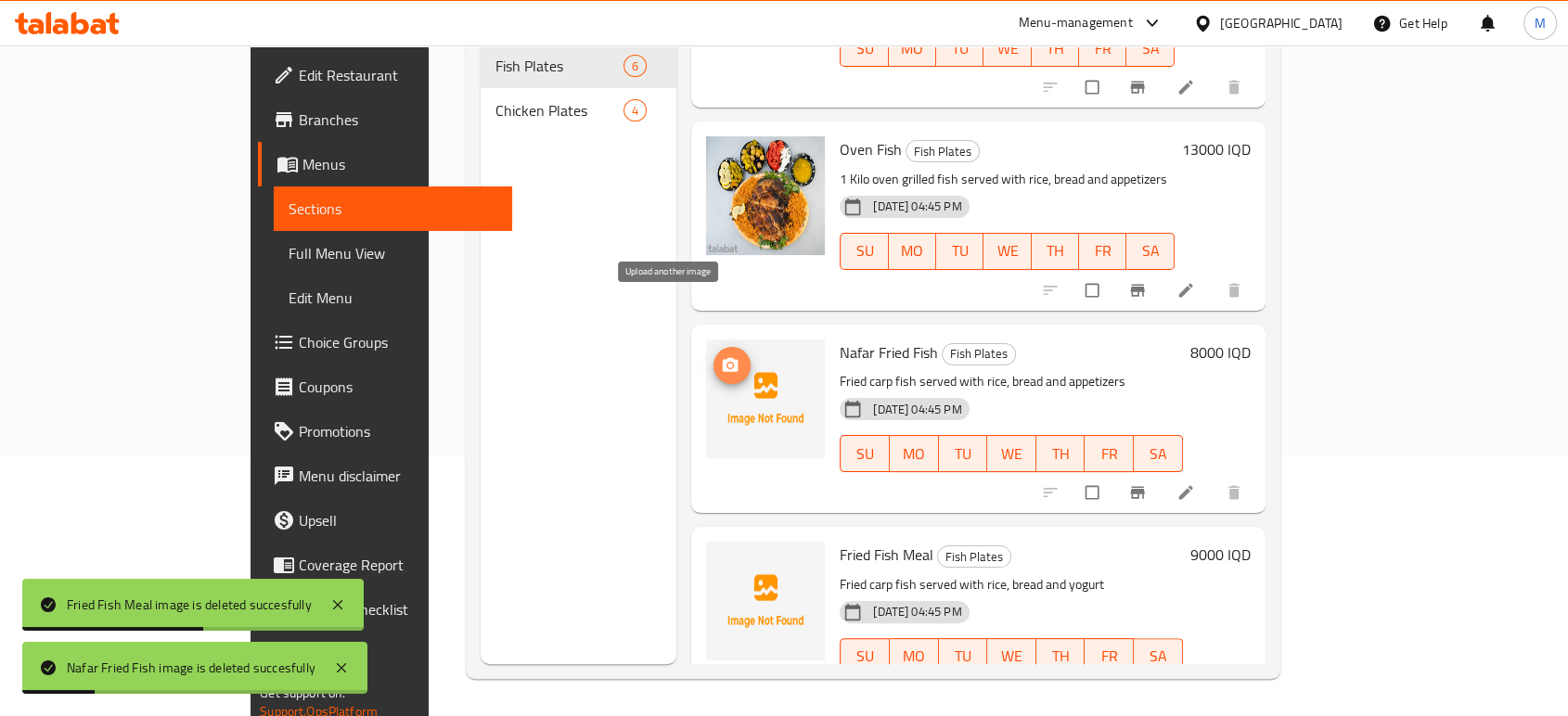
click at [721, 356] on icon "upload picture" at bounding box center [730, 365] width 19 height 19
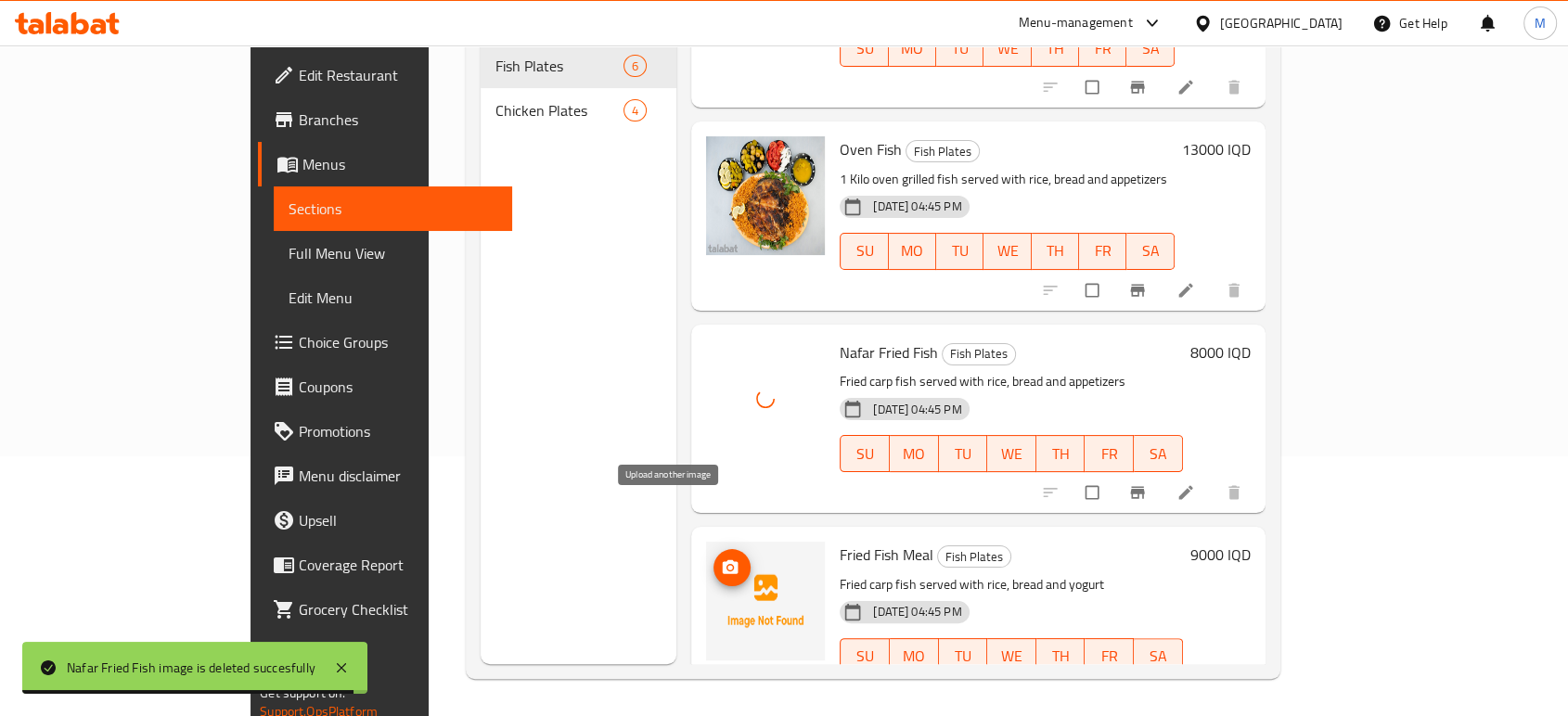
click at [721, 559] on icon "upload picture" at bounding box center [730, 567] width 19 height 19
